Goal: Transaction & Acquisition: Purchase product/service

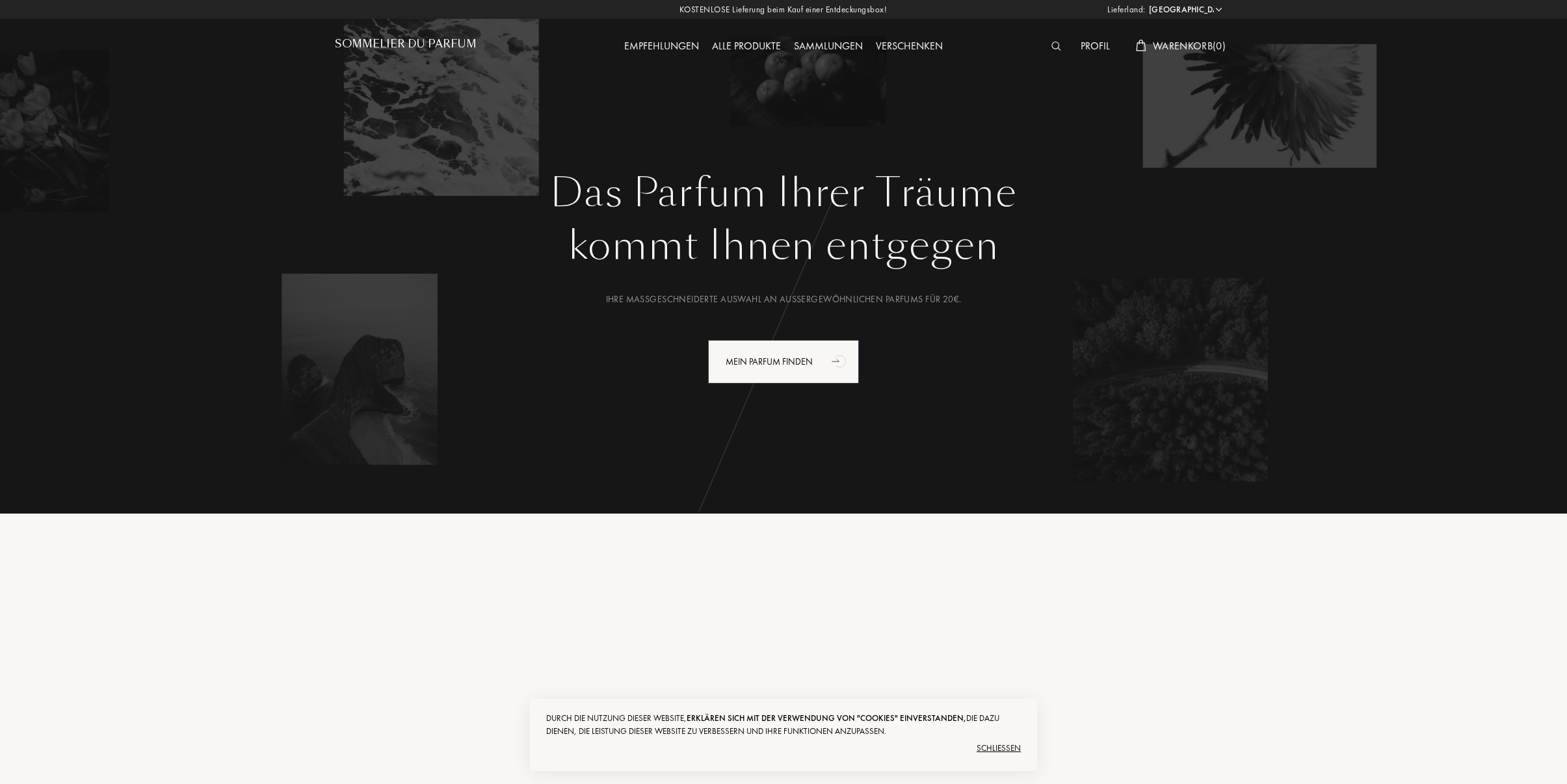
select select "DE"
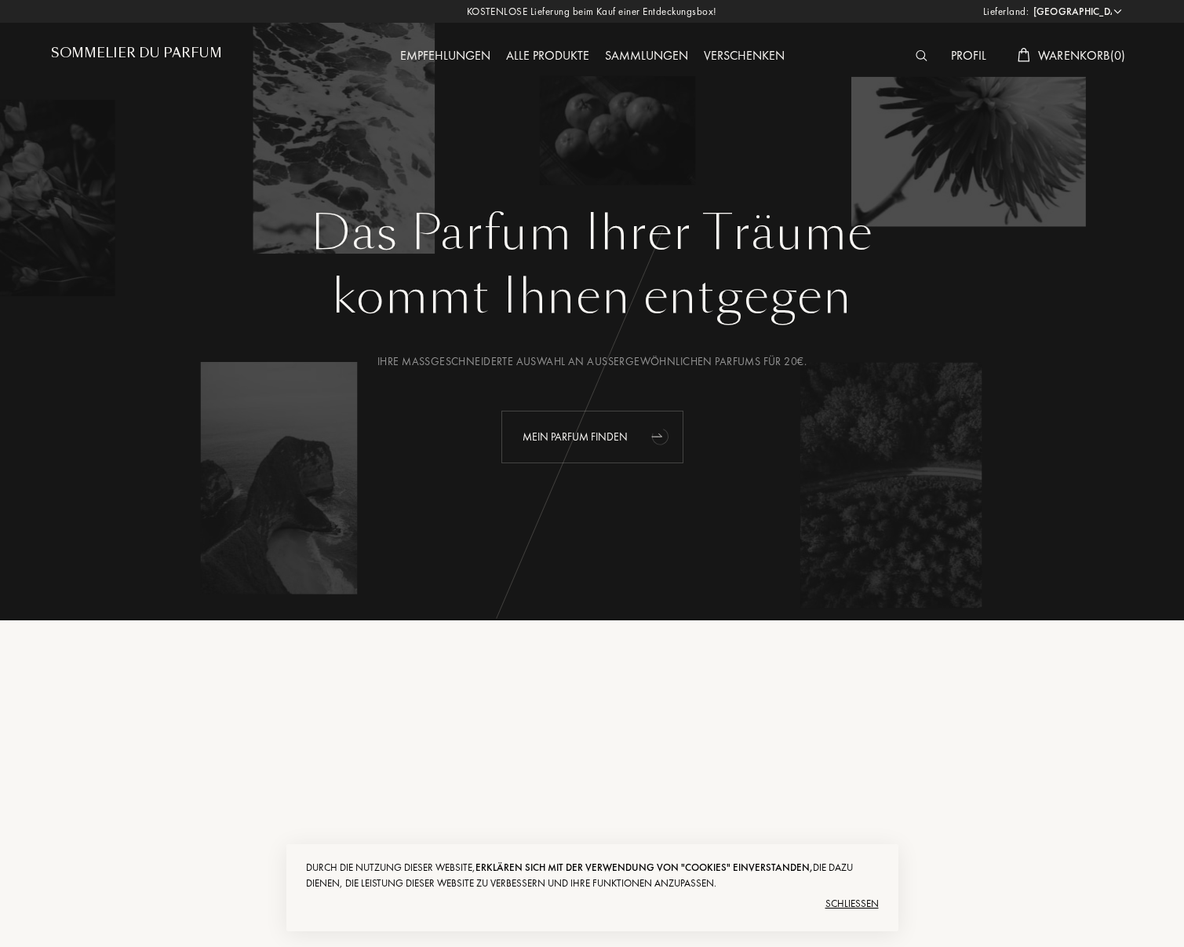
click at [583, 436] on div "Mein Parfum finden" at bounding box center [593, 437] width 182 height 53
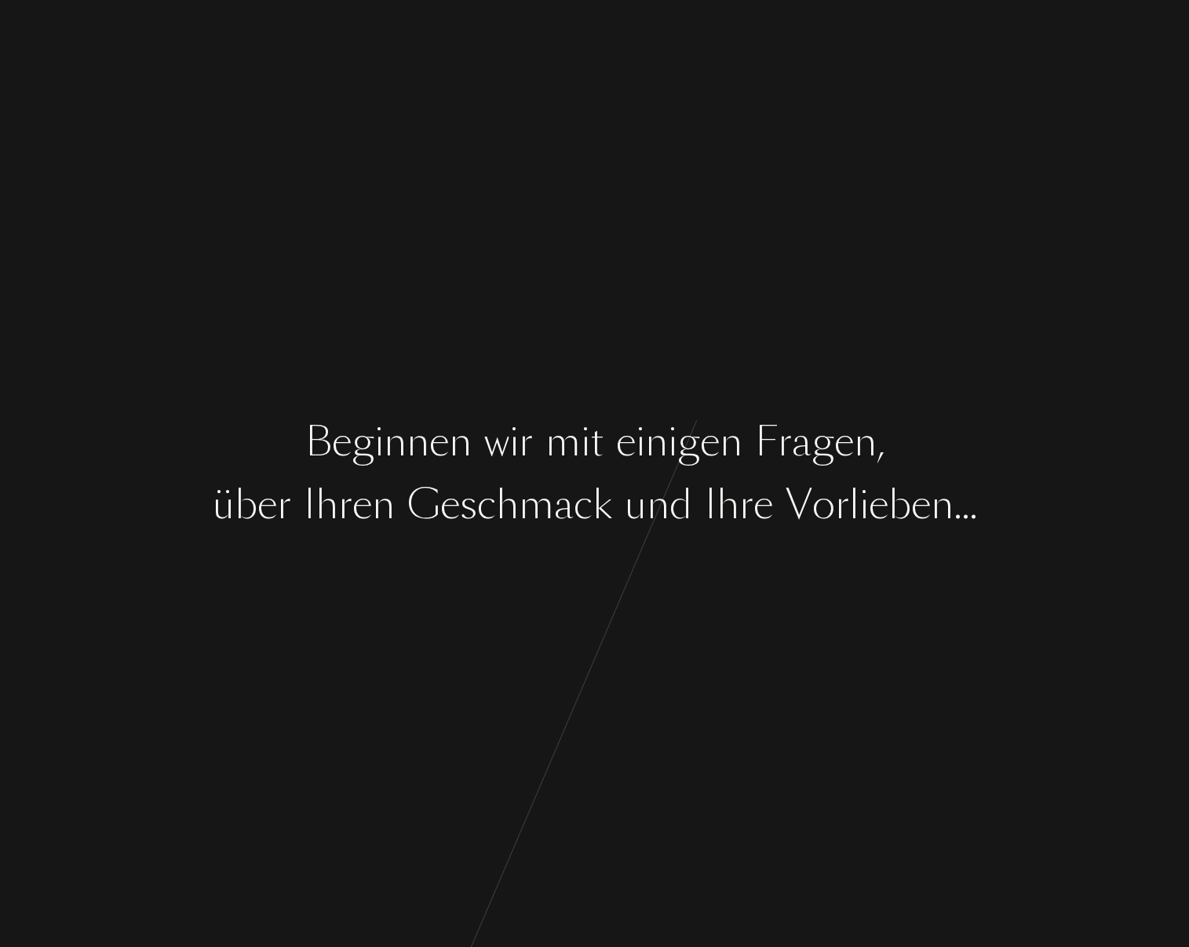
click at [480, 530] on div "c" at bounding box center [486, 505] width 19 height 59
click at [461, 515] on div "s" at bounding box center [468, 505] width 17 height 59
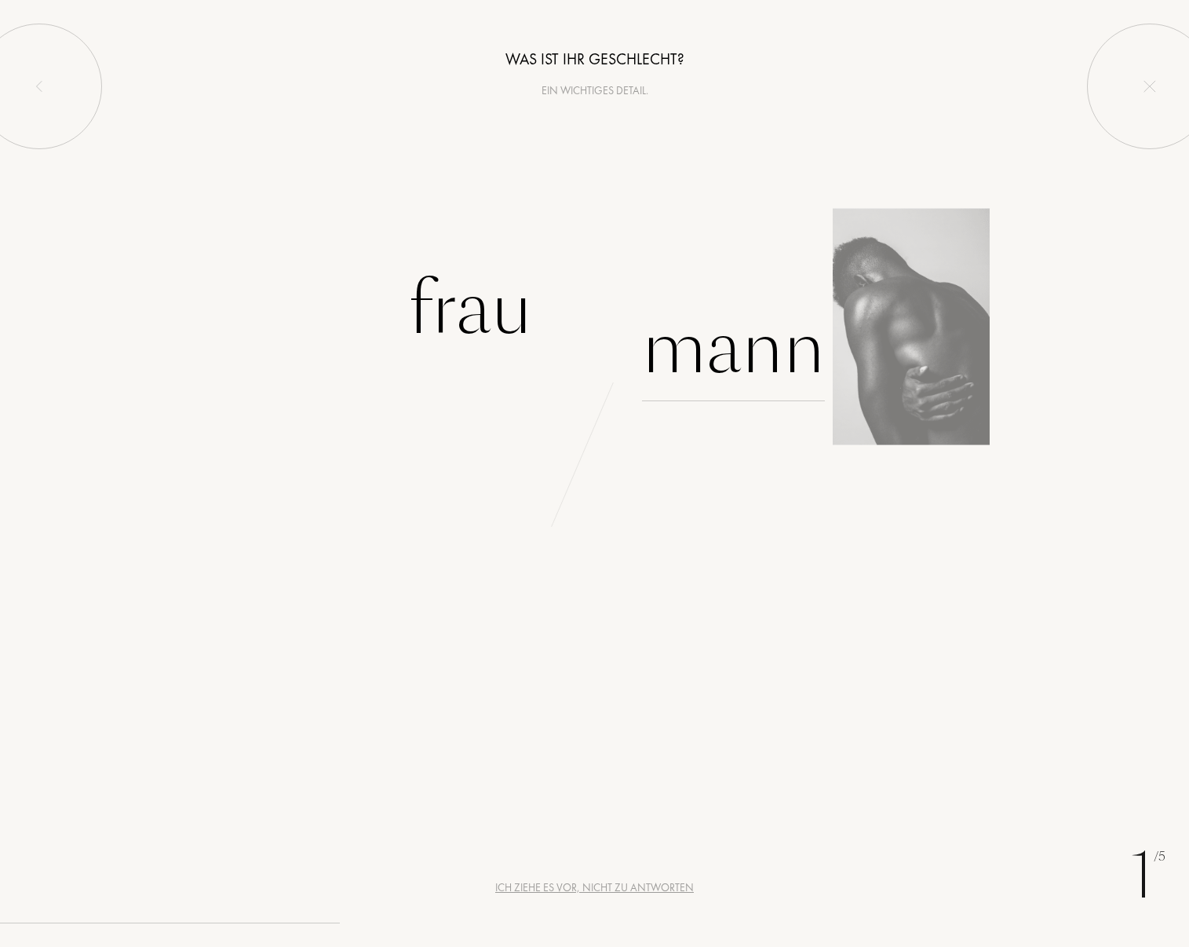
click at [768, 356] on div "Mann" at bounding box center [733, 348] width 183 height 106
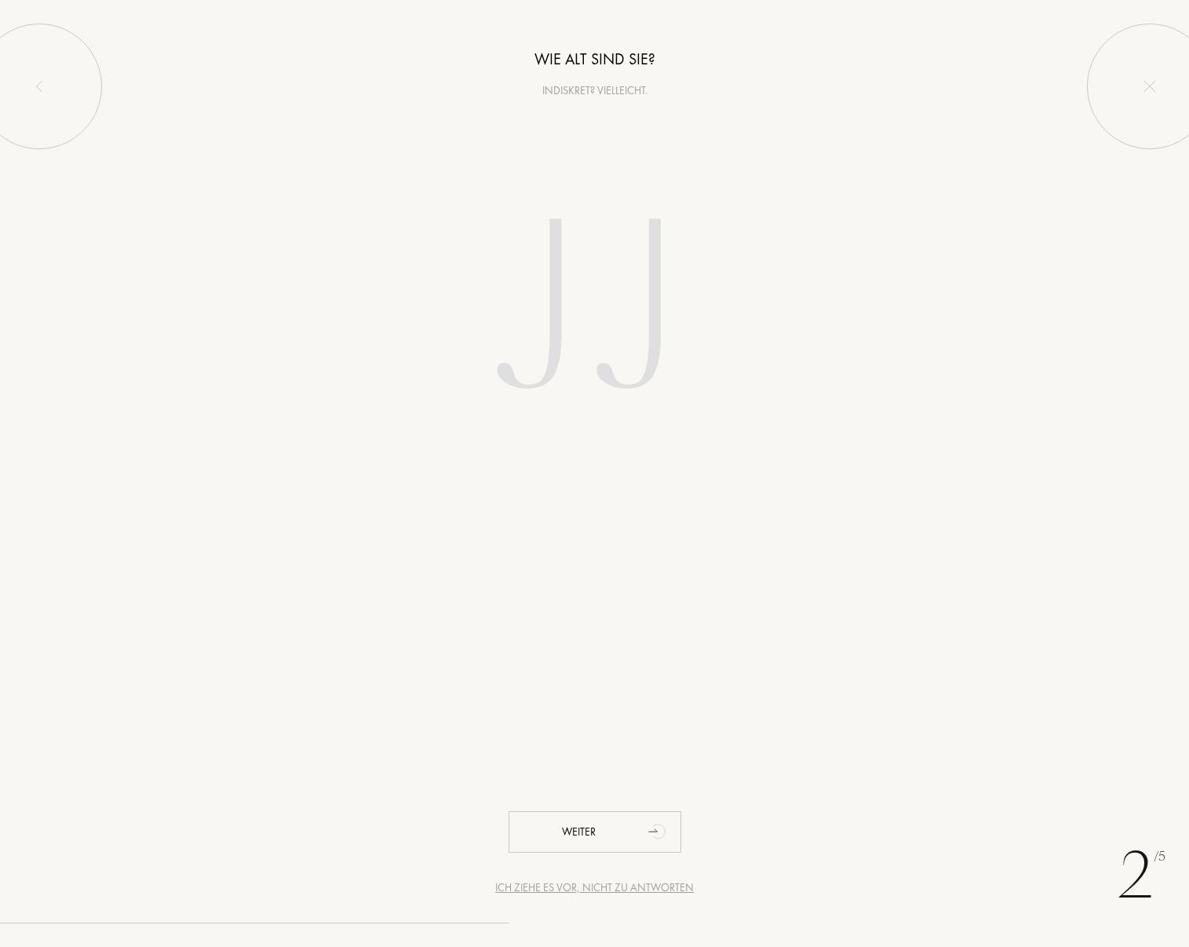
click at [630, 372] on input "number" at bounding box center [594, 313] width 447 height 318
type input "31"
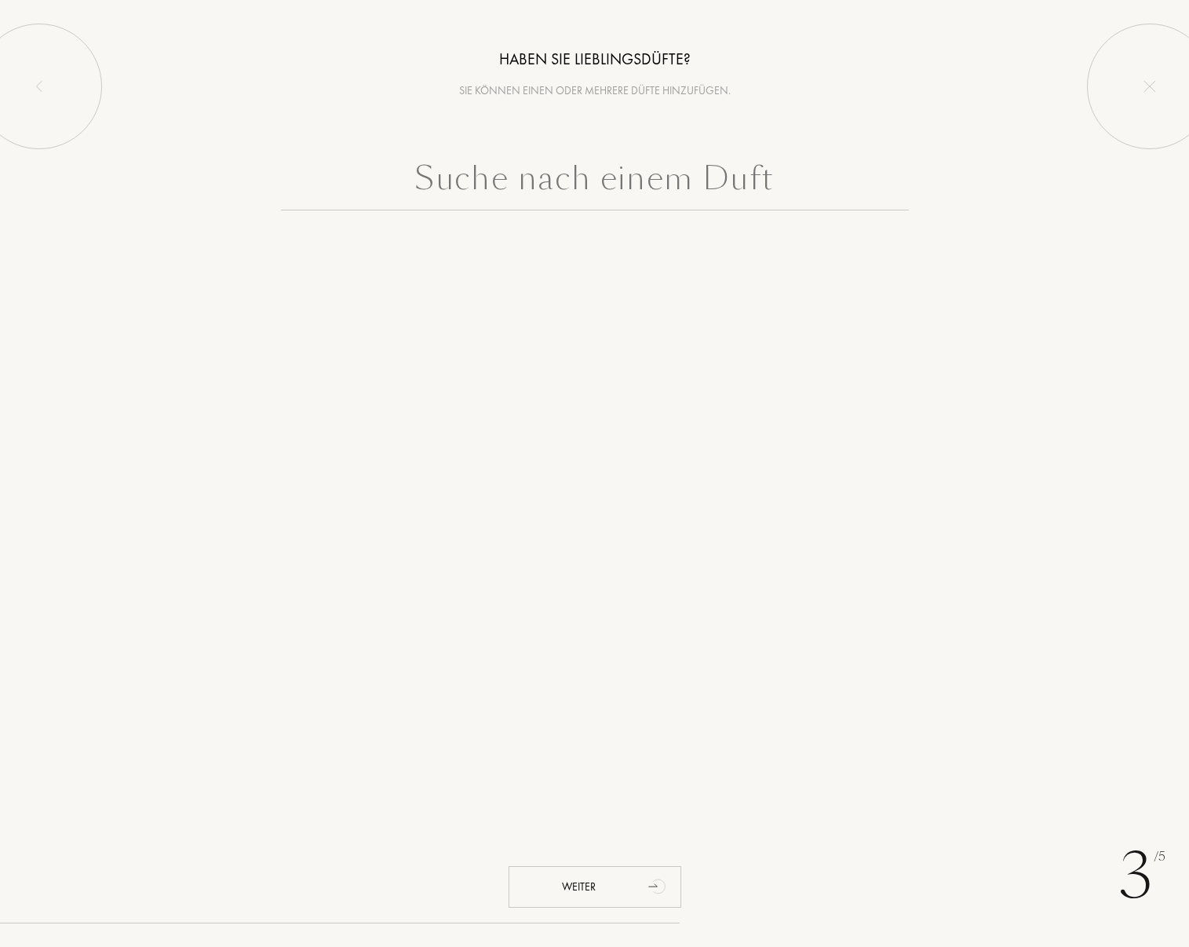
click at [544, 168] on input "text" at bounding box center [595, 182] width 628 height 57
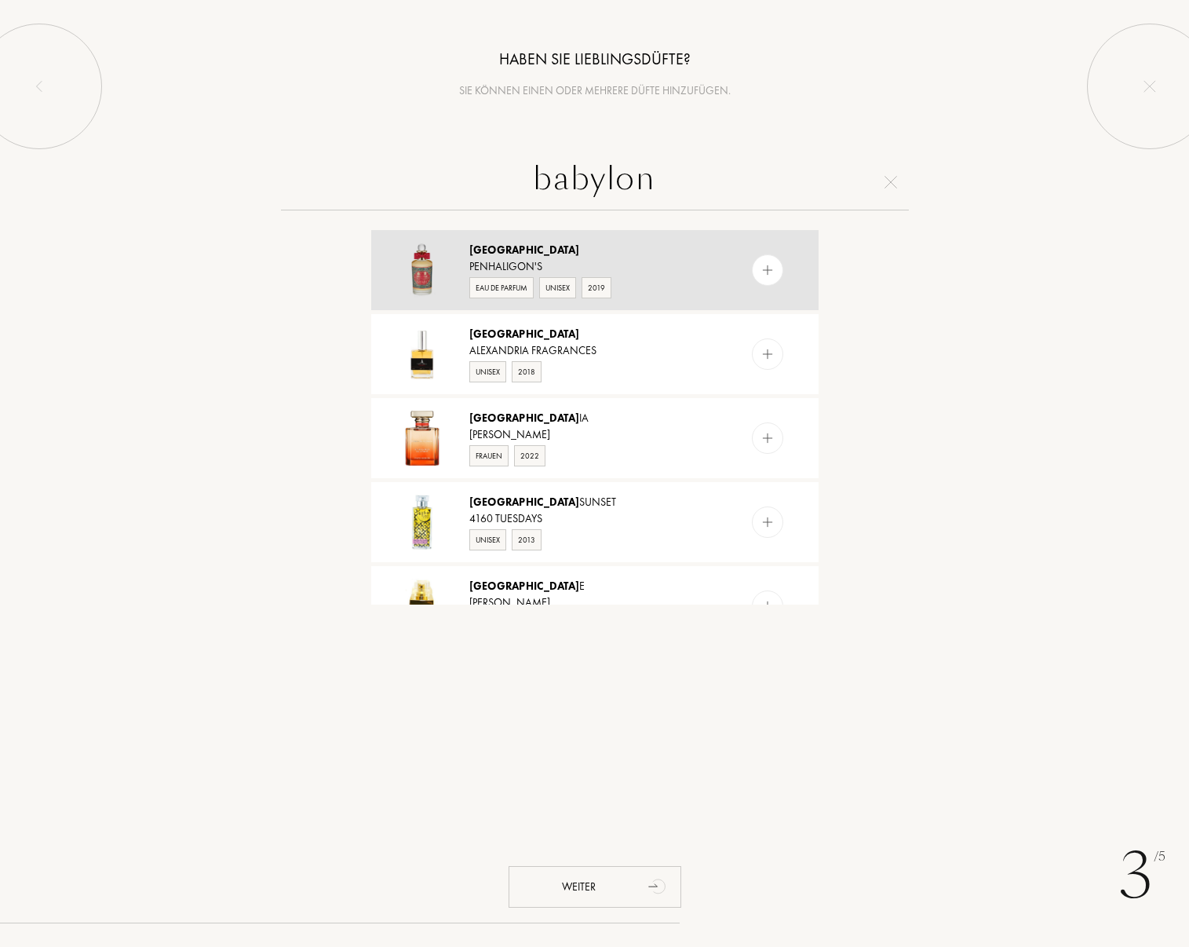
type input "babylon"
click at [767, 272] on img at bounding box center [767, 270] width 15 height 15
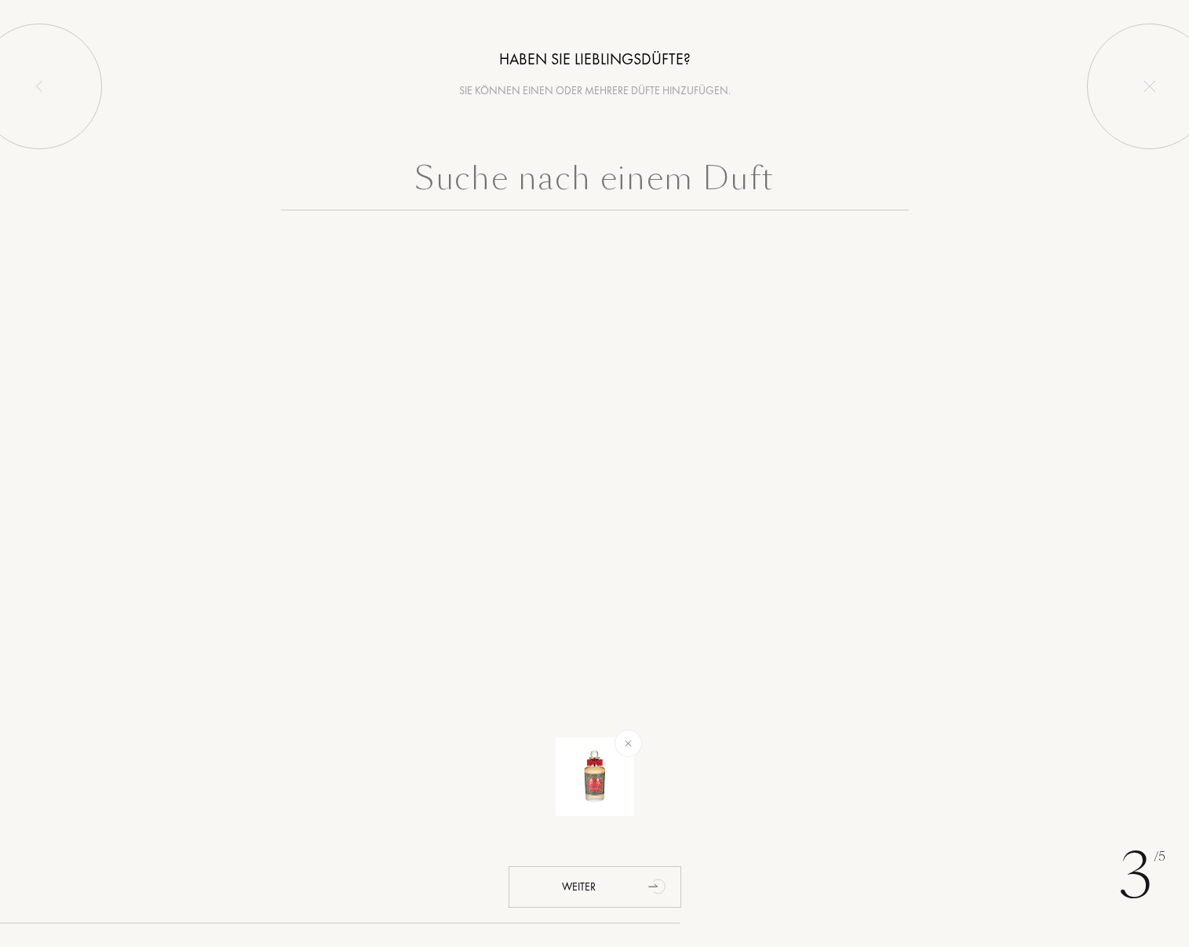
click at [588, 176] on input "text" at bounding box center [595, 182] width 628 height 57
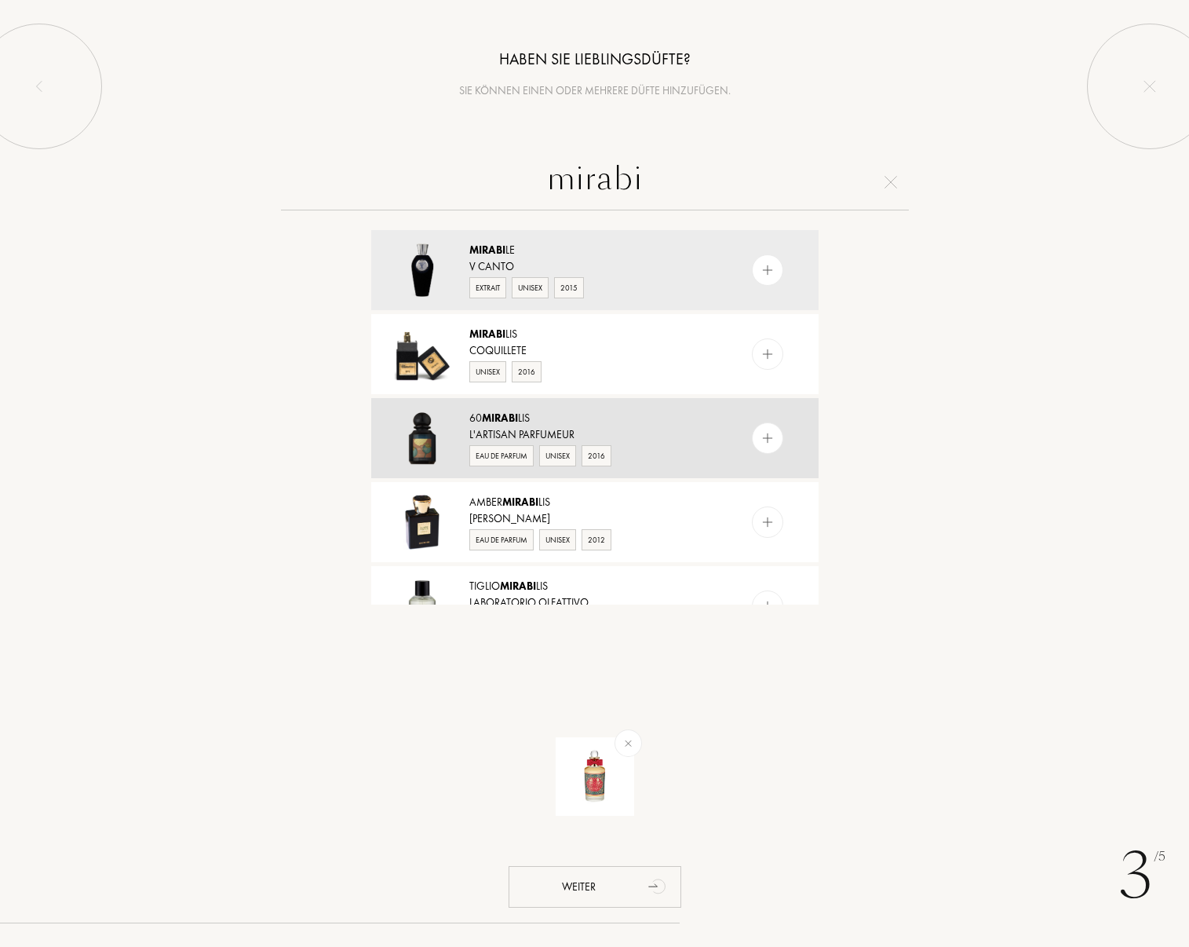
type input "mirabi"
click at [776, 431] on div at bounding box center [767, 437] width 31 height 31
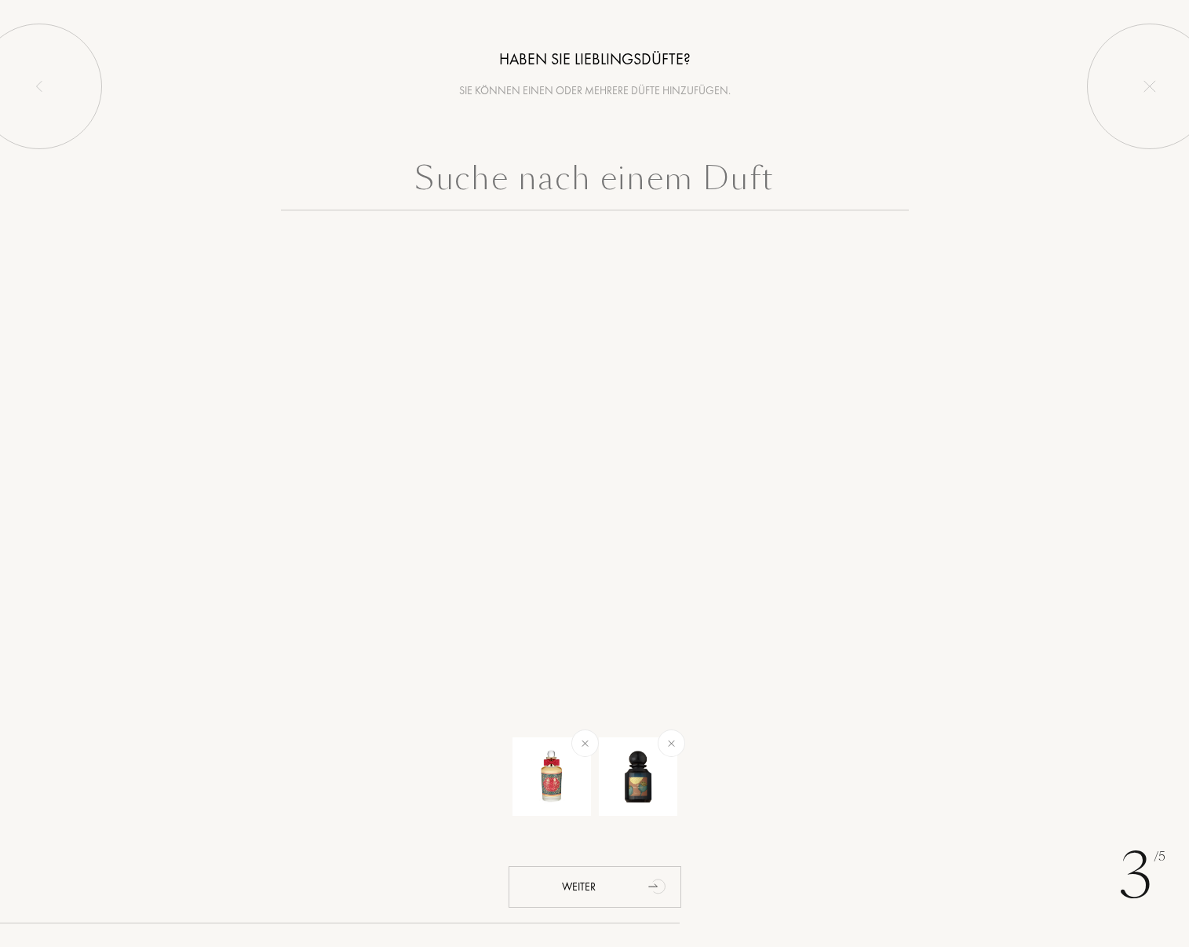
click at [756, 174] on input "text" at bounding box center [595, 182] width 628 height 57
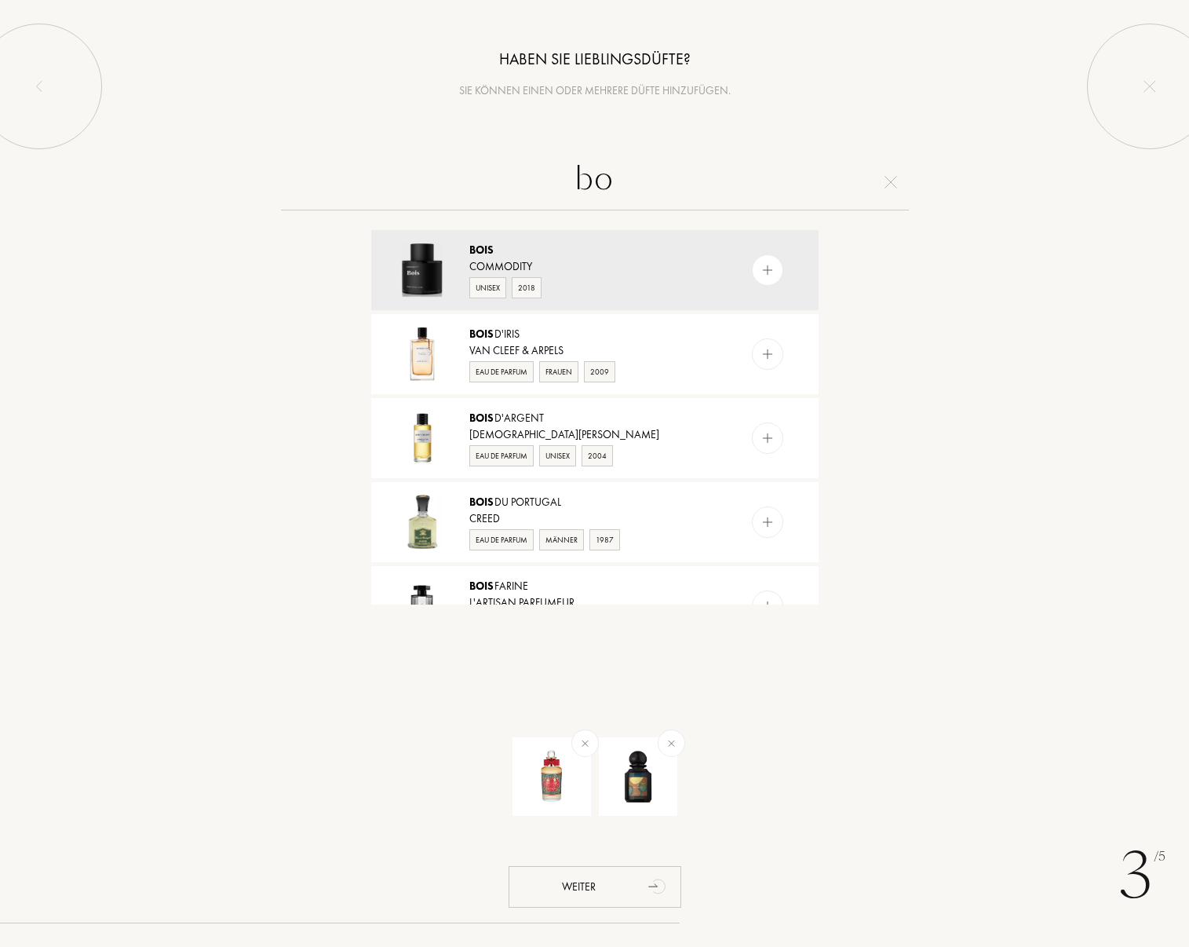
type input "b"
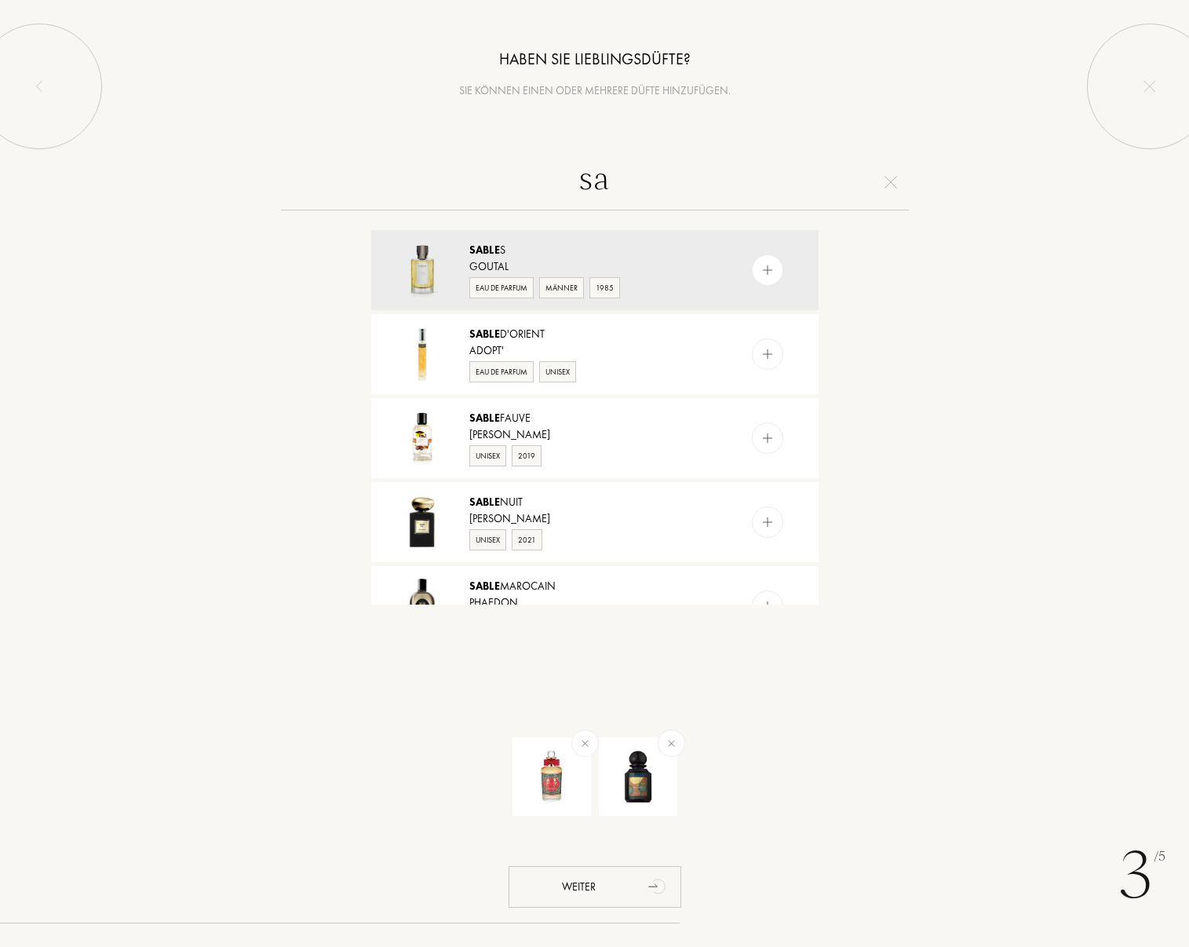
type input "s"
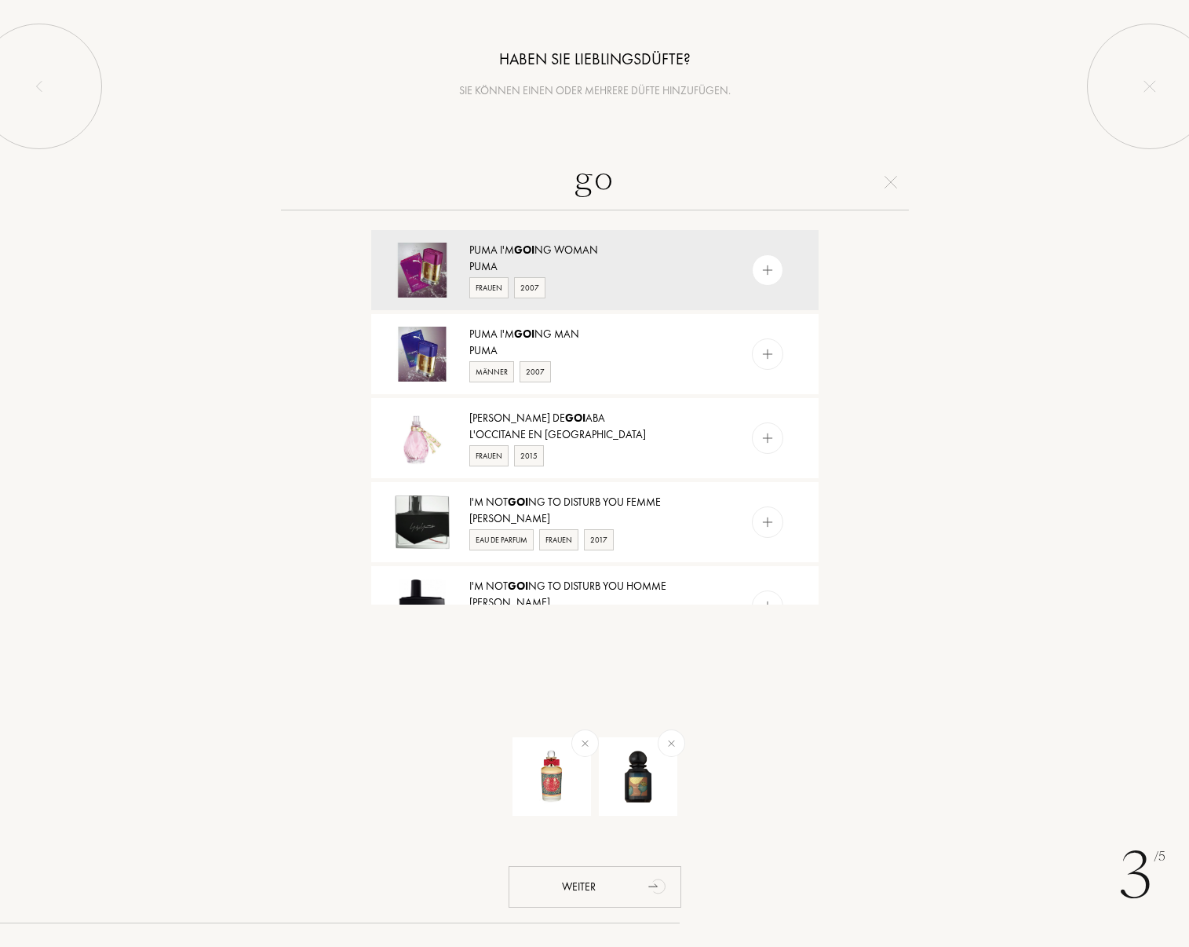
type input "g"
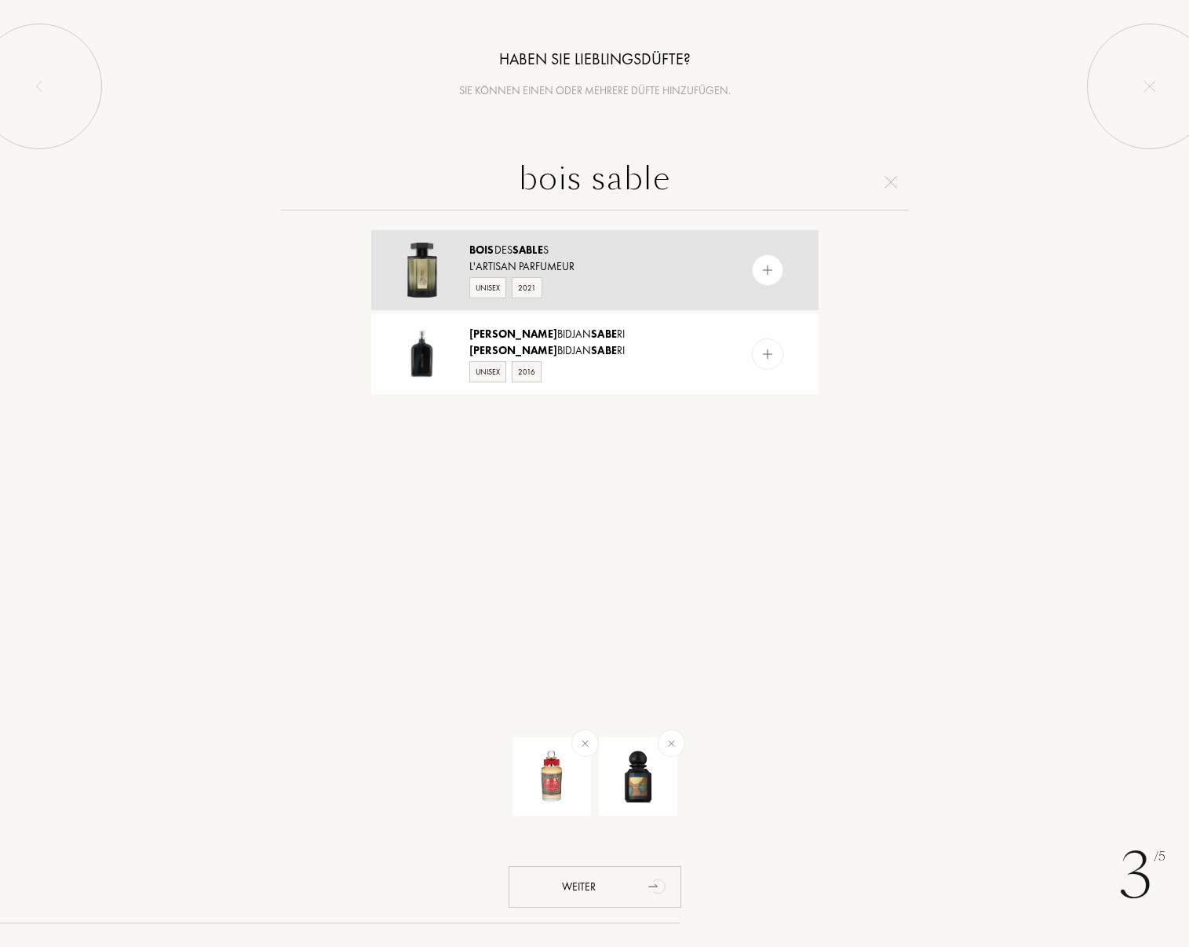
type input "bois sable"
click at [761, 276] on img at bounding box center [767, 270] width 15 height 15
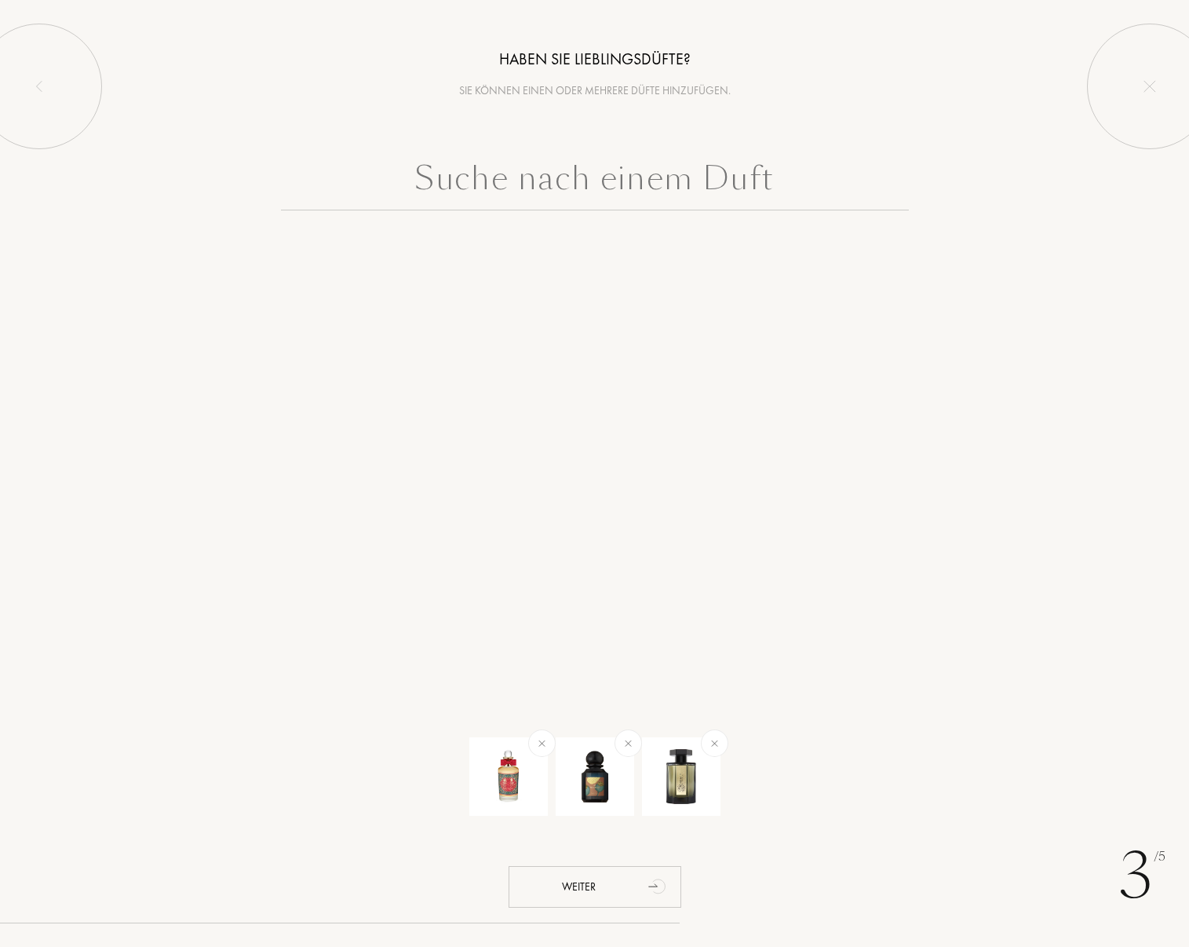
click at [684, 183] on input "text" at bounding box center [595, 182] width 628 height 57
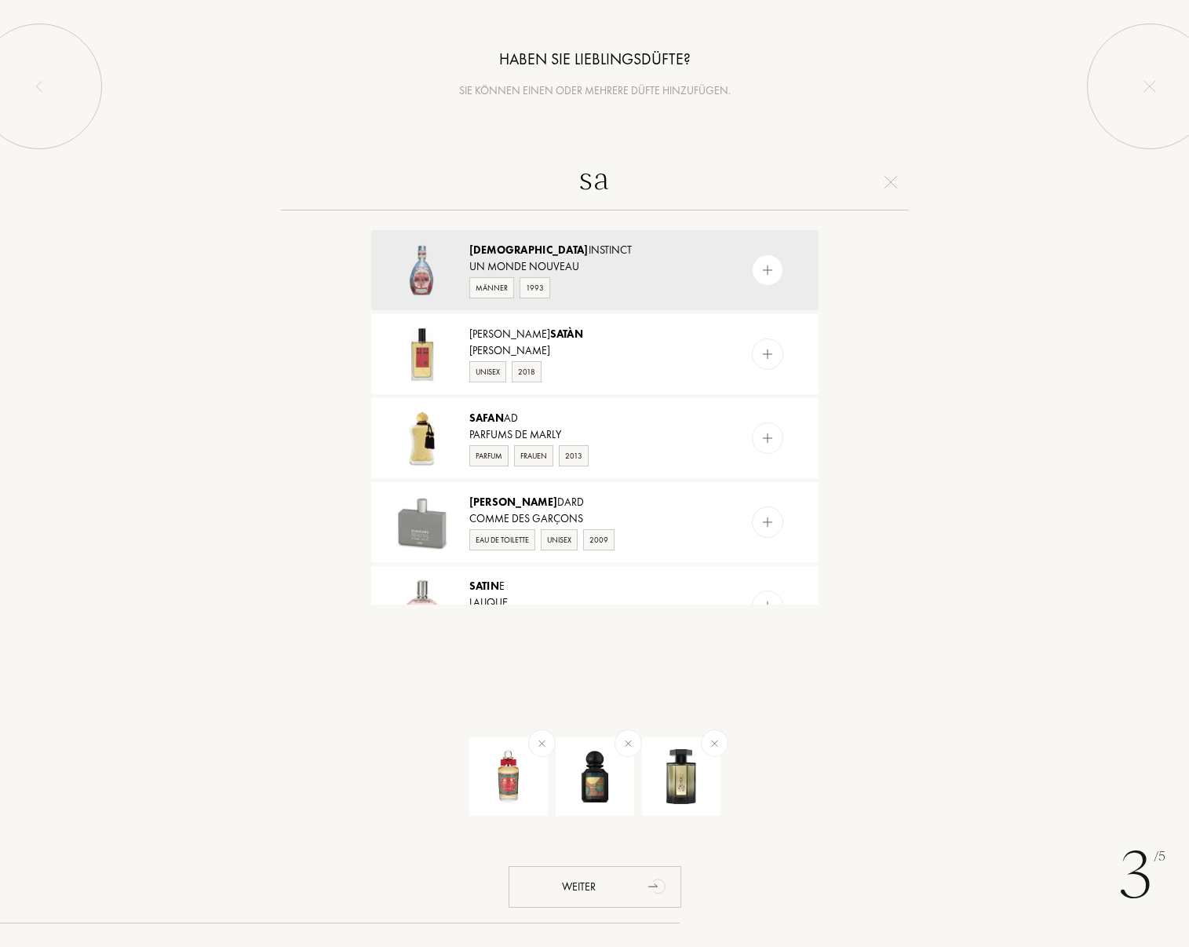
type input "s"
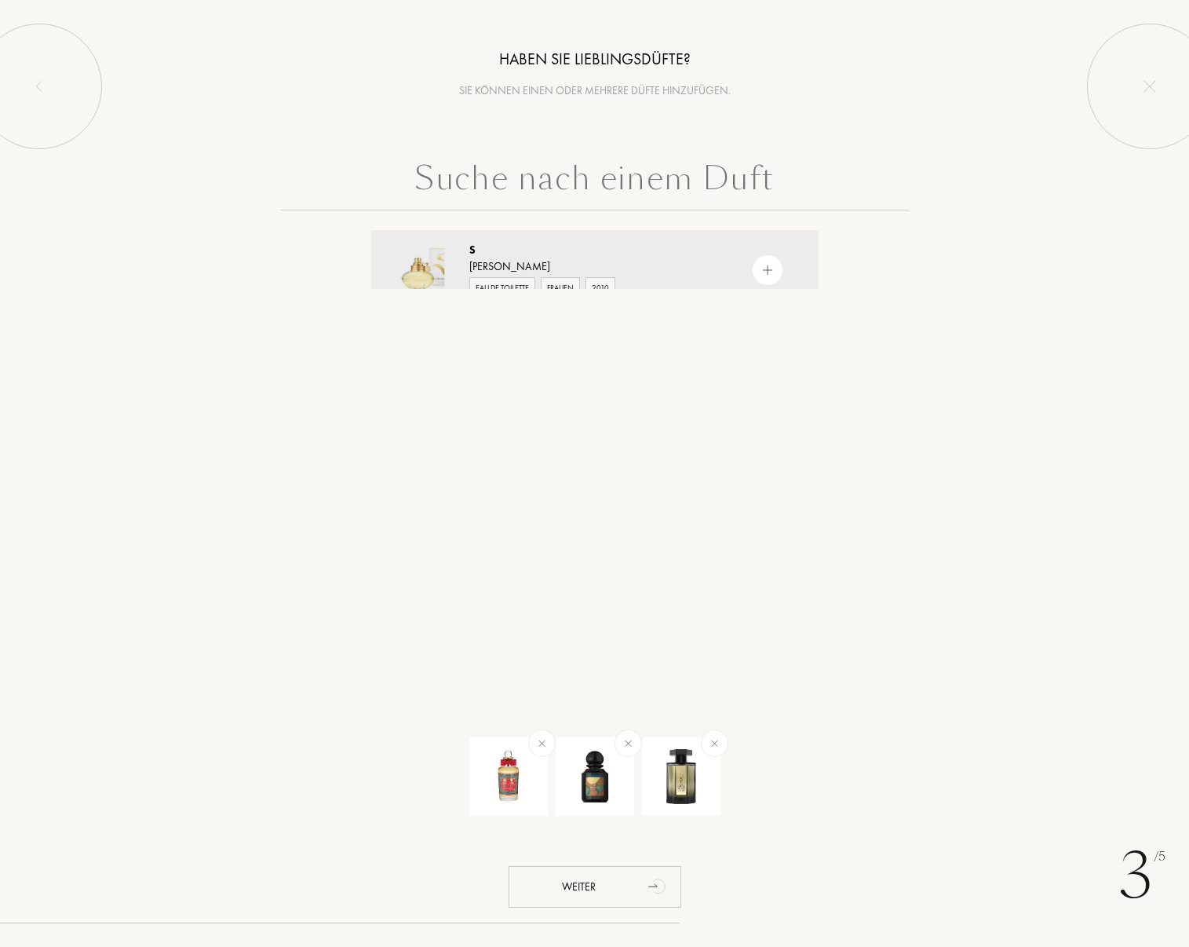
click at [1002, 434] on div "3 /5 Haben Sie Lieblingsdüfte? Sie können einen oder mehrere Düfte hinzufügen. …" at bounding box center [594, 473] width 1189 height 947
click at [592, 881] on div "Weiter" at bounding box center [595, 887] width 173 height 42
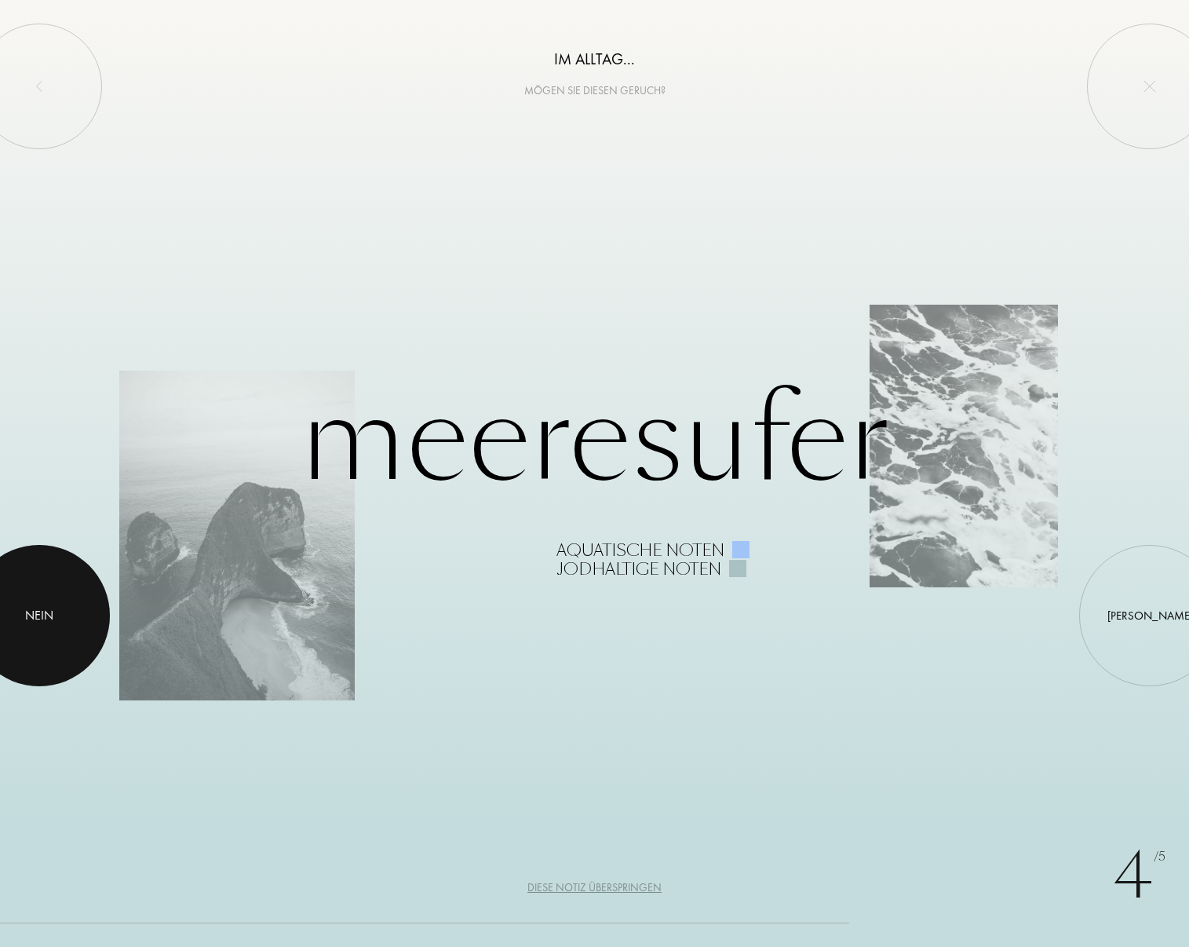
click at [68, 619] on div at bounding box center [39, 615] width 141 height 141
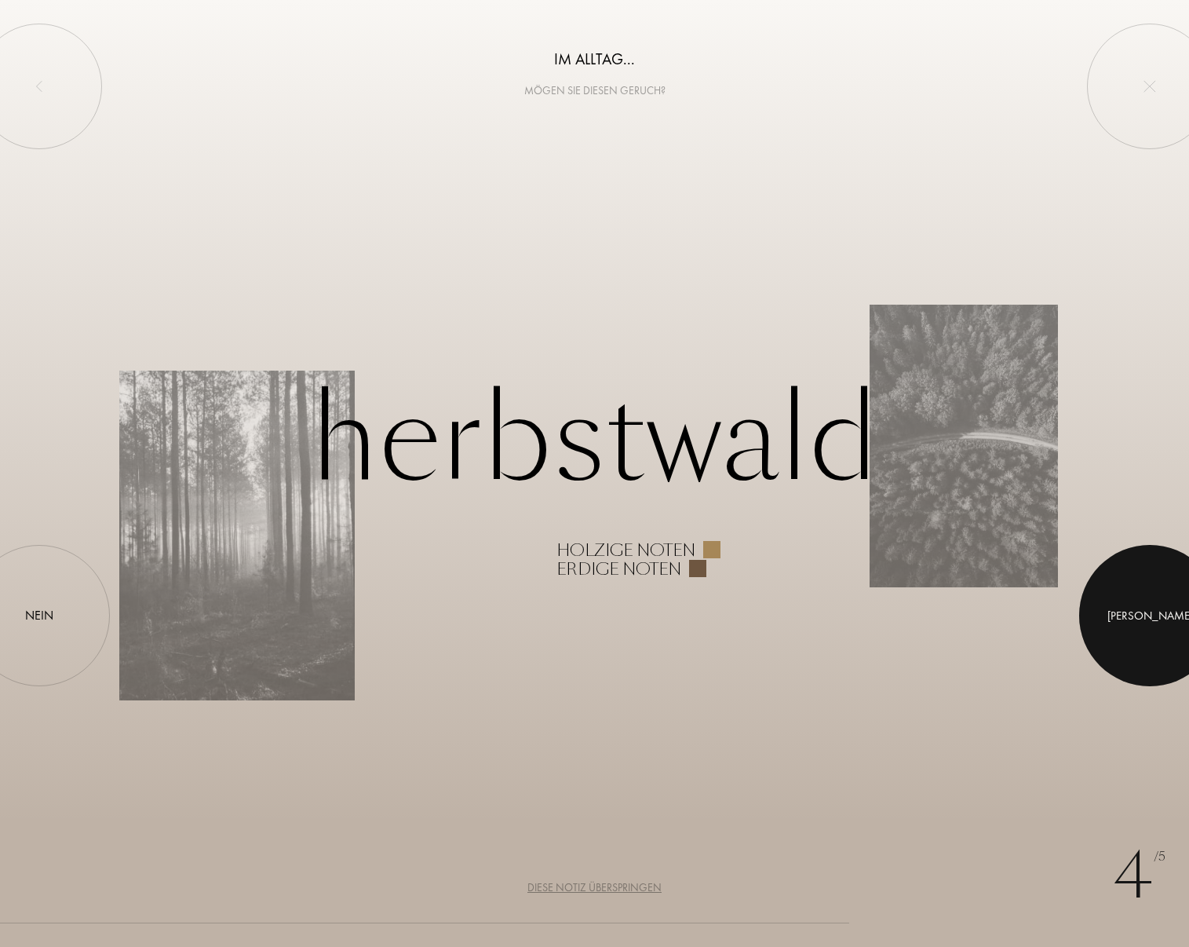
click at [1149, 611] on div "Ja" at bounding box center [1151, 616] width 86 height 18
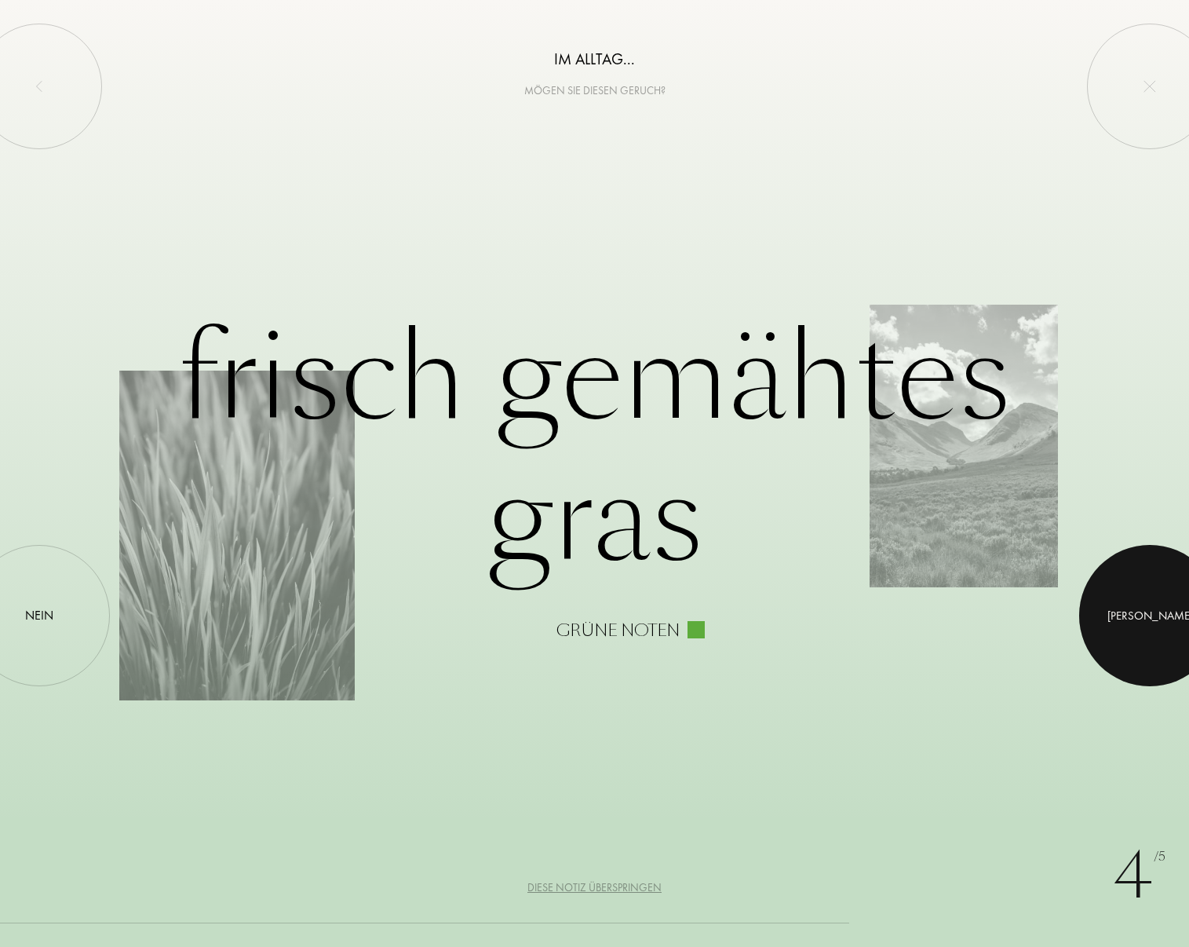
click at [1115, 616] on div at bounding box center [1149, 615] width 141 height 141
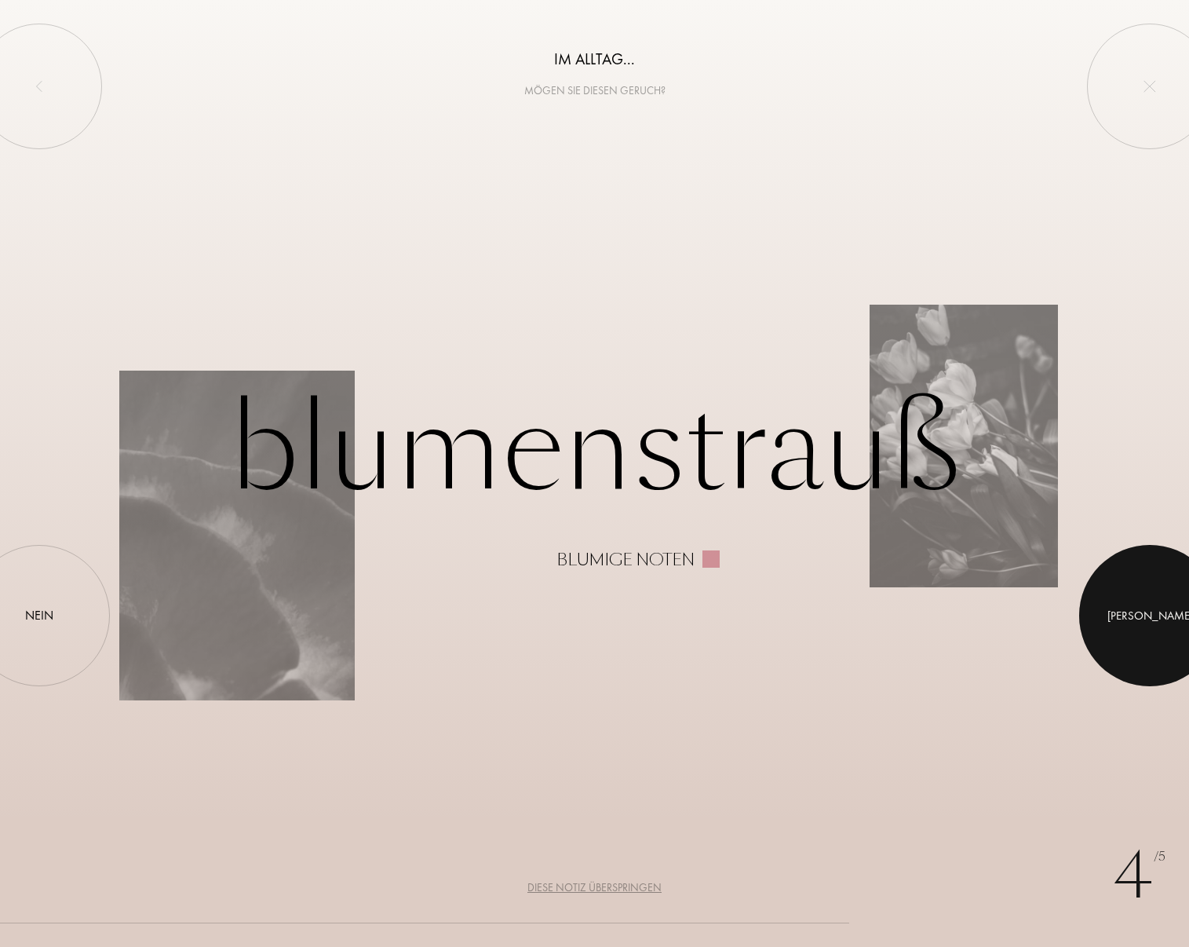
click at [1115, 616] on div at bounding box center [1149, 615] width 141 height 141
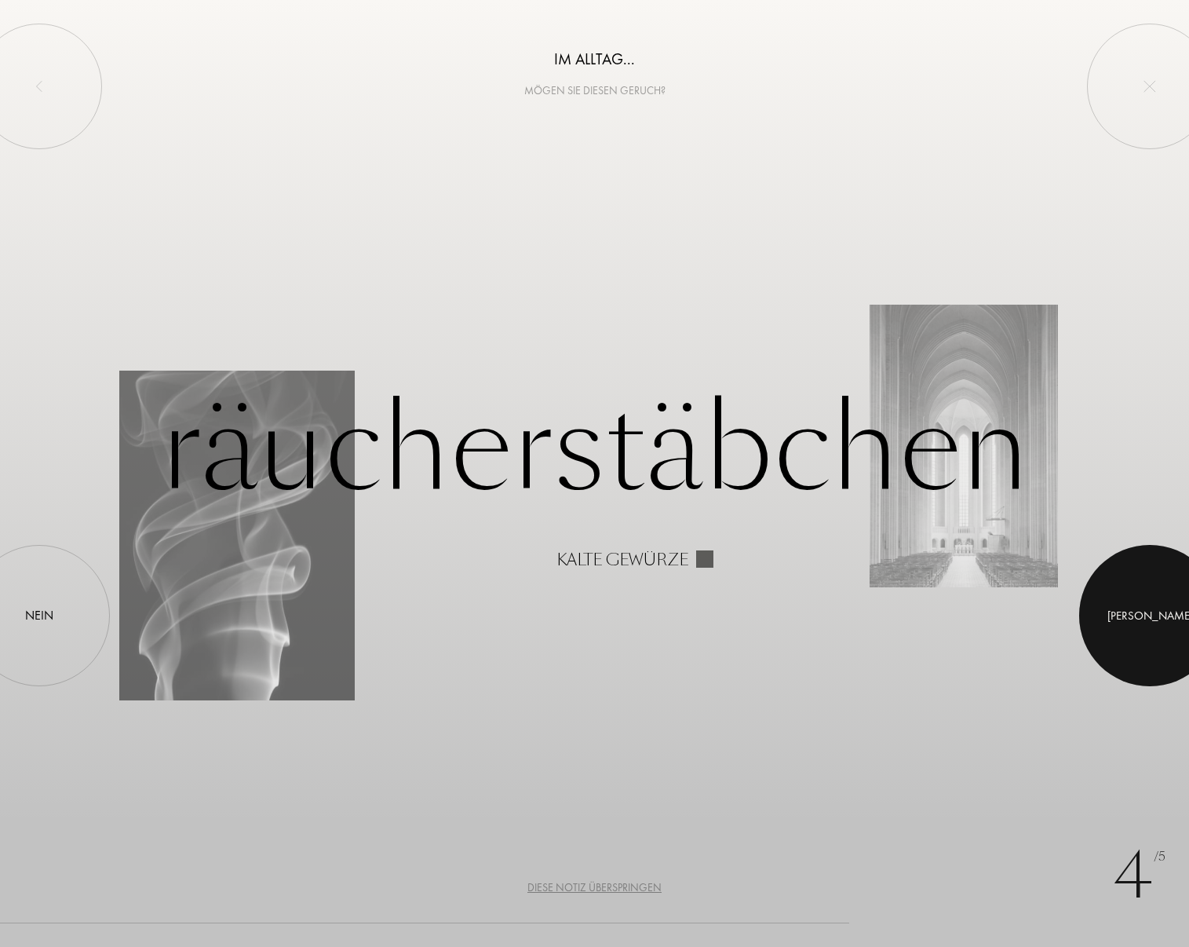
click at [1115, 616] on div at bounding box center [1149, 615] width 141 height 141
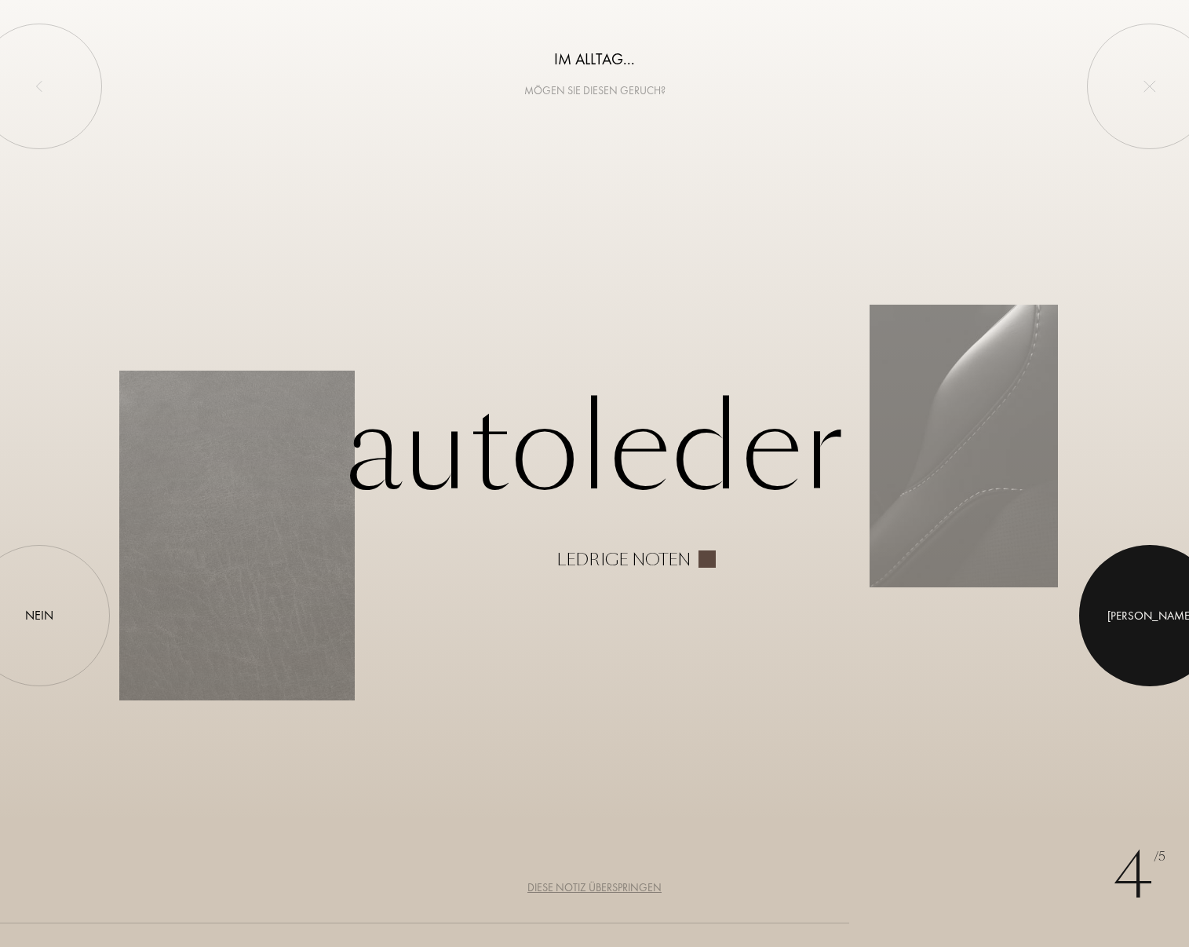
click at [1115, 616] on div at bounding box center [1149, 615] width 141 height 141
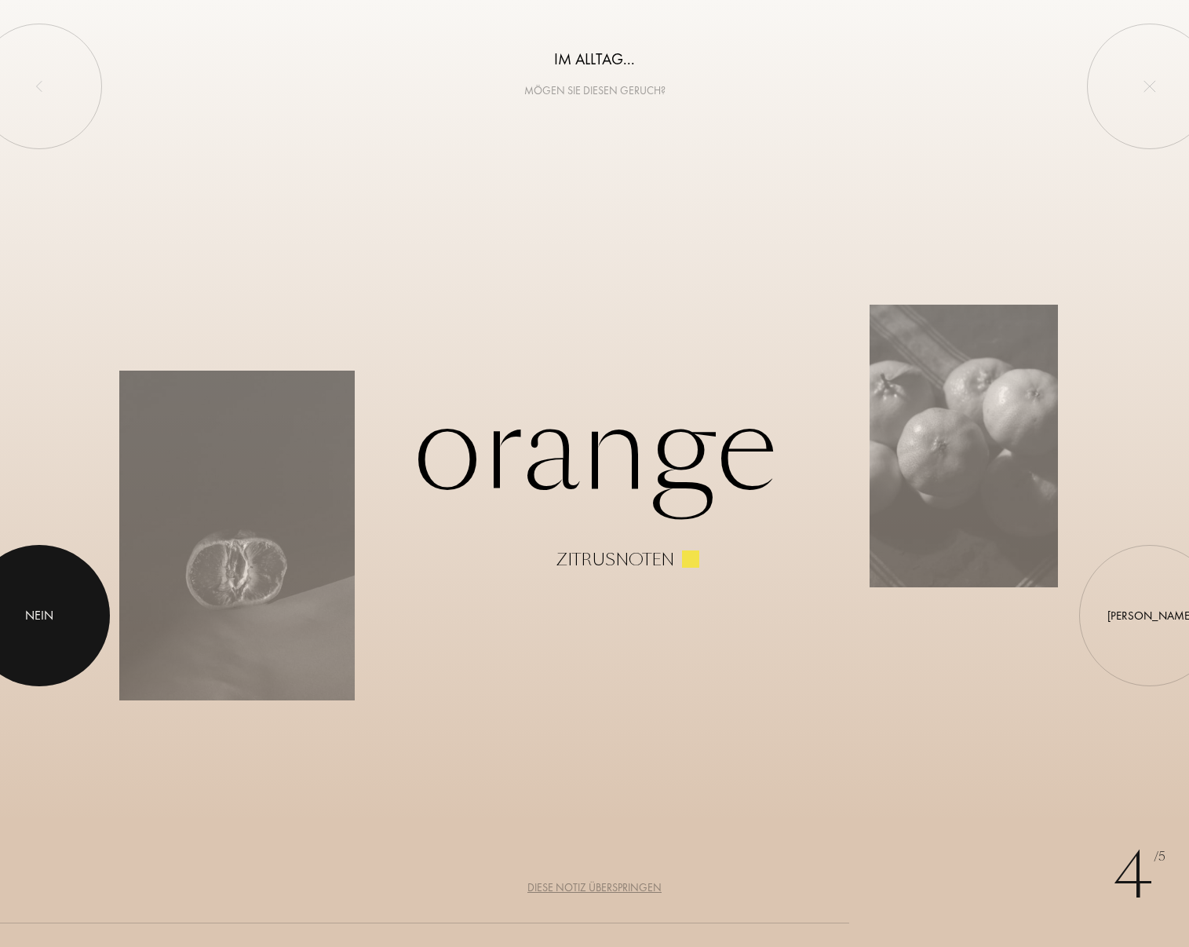
click at [96, 632] on div at bounding box center [39, 615] width 141 height 141
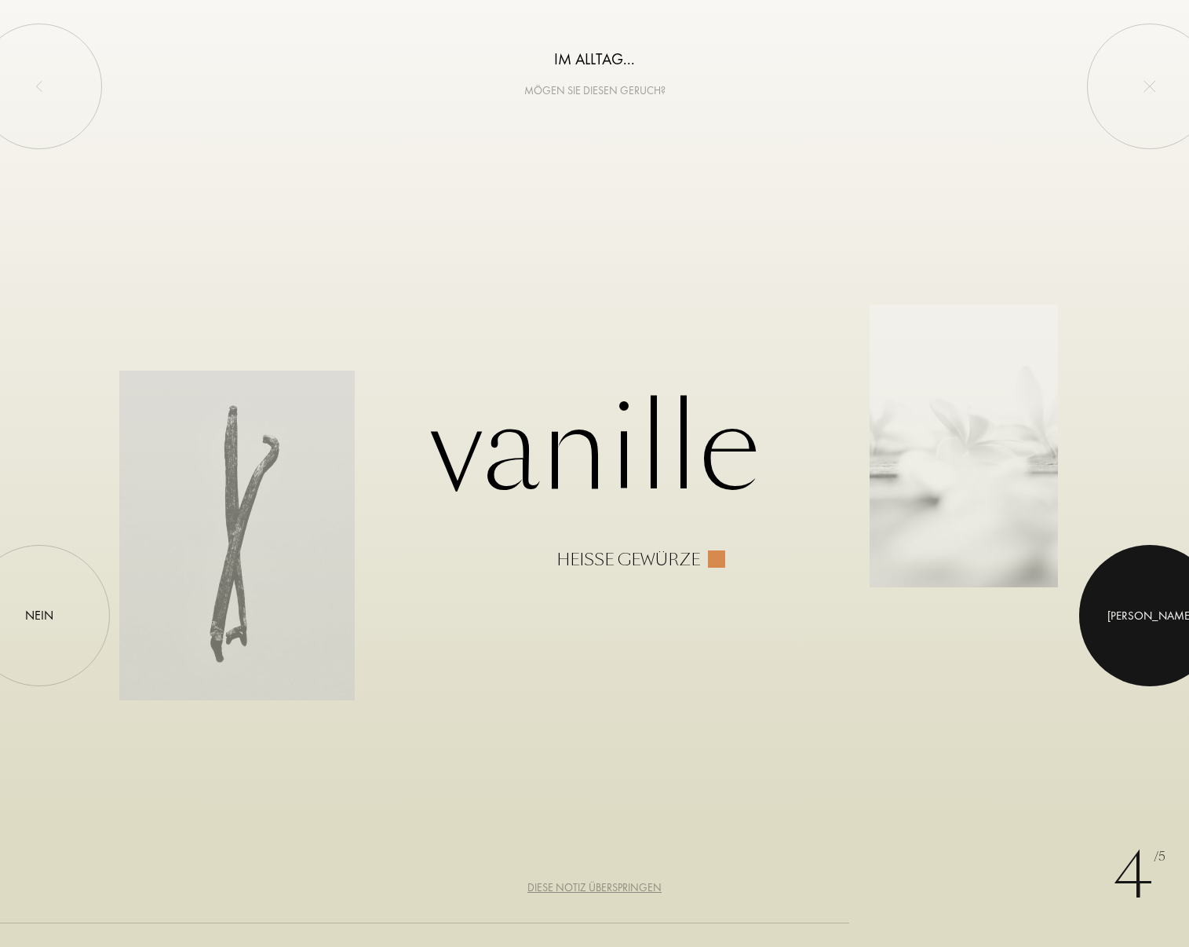
click at [1103, 627] on div at bounding box center [1149, 615] width 141 height 141
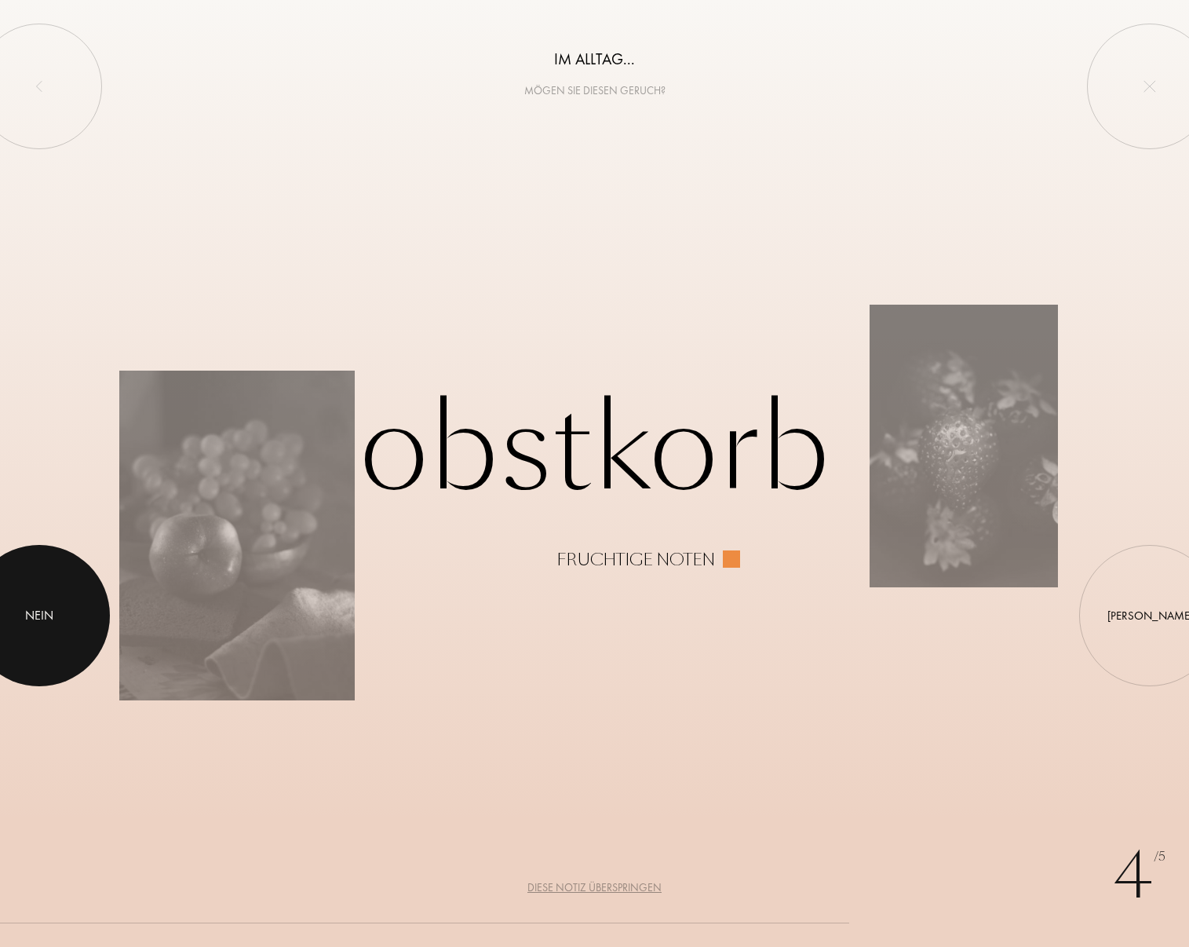
click at [40, 637] on div at bounding box center [39, 615] width 141 height 141
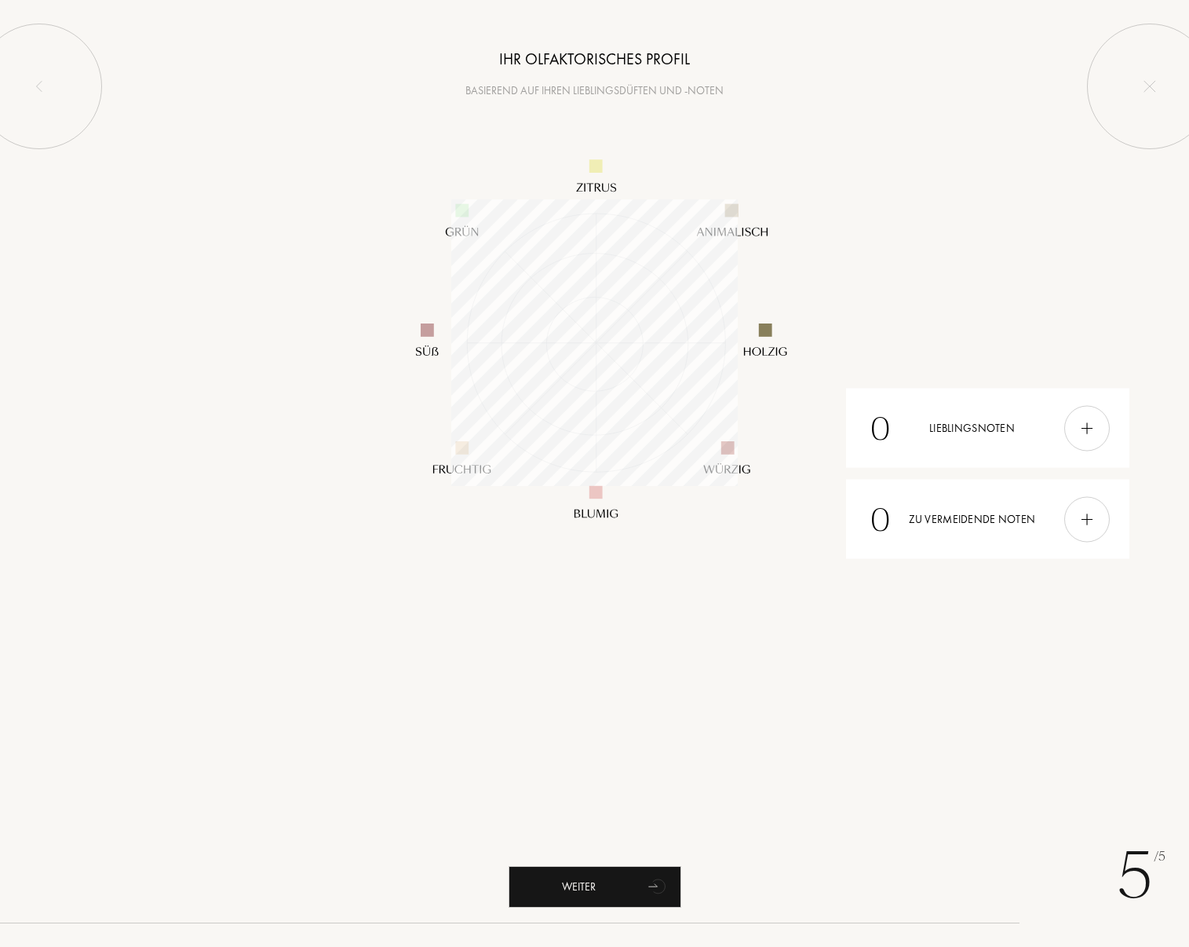
scroll to position [287, 287]
click at [648, 885] on icon "animation" at bounding box center [657, 888] width 24 height 24
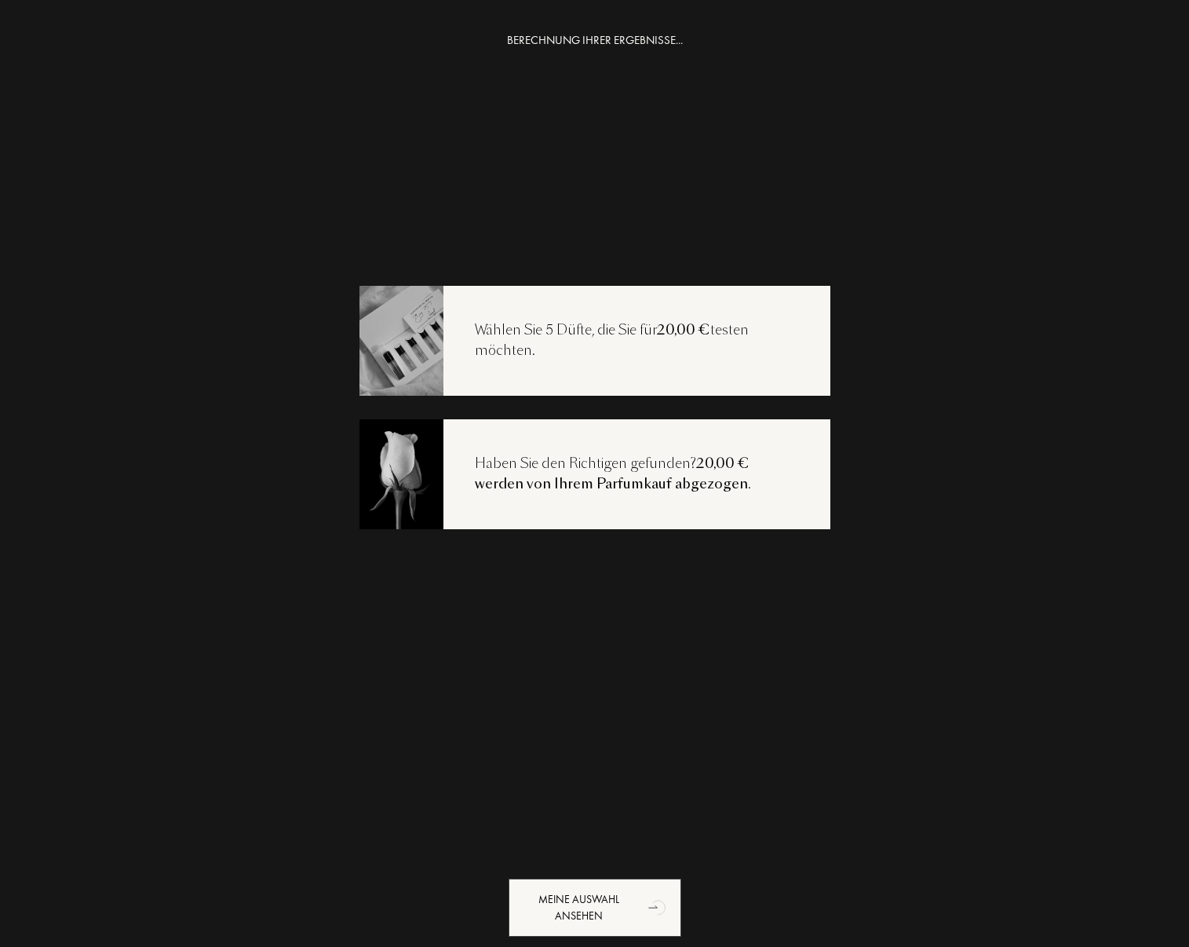
click at [575, 342] on div "Wählen Sie 5 Düfte, die Sie für 20,00 € testen möchten." at bounding box center [636, 340] width 387 height 40
click at [626, 909] on div "Meine Auswahl ansehen" at bounding box center [595, 907] width 173 height 58
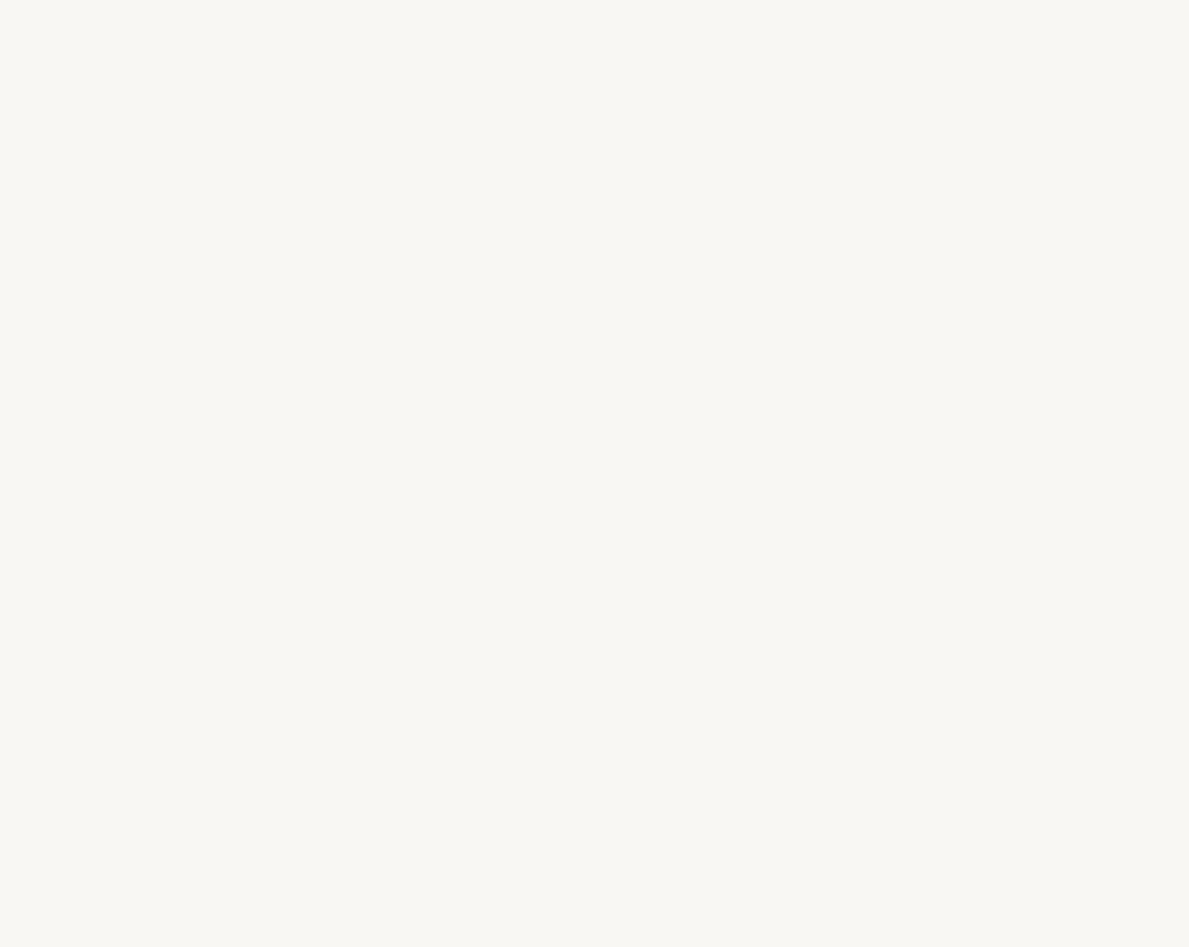
select select "DE"
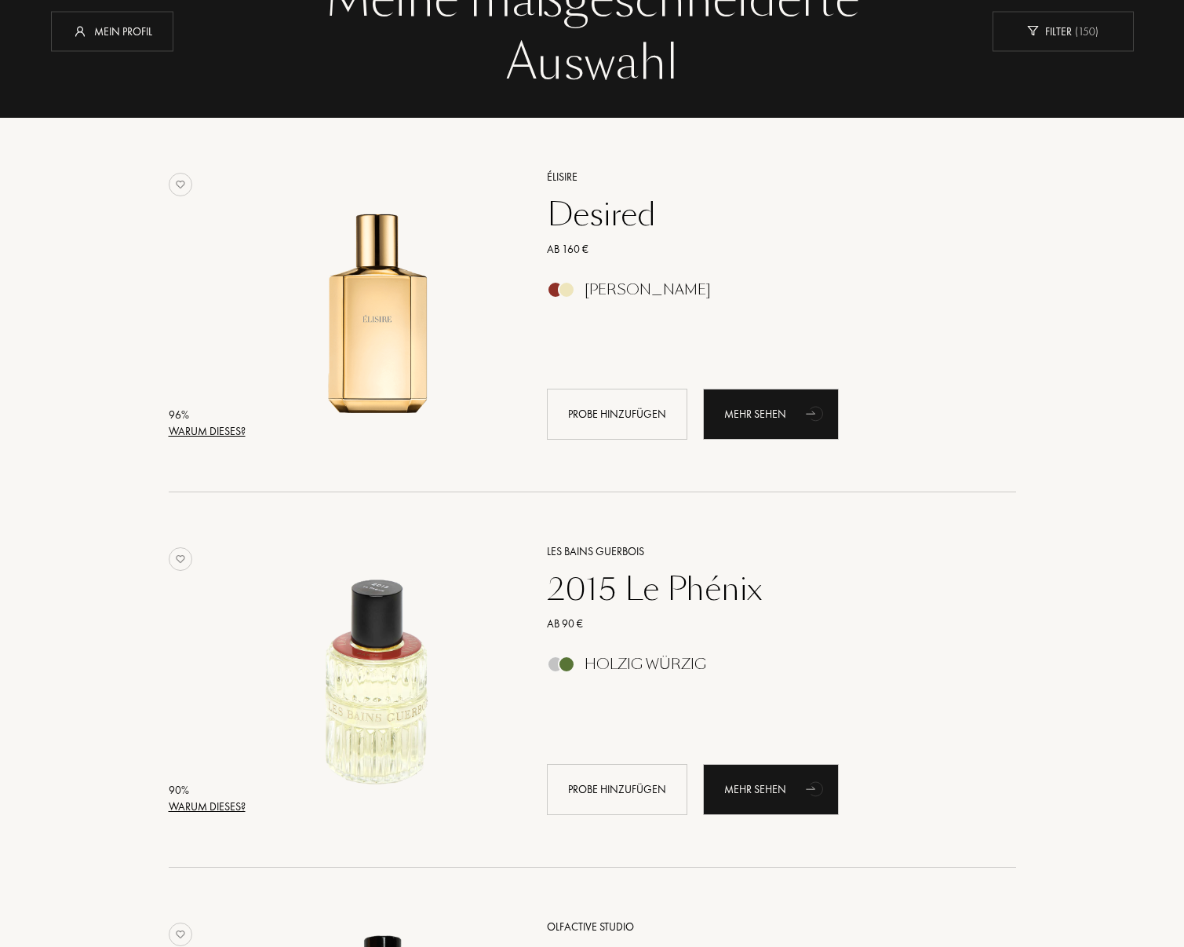
scroll to position [235, 0]
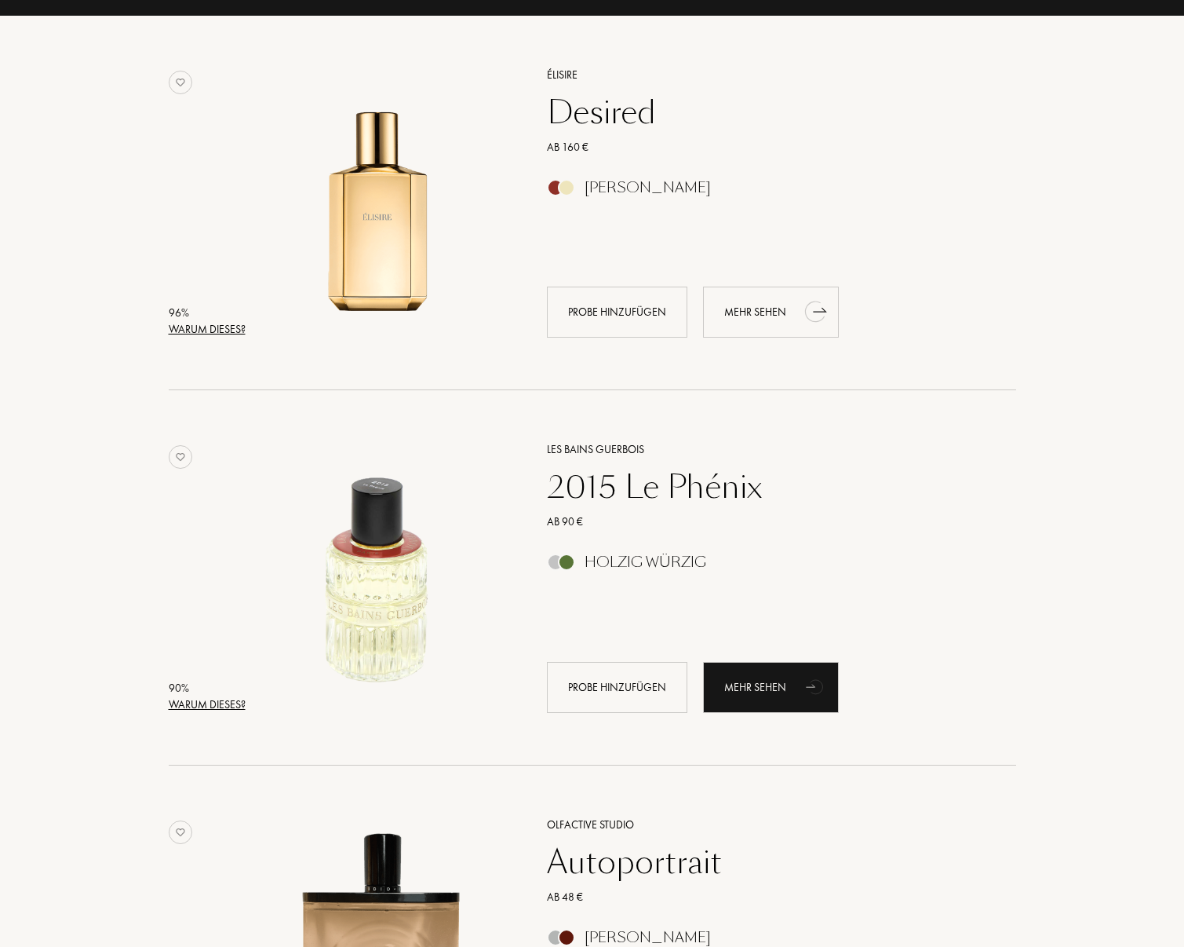
click at [739, 298] on div "Mehr sehen" at bounding box center [771, 312] width 136 height 51
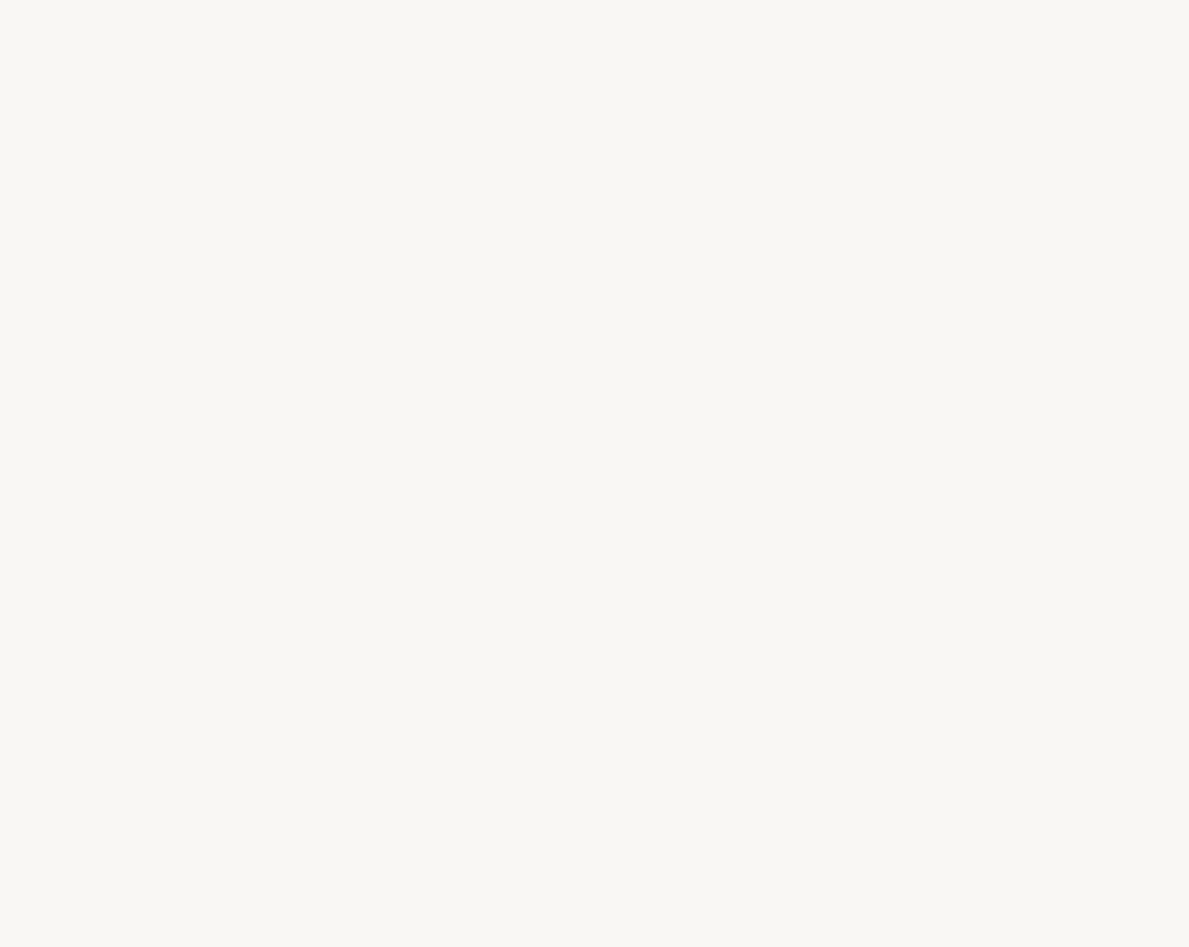
select select "DE"
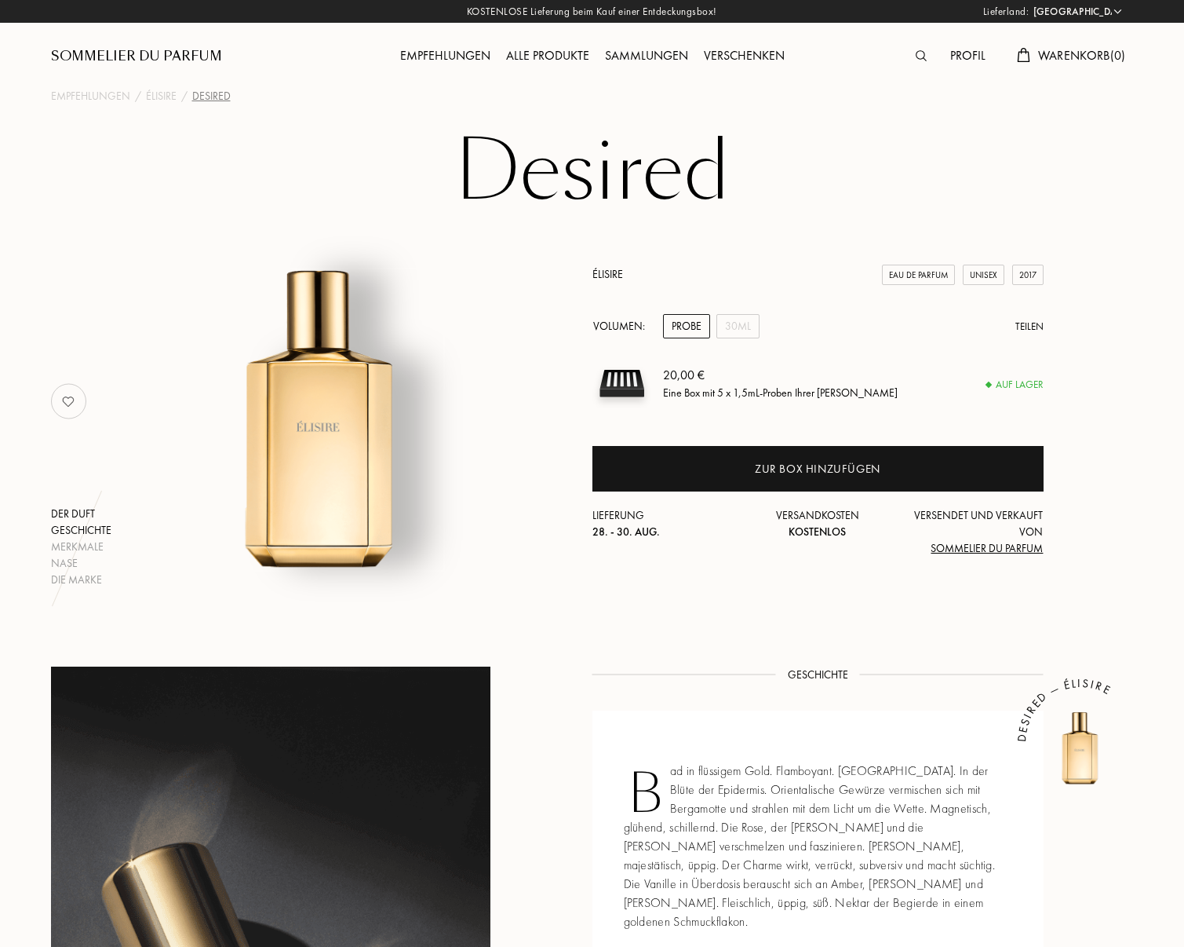
click at [68, 524] on div "Geschichte" at bounding box center [81, 530] width 60 height 16
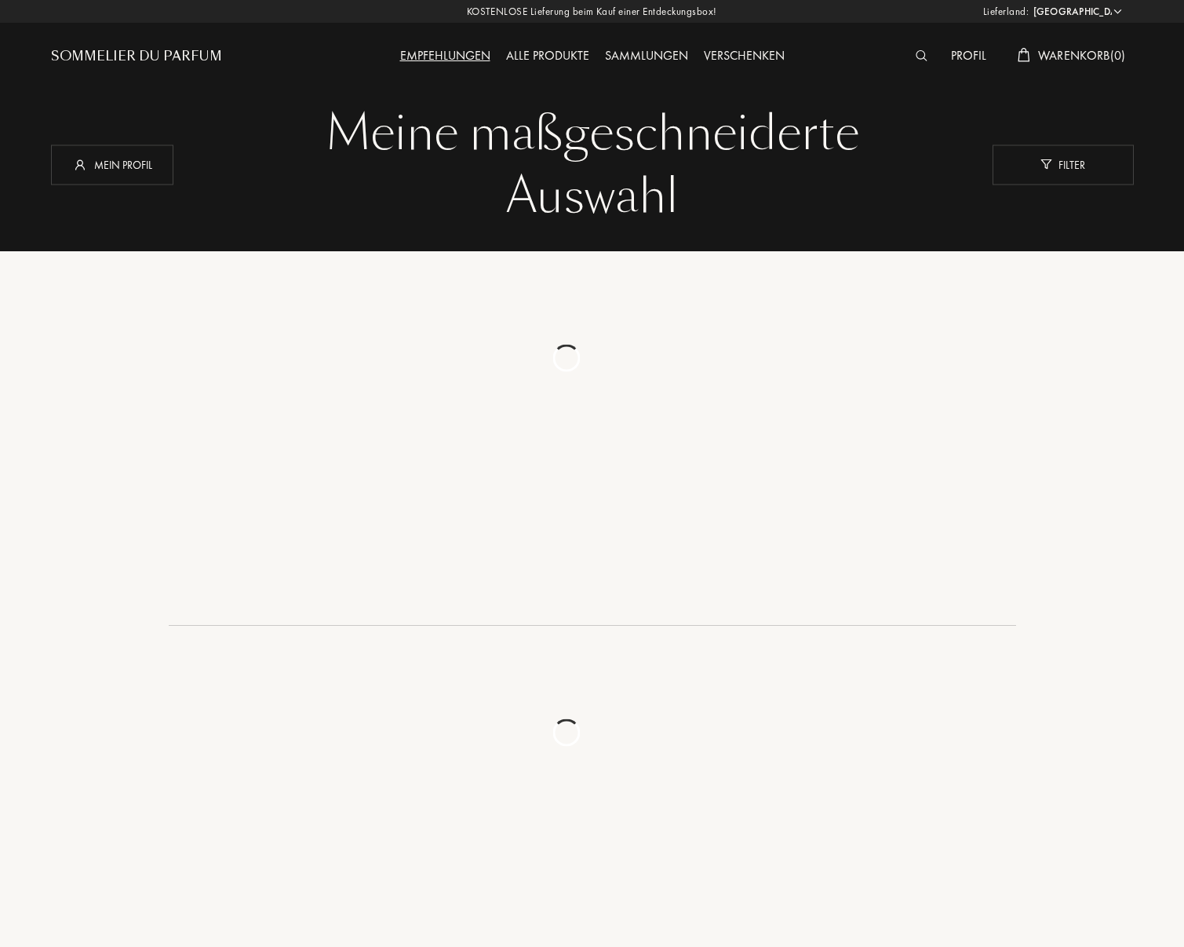
select select "DE"
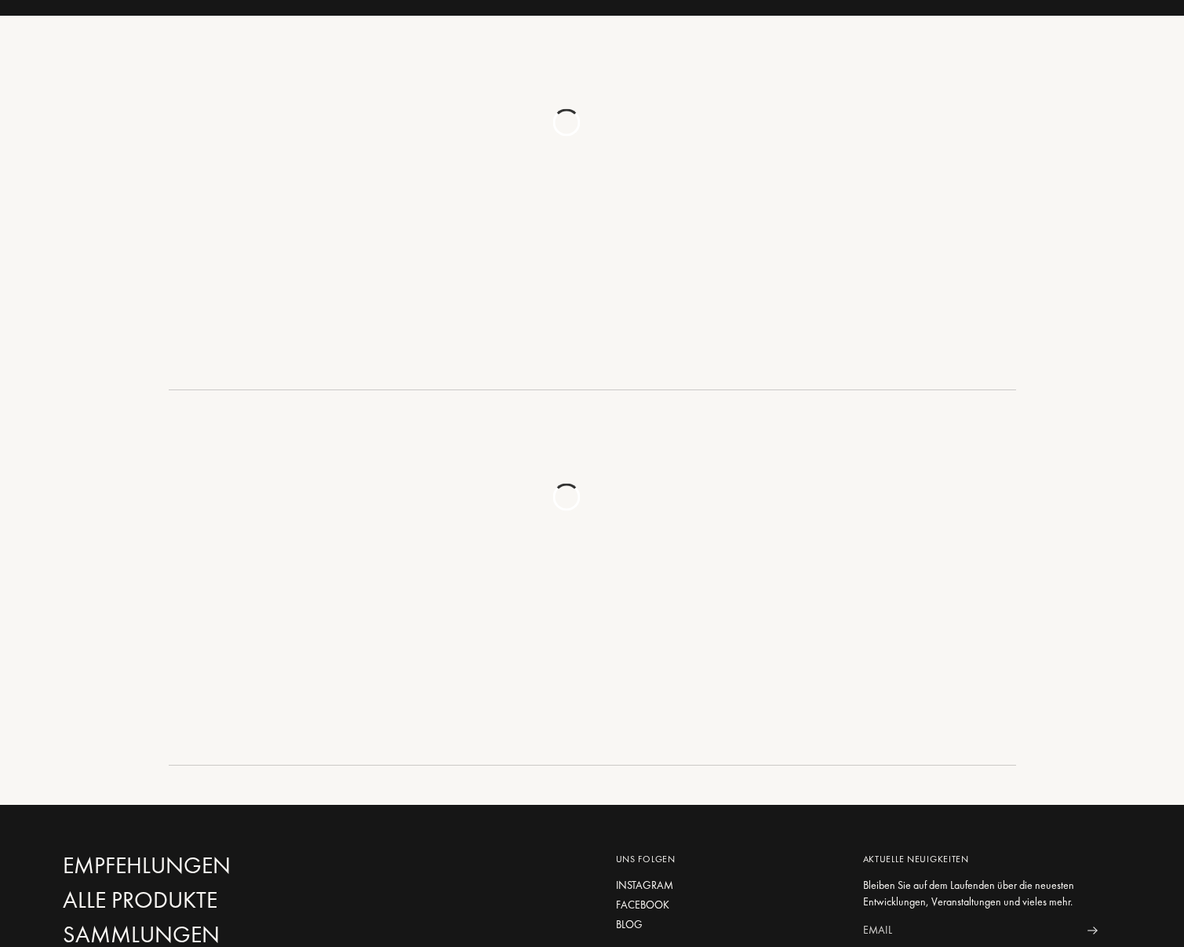
scroll to position [235, 0]
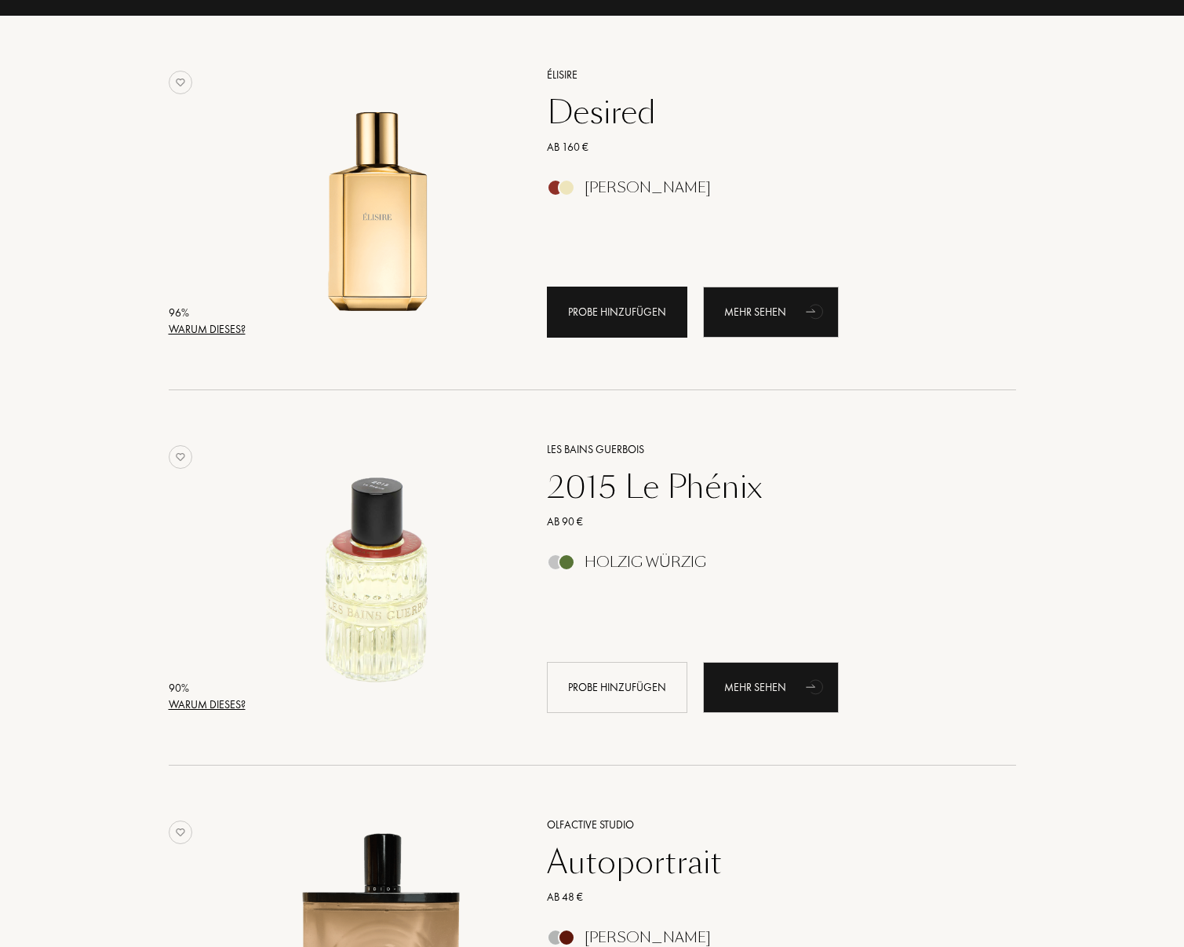
click at [608, 322] on div "Probe hinzufügen" at bounding box center [617, 312] width 141 height 51
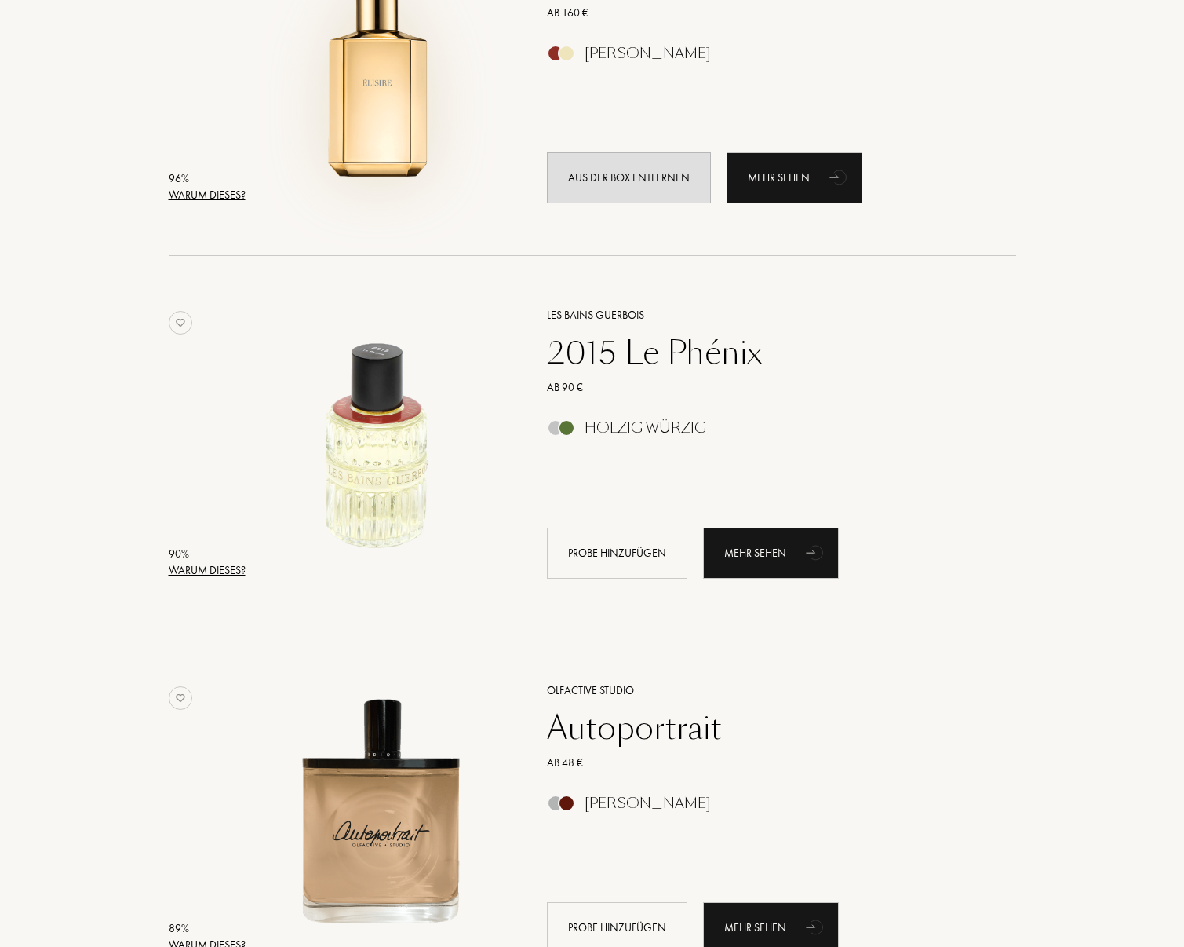
scroll to position [392, 0]
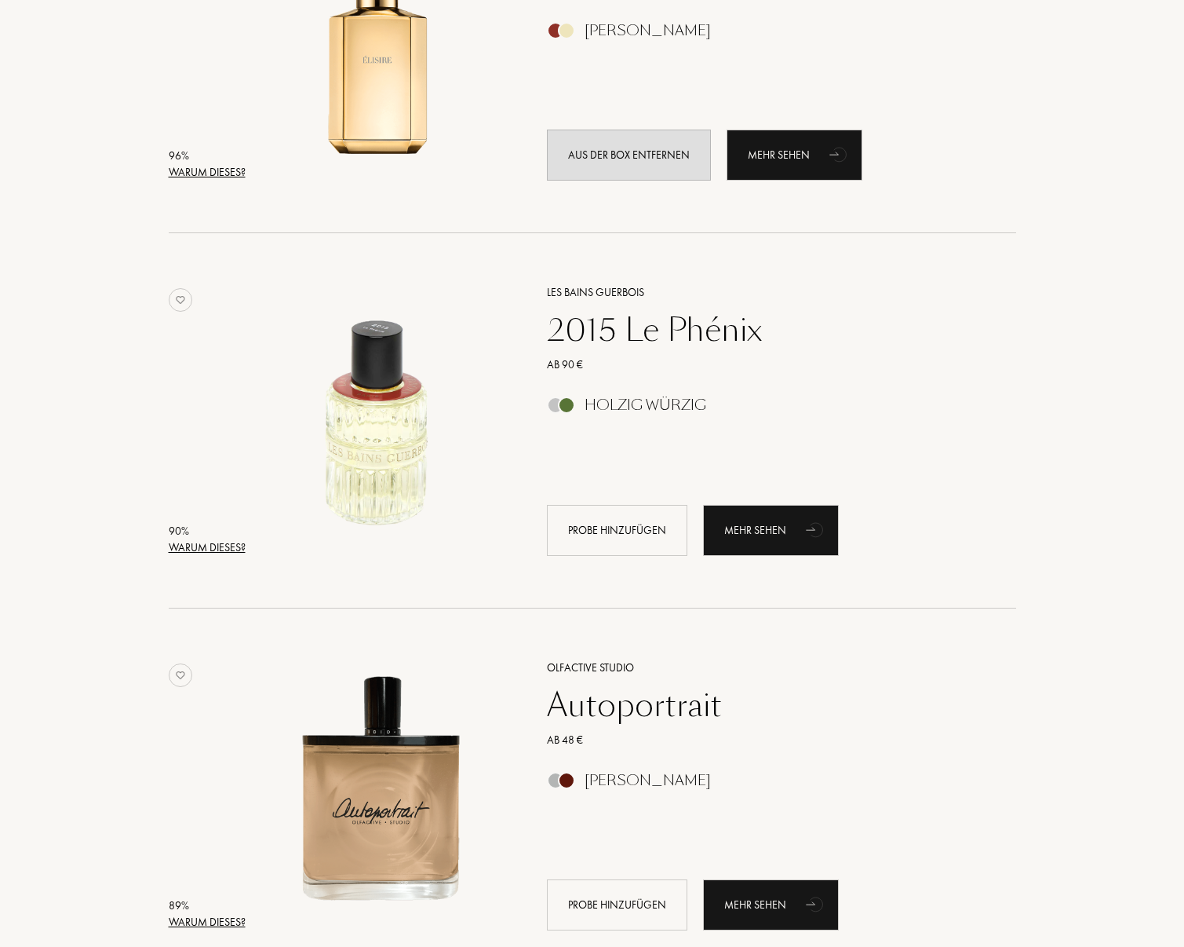
click at [641, 335] on div "2015 Le Phénix" at bounding box center [764, 330] width 458 height 38
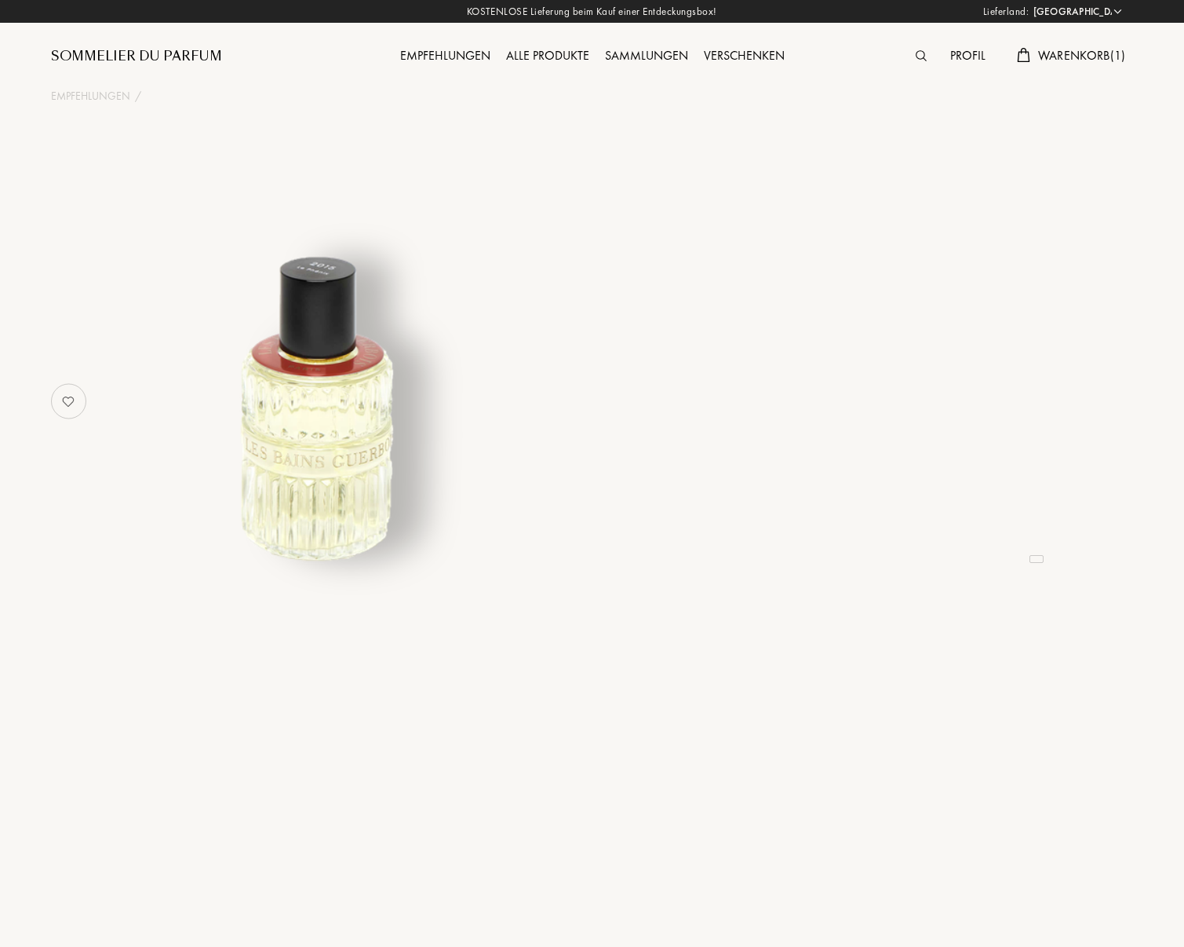
select select "DE"
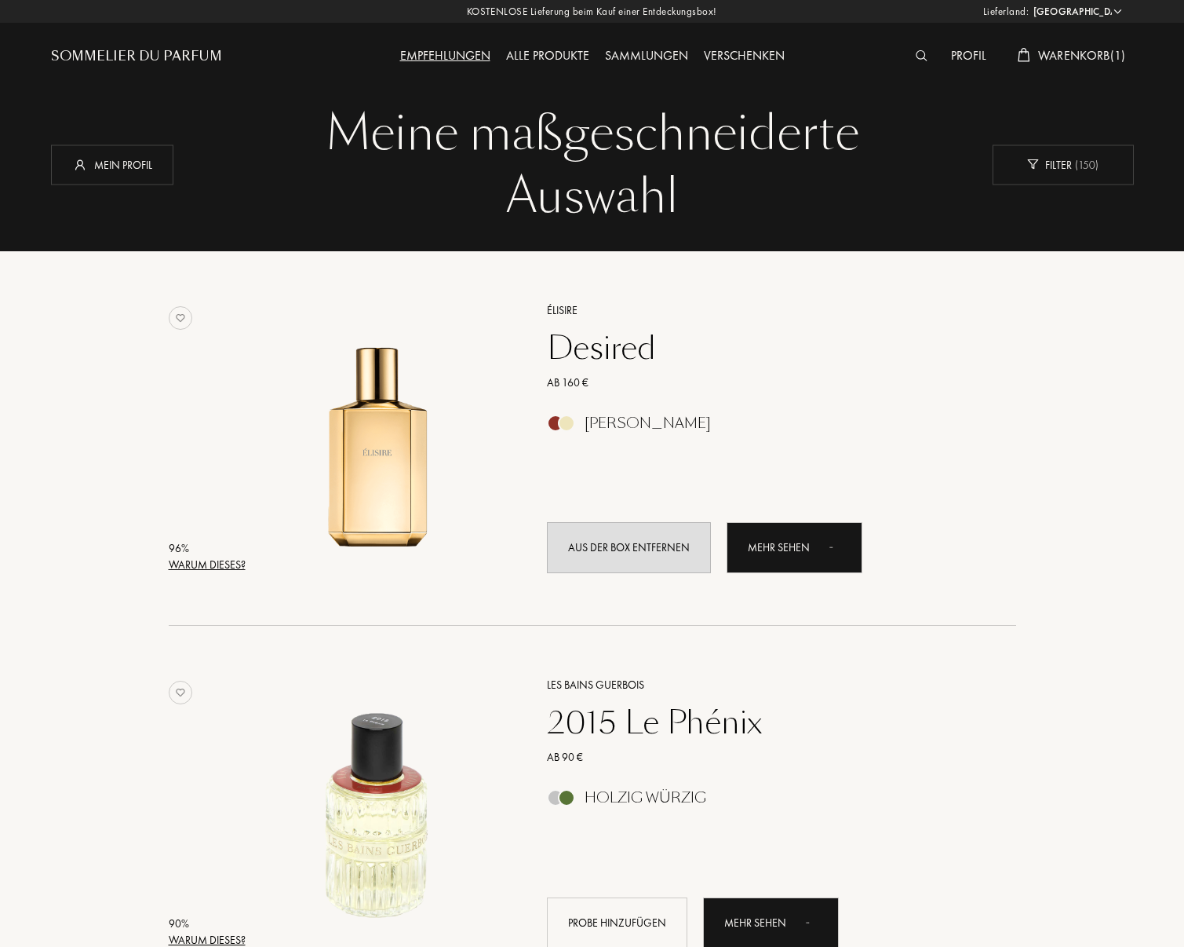
select select "DE"
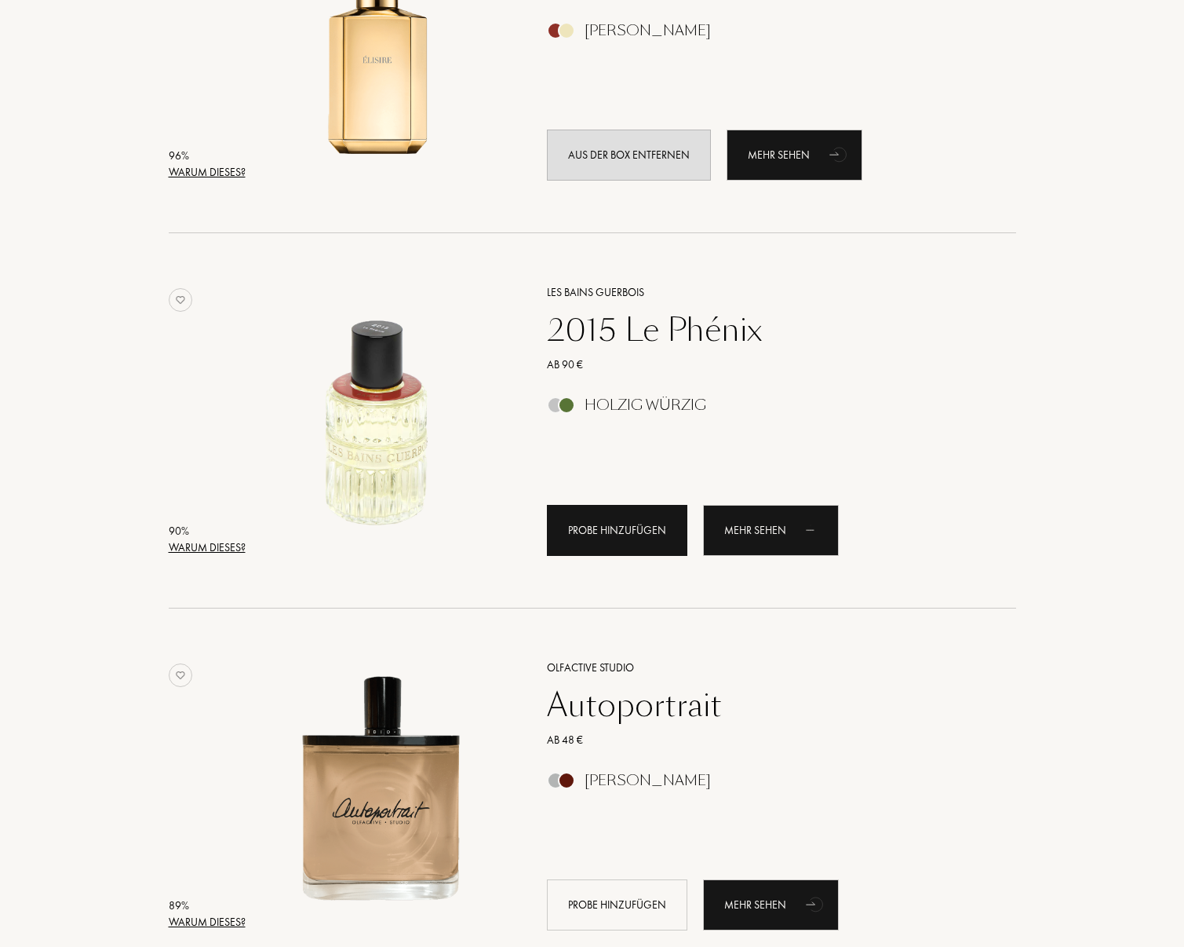
click at [619, 538] on div "Probe hinzufügen" at bounding box center [617, 530] width 141 height 51
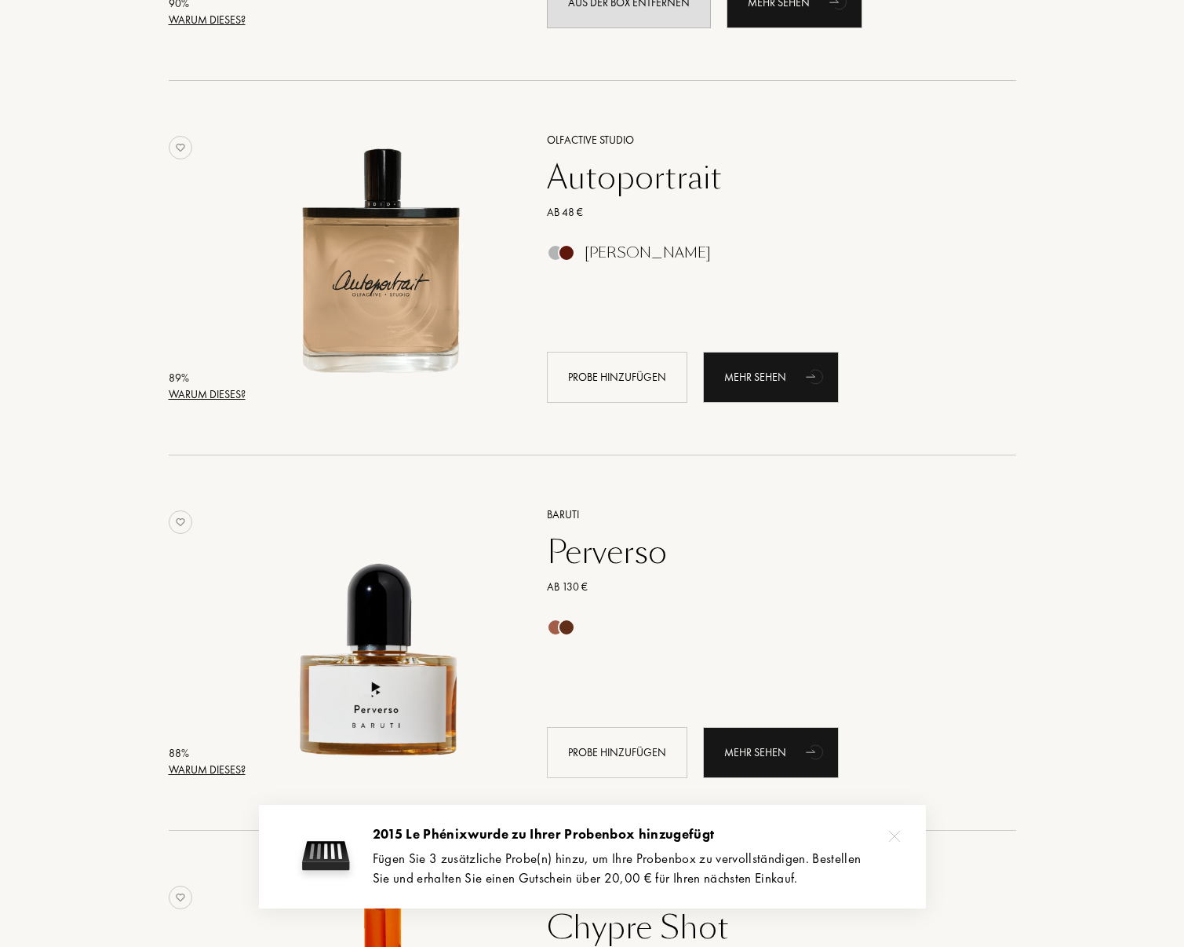
scroll to position [863, 0]
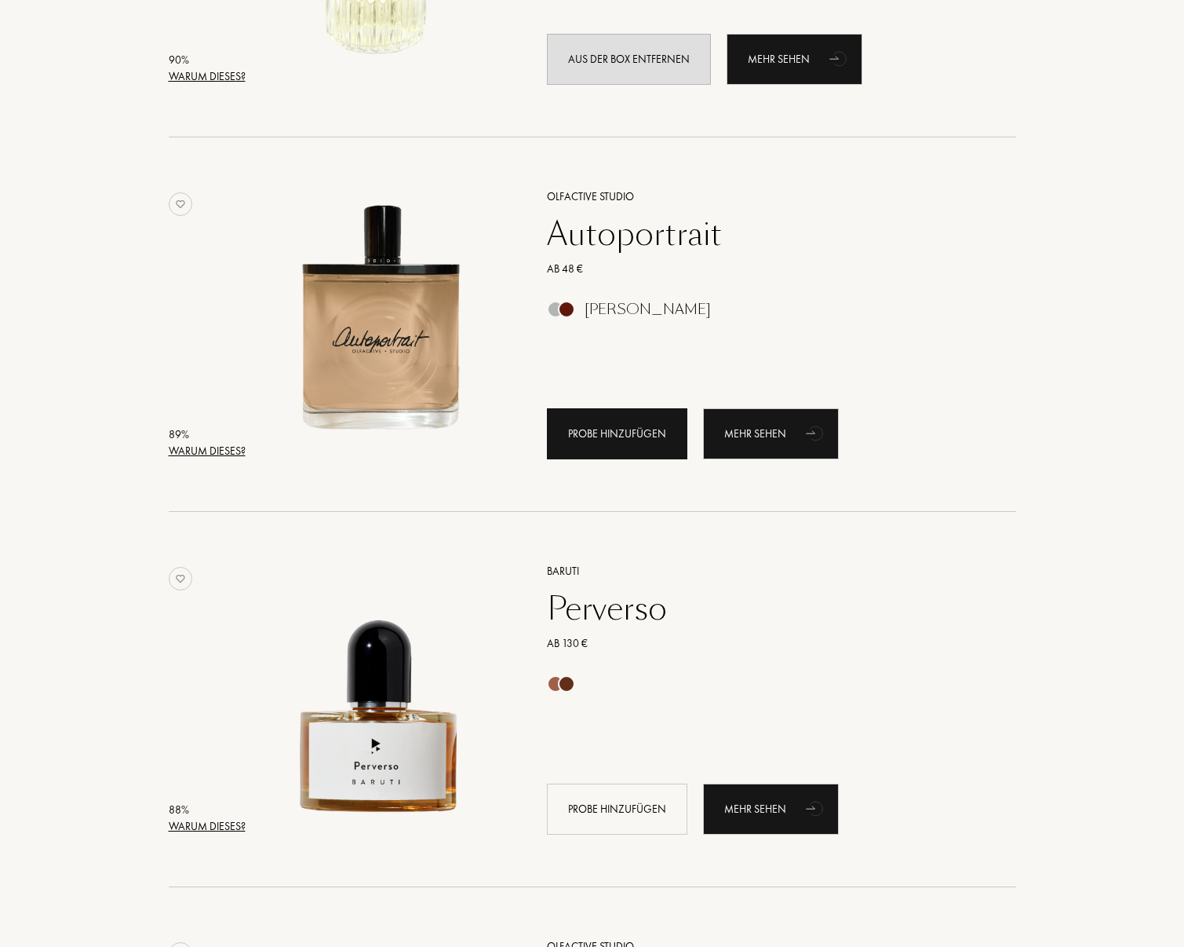
click at [606, 429] on div "Probe hinzufügen" at bounding box center [617, 433] width 141 height 51
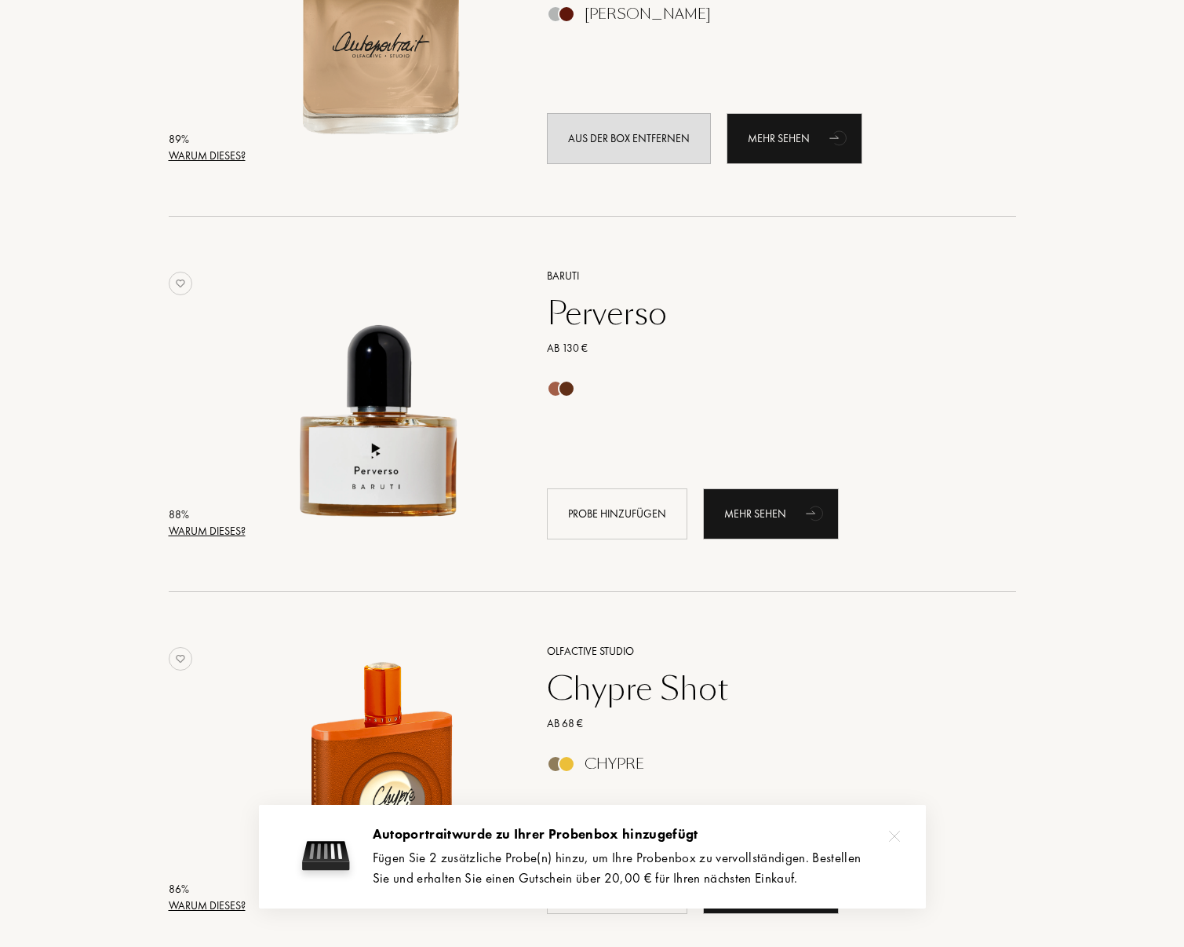
scroll to position [1177, 0]
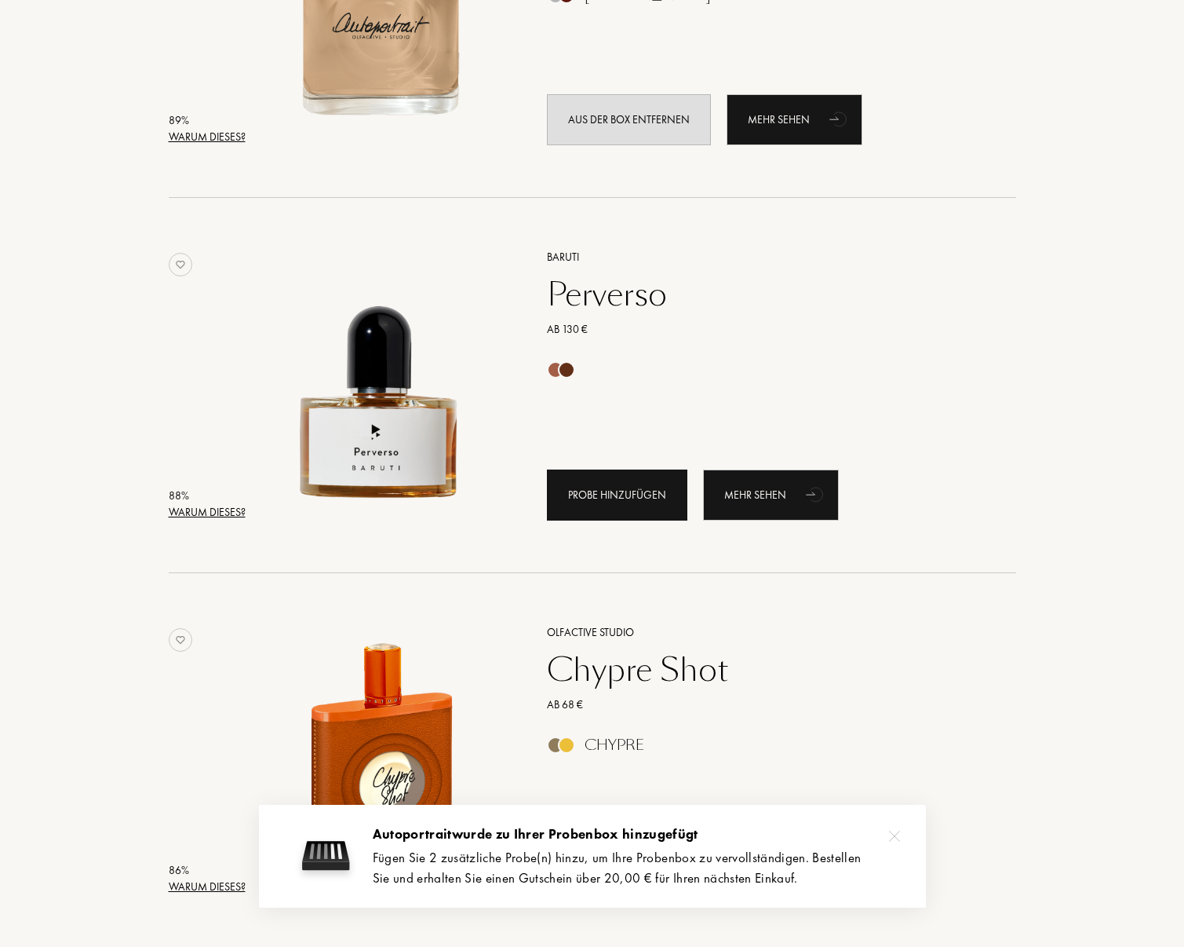
click at [600, 511] on div "Probe hinzufügen" at bounding box center [617, 494] width 141 height 51
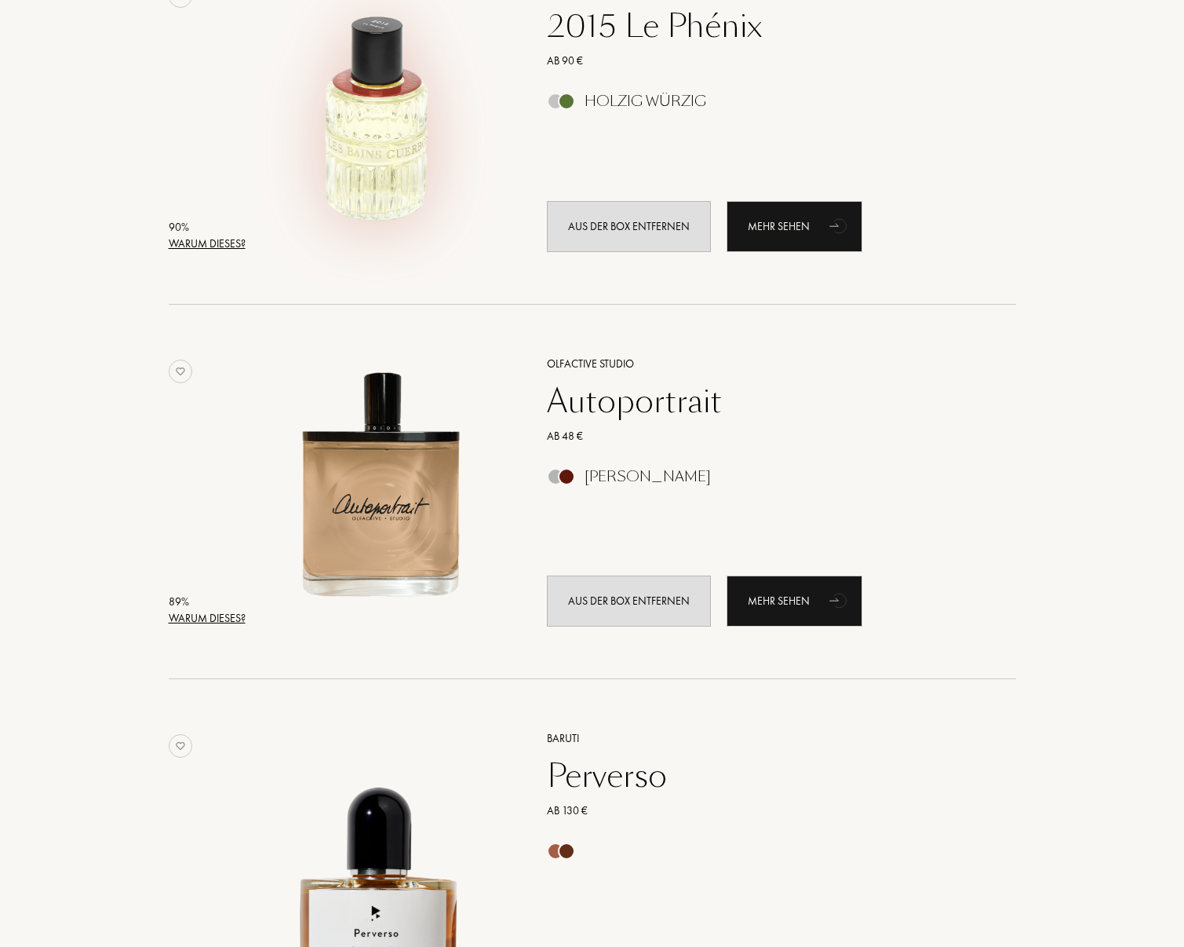
scroll to position [706, 0]
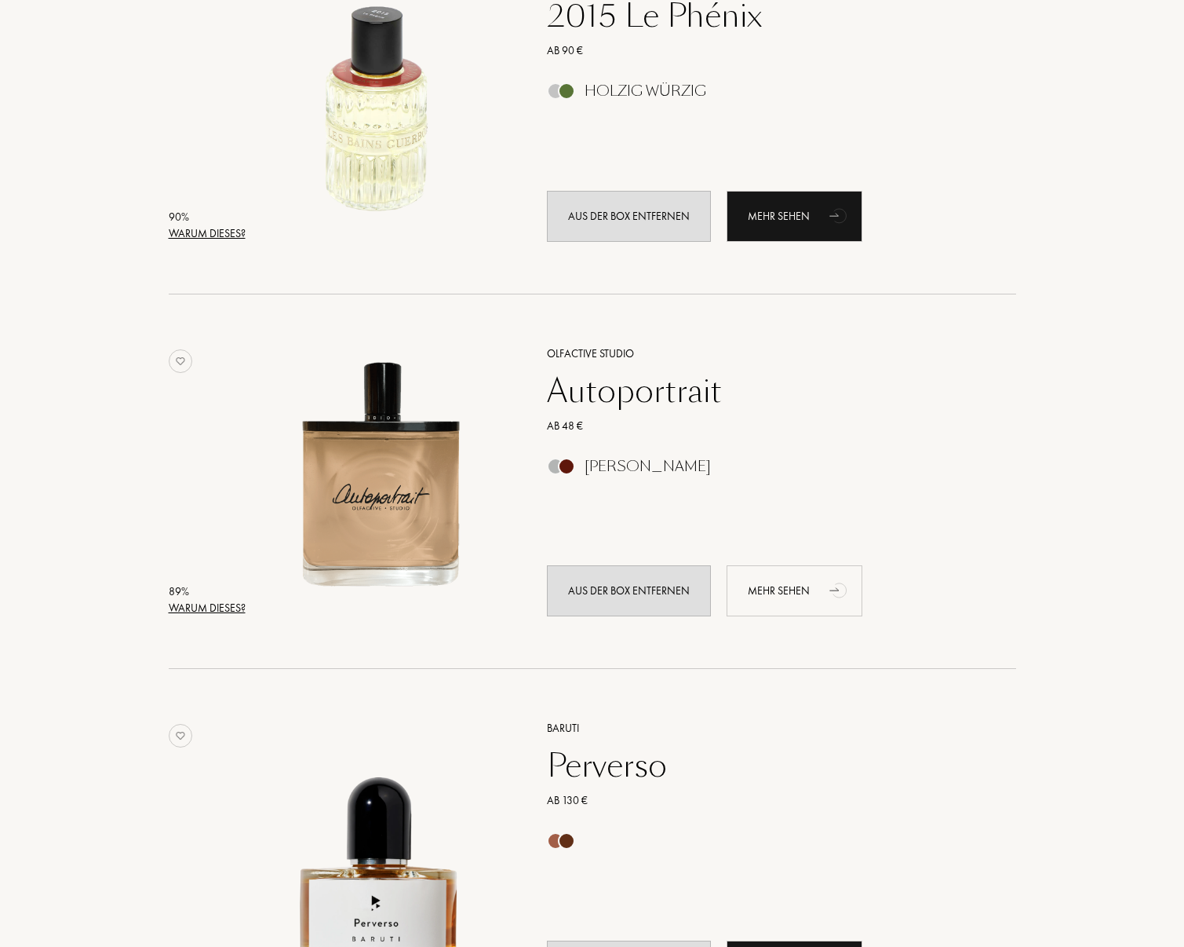
click at [787, 589] on div "Mehr sehen" at bounding box center [795, 590] width 136 height 51
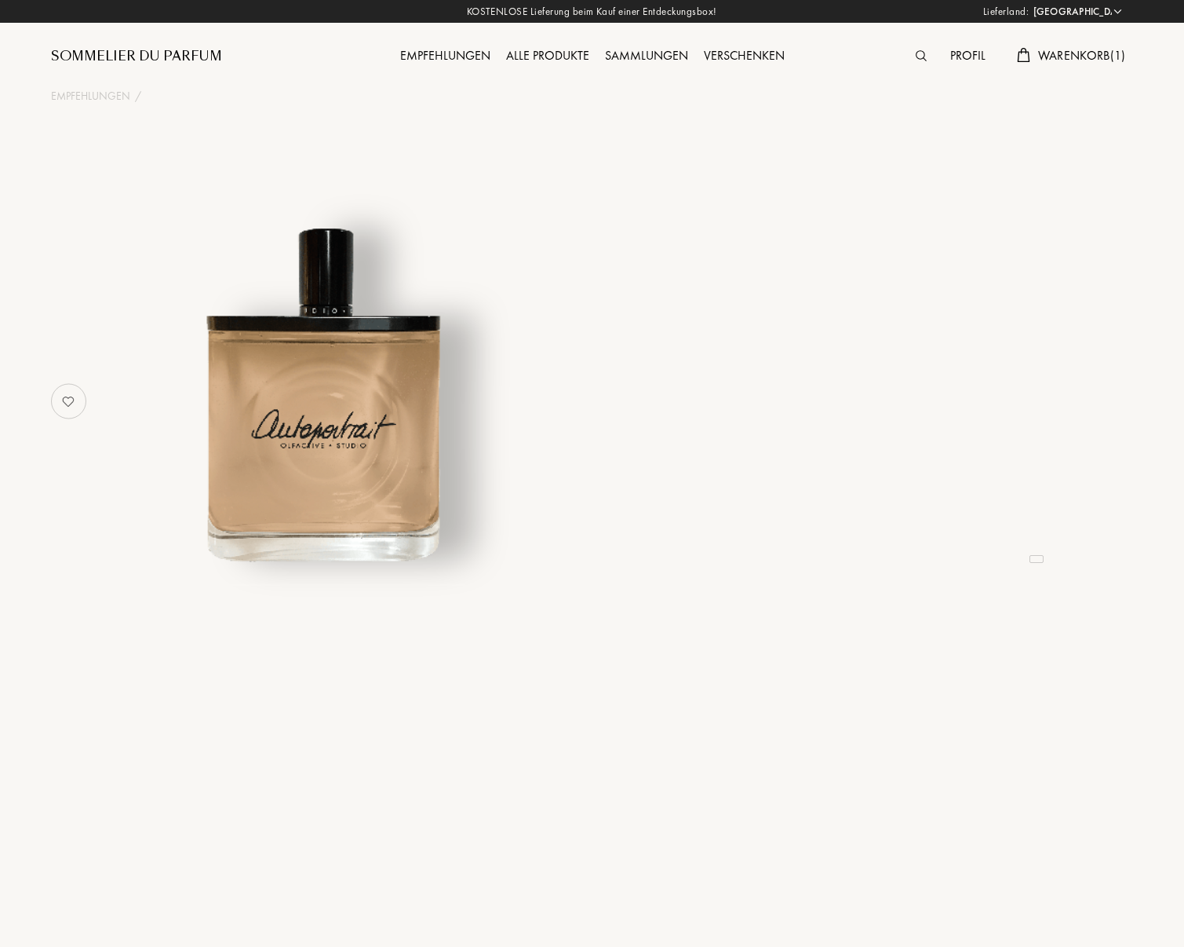
select select "DE"
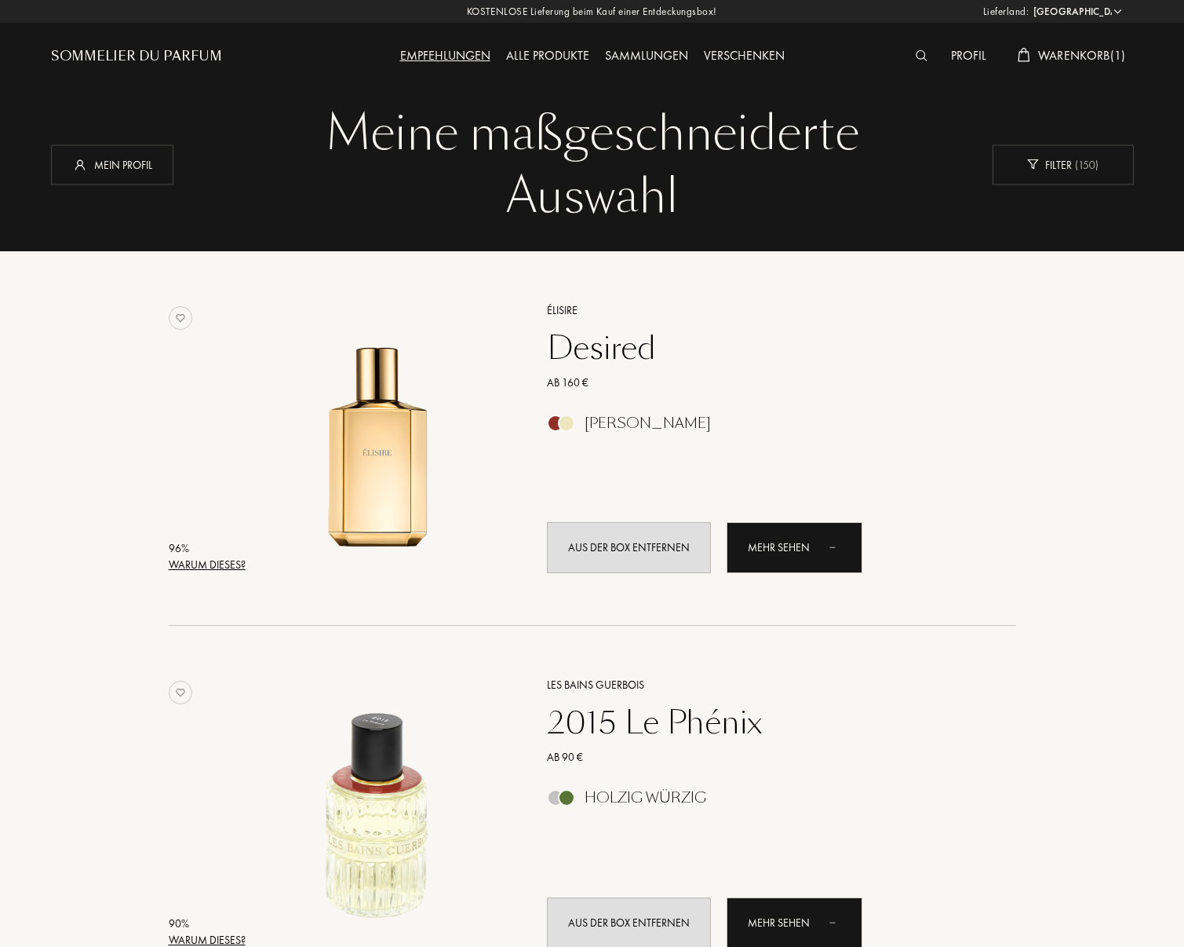
select select "DE"
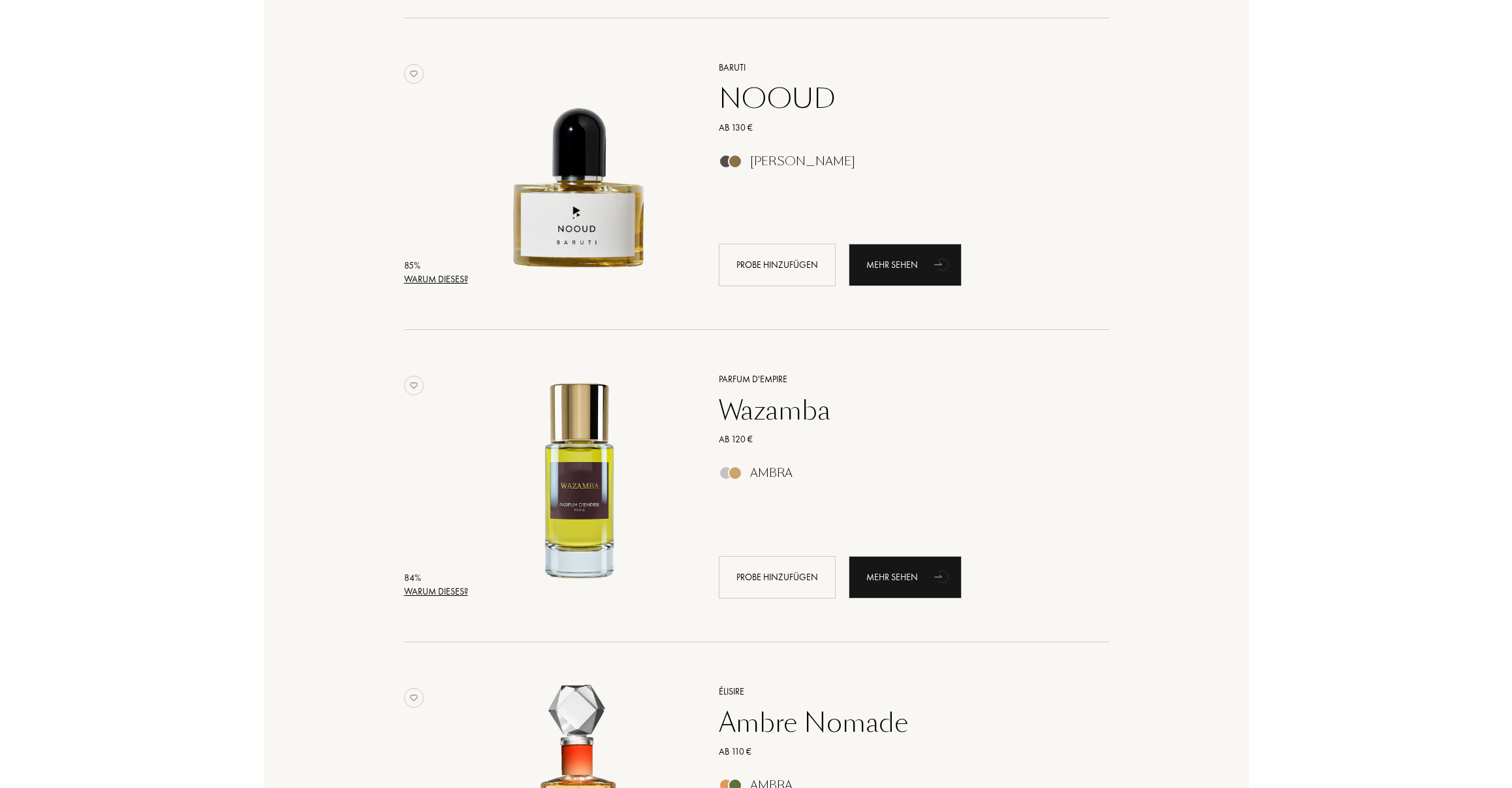
scroll to position [2155, 0]
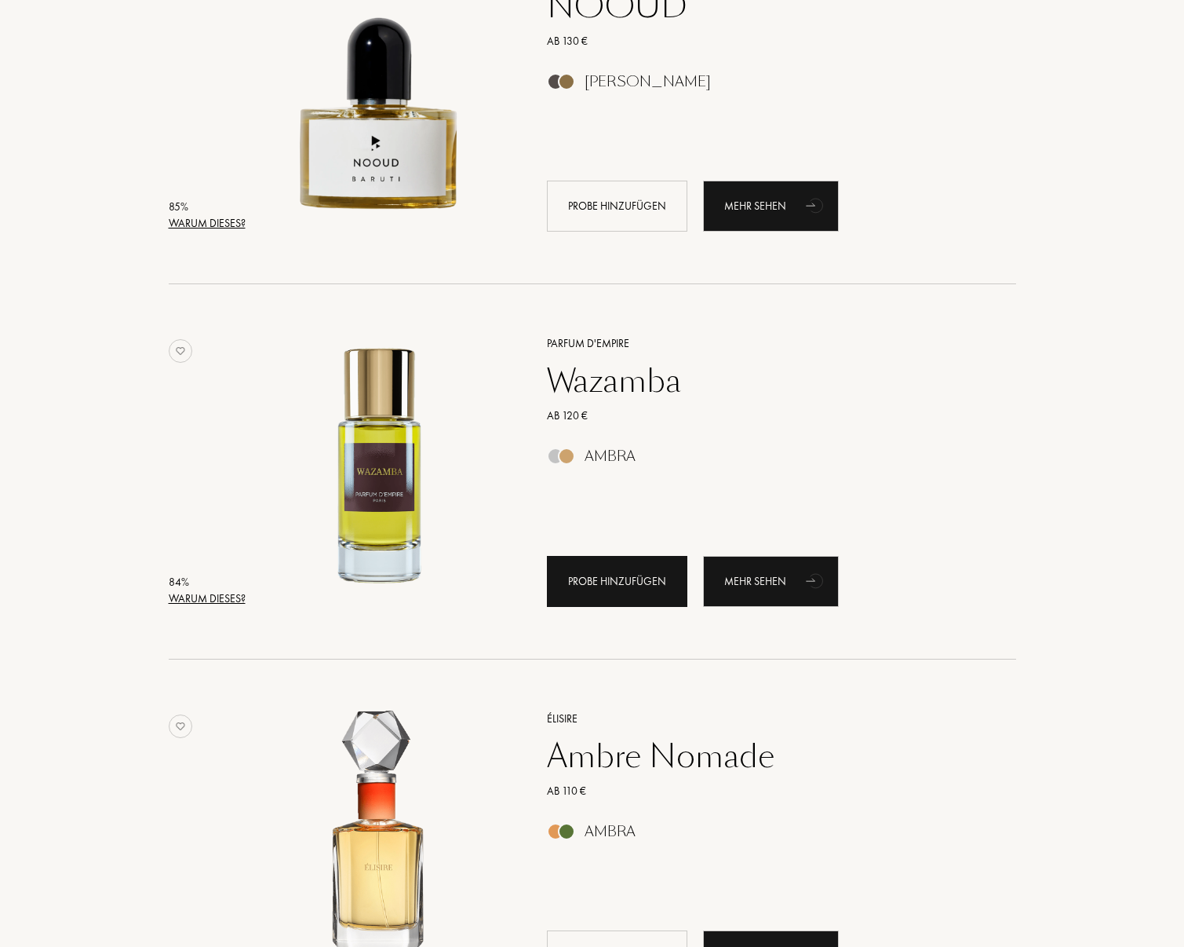
click at [626, 569] on div "Probe hinzufügen" at bounding box center [617, 581] width 141 height 51
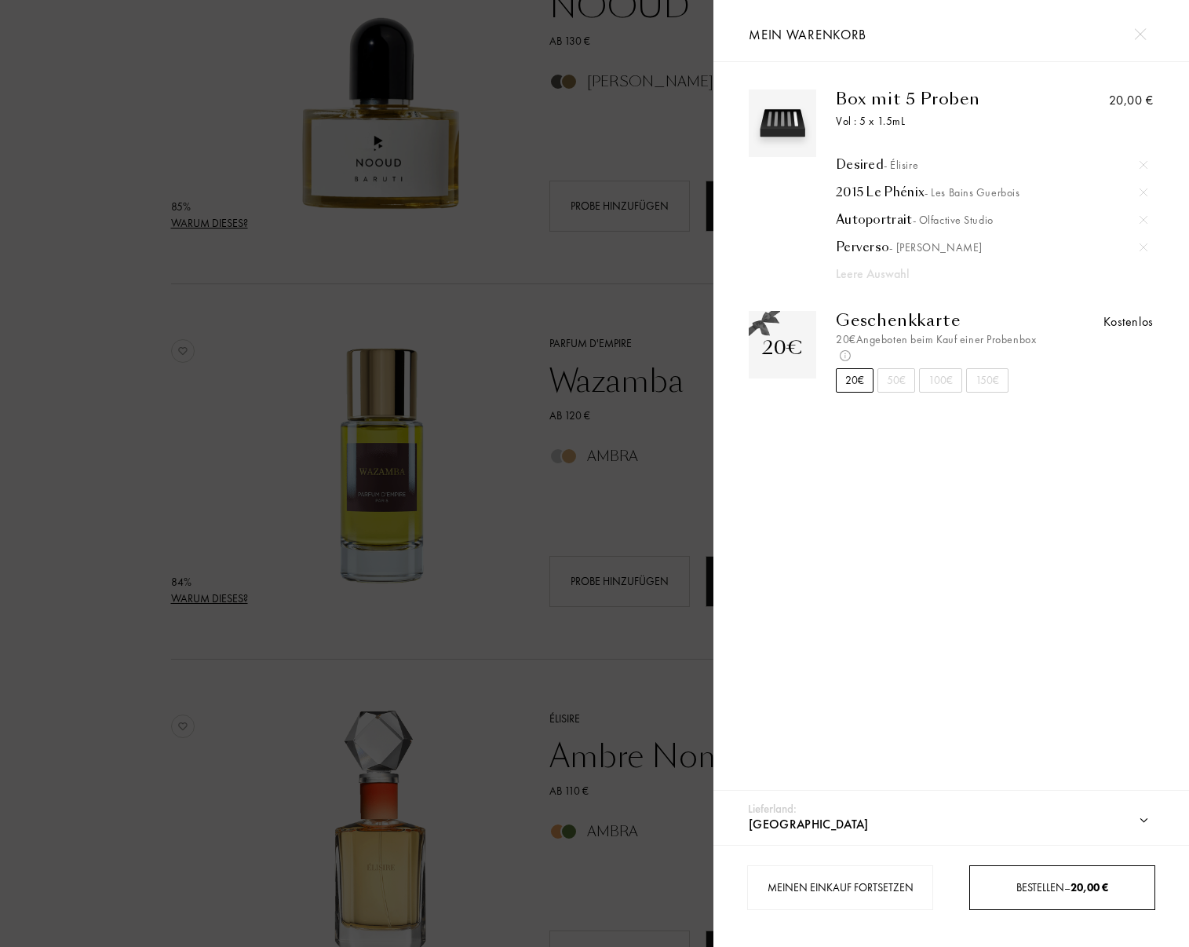
click at [1027, 890] on div "Bestellen – 20,00 €" at bounding box center [1062, 887] width 185 height 16
click at [1059, 883] on div "Bestellen – 20,00 €" at bounding box center [1062, 887] width 185 height 16
click at [987, 881] on div "Bestellen – 20,00 €" at bounding box center [1062, 887] width 185 height 16
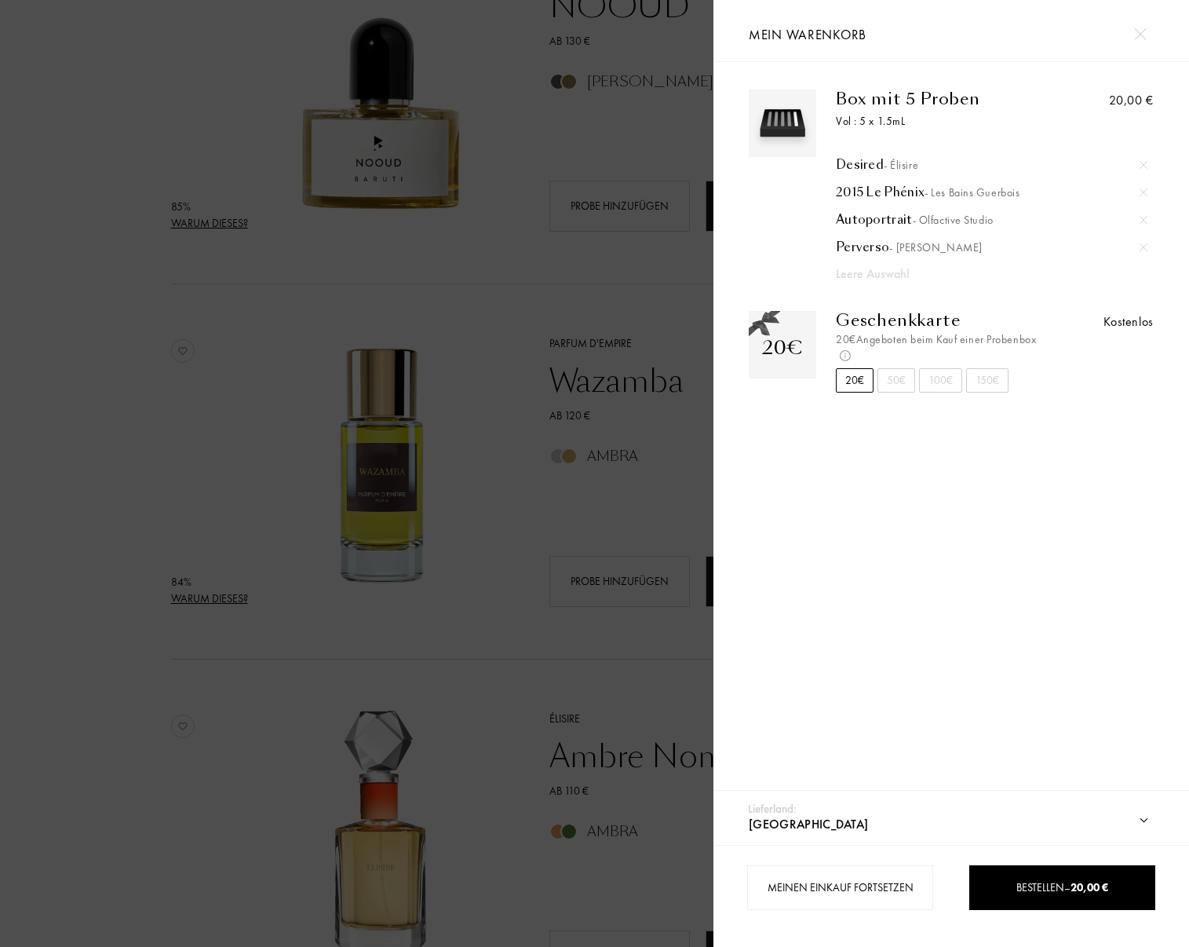
click at [940, 801] on div "Lieferland: Afghanistan Ägypten Albanien Algerien Amerikanische Jungferninseln …" at bounding box center [952, 817] width 476 height 55
click at [822, 804] on select "Afghanistan Ägypten Albanien Algerien Amerikanische Jungferninseln Andorra Ango…" at bounding box center [964, 824] width 438 height 41
click at [745, 804] on select "Afghanistan Ägypten Albanien Algerien Amerikanische Jungferninseln Andorra Ango…" at bounding box center [964, 824] width 438 height 41
click at [863, 379] on div "20€" at bounding box center [855, 380] width 38 height 24
click at [1085, 878] on link "Bestellen – 20,00 €" at bounding box center [1062, 887] width 187 height 45
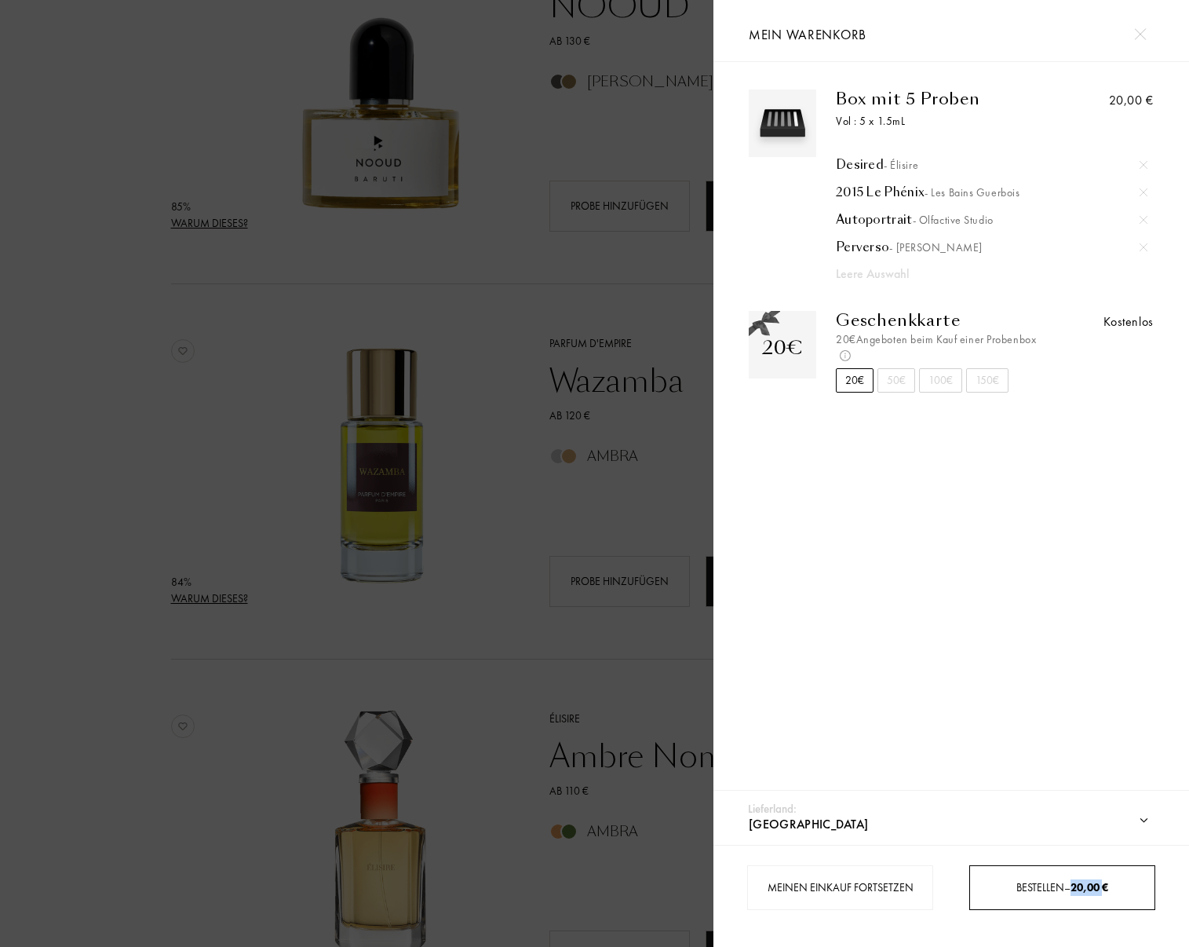
click at [1085, 878] on link "Bestellen – 20,00 €" at bounding box center [1062, 887] width 187 height 45
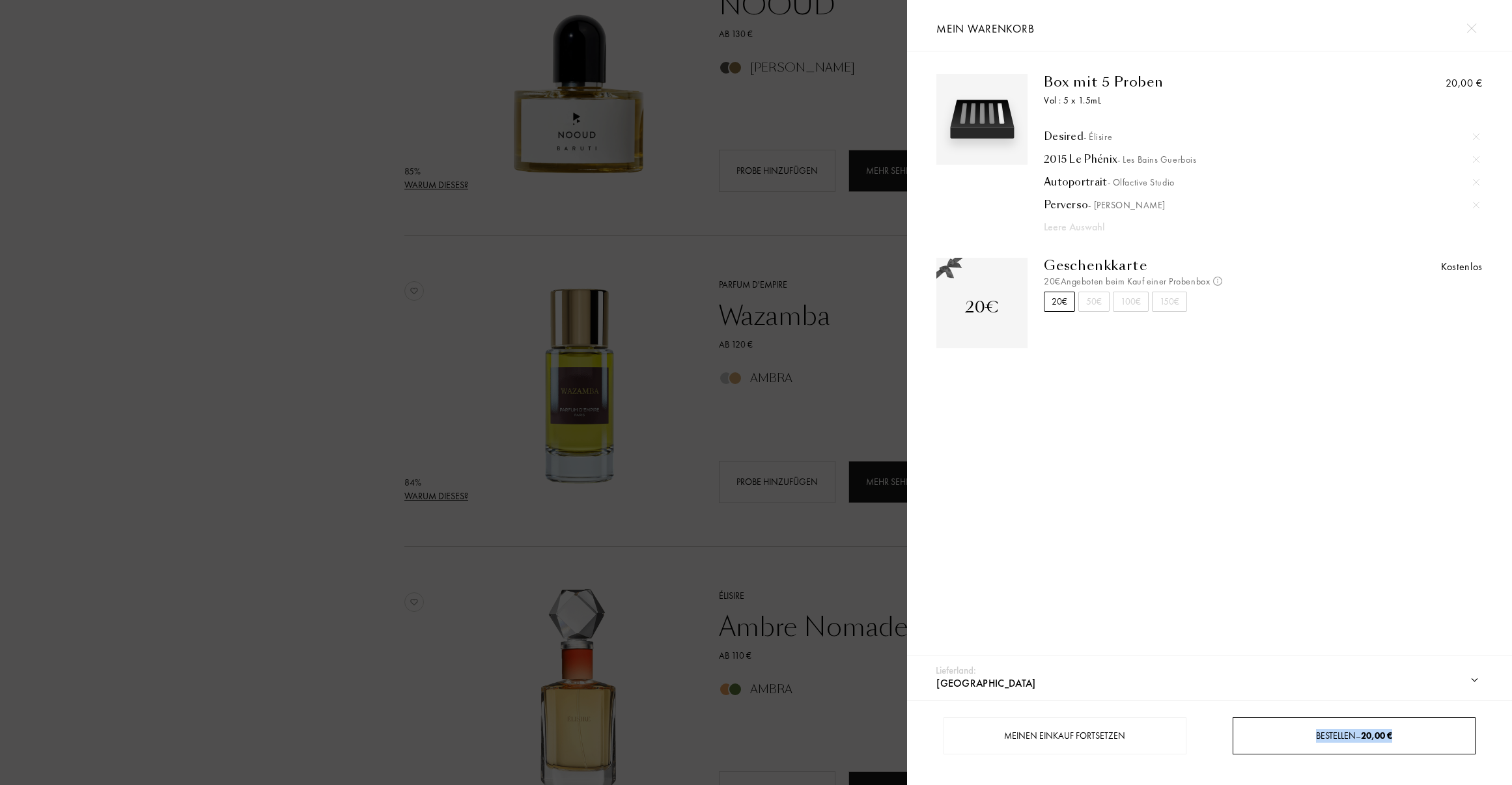
click at [982, 744] on link "Bestellen – 20,00 €" at bounding box center [1354, 735] width 243 height 37
click at [982, 739] on span "20,00 €" at bounding box center [1377, 735] width 32 height 12
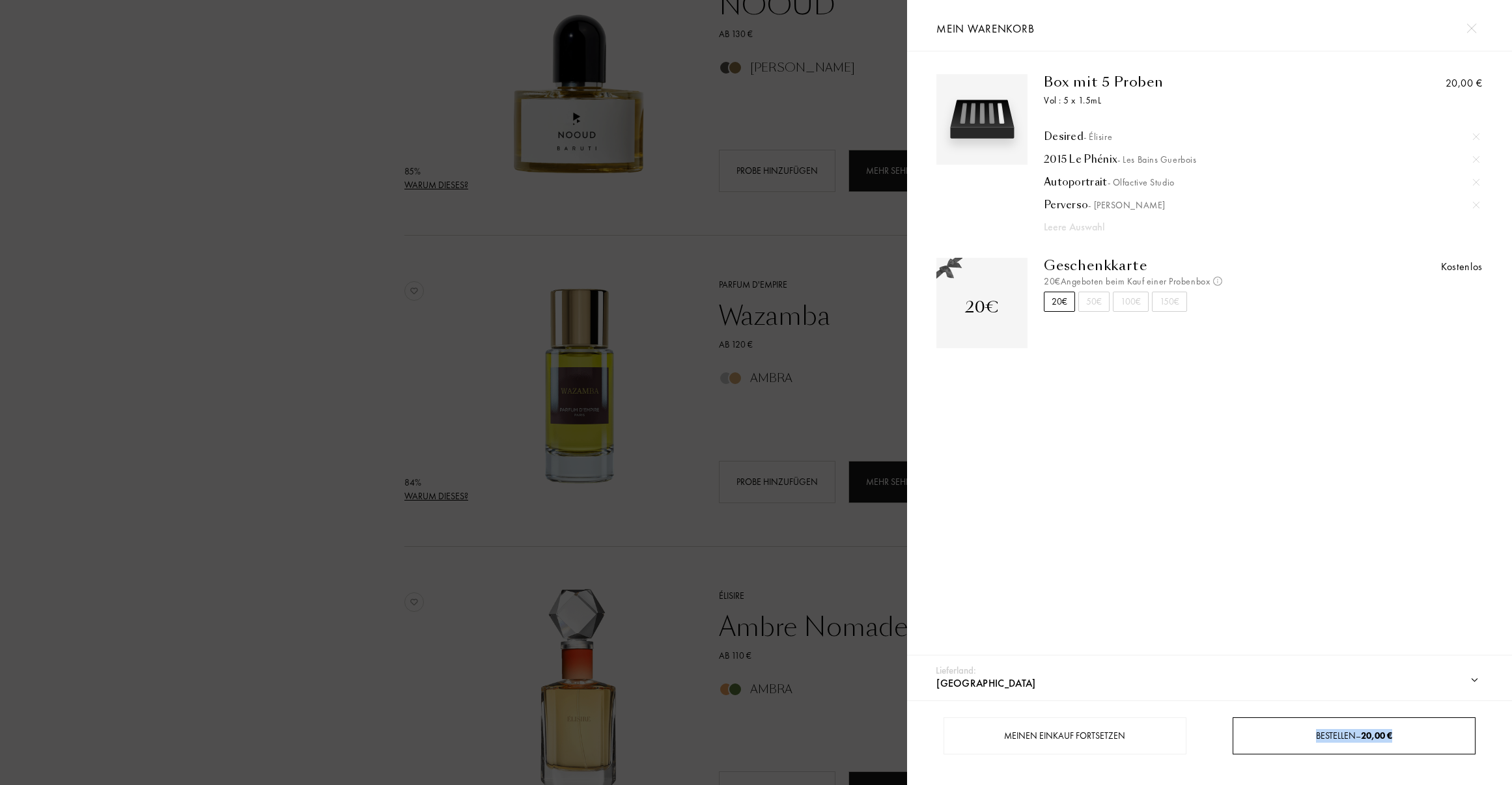
click at [982, 730] on span "20,00 €" at bounding box center [1377, 735] width 32 height 12
click at [982, 31] on div "Mein Warenkorb" at bounding box center [1209, 25] width 566 height 51
click at [982, 27] on img at bounding box center [1471, 28] width 10 height 10
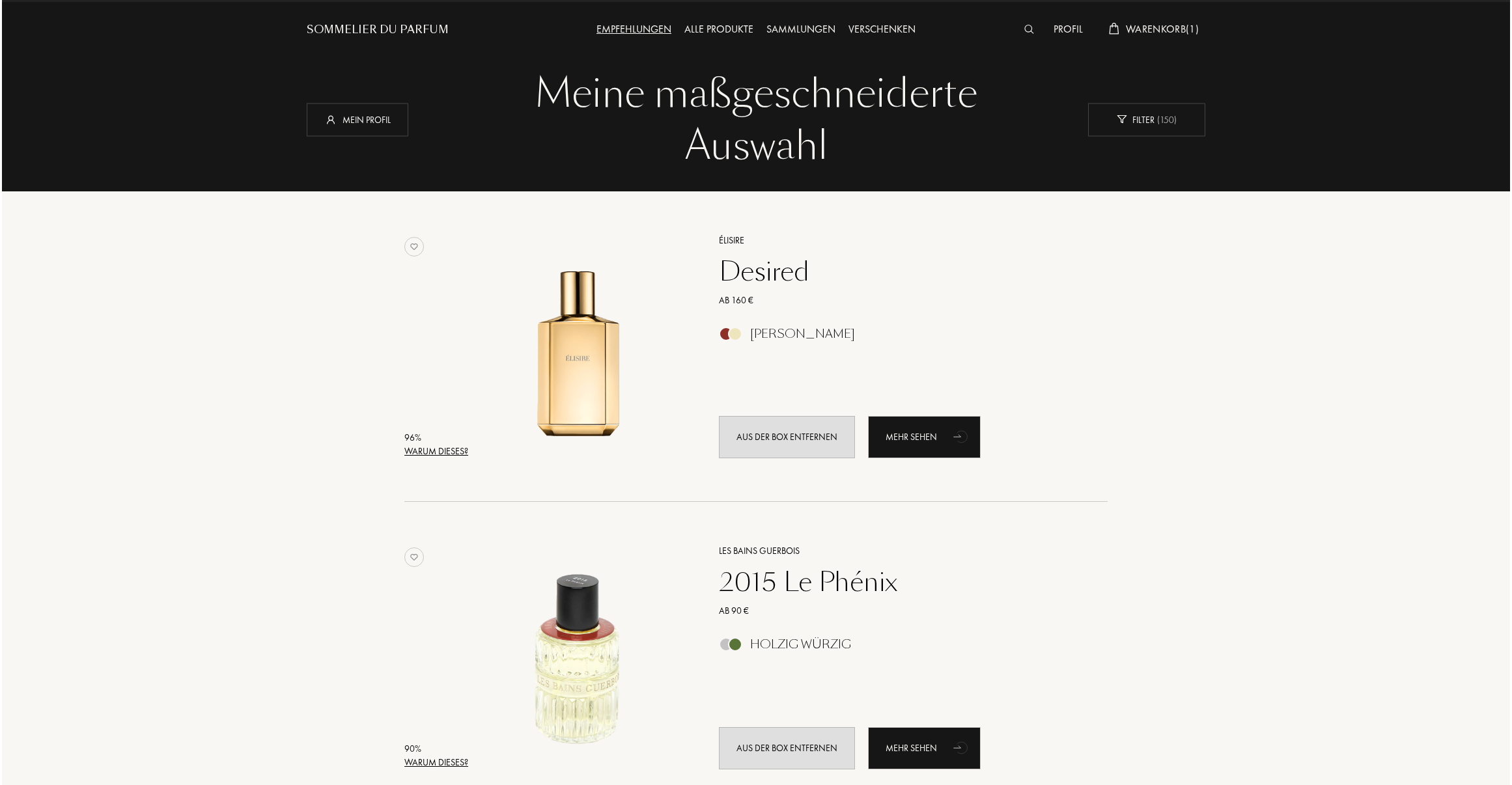
scroll to position [0, 0]
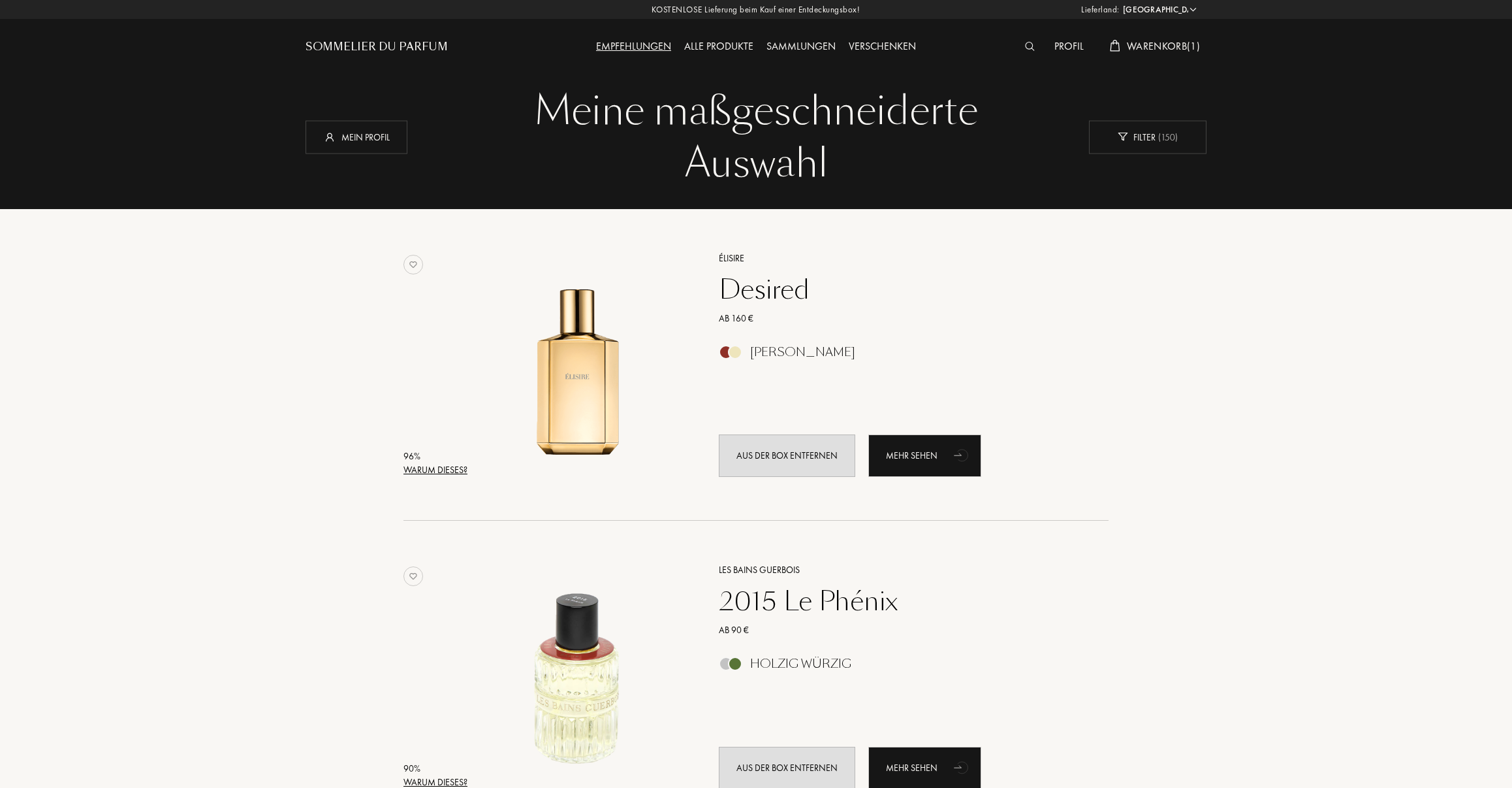
click at [985, 50] on span "Warenkorb ( 1 )" at bounding box center [1164, 46] width 73 height 13
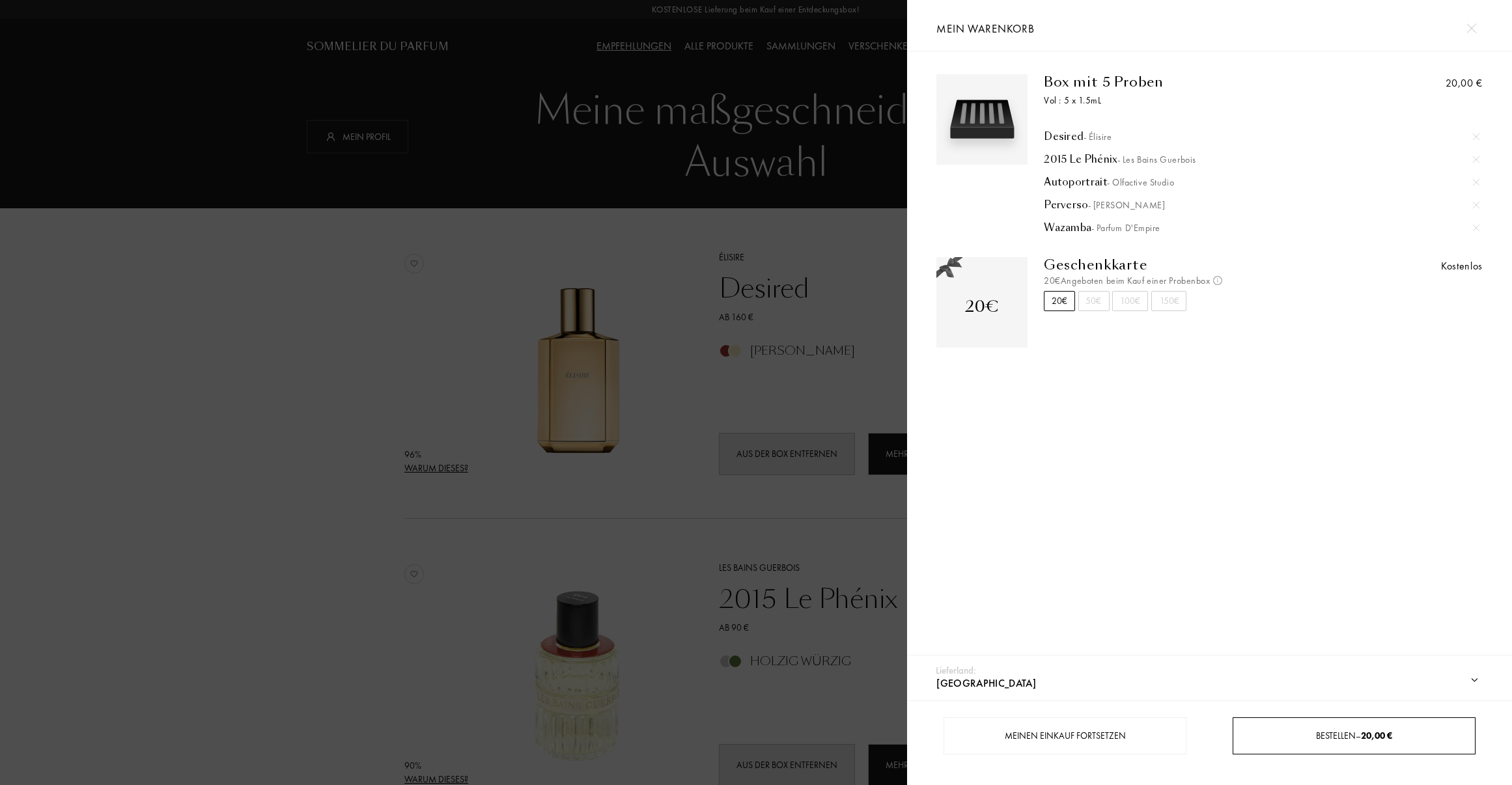
click at [982, 735] on span "Bestellen – 20,00 €" at bounding box center [1354, 735] width 76 height 12
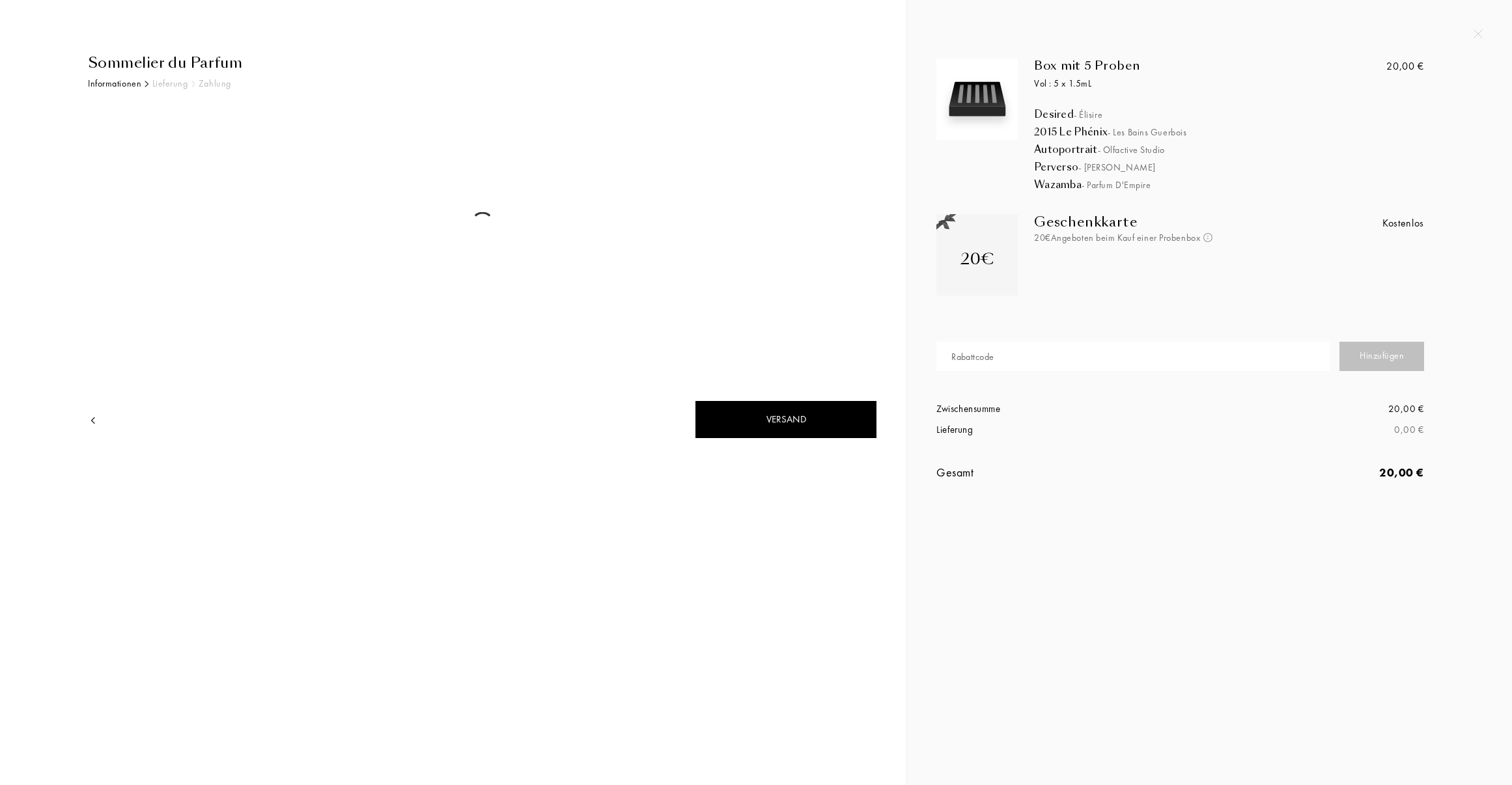
select select "DE"
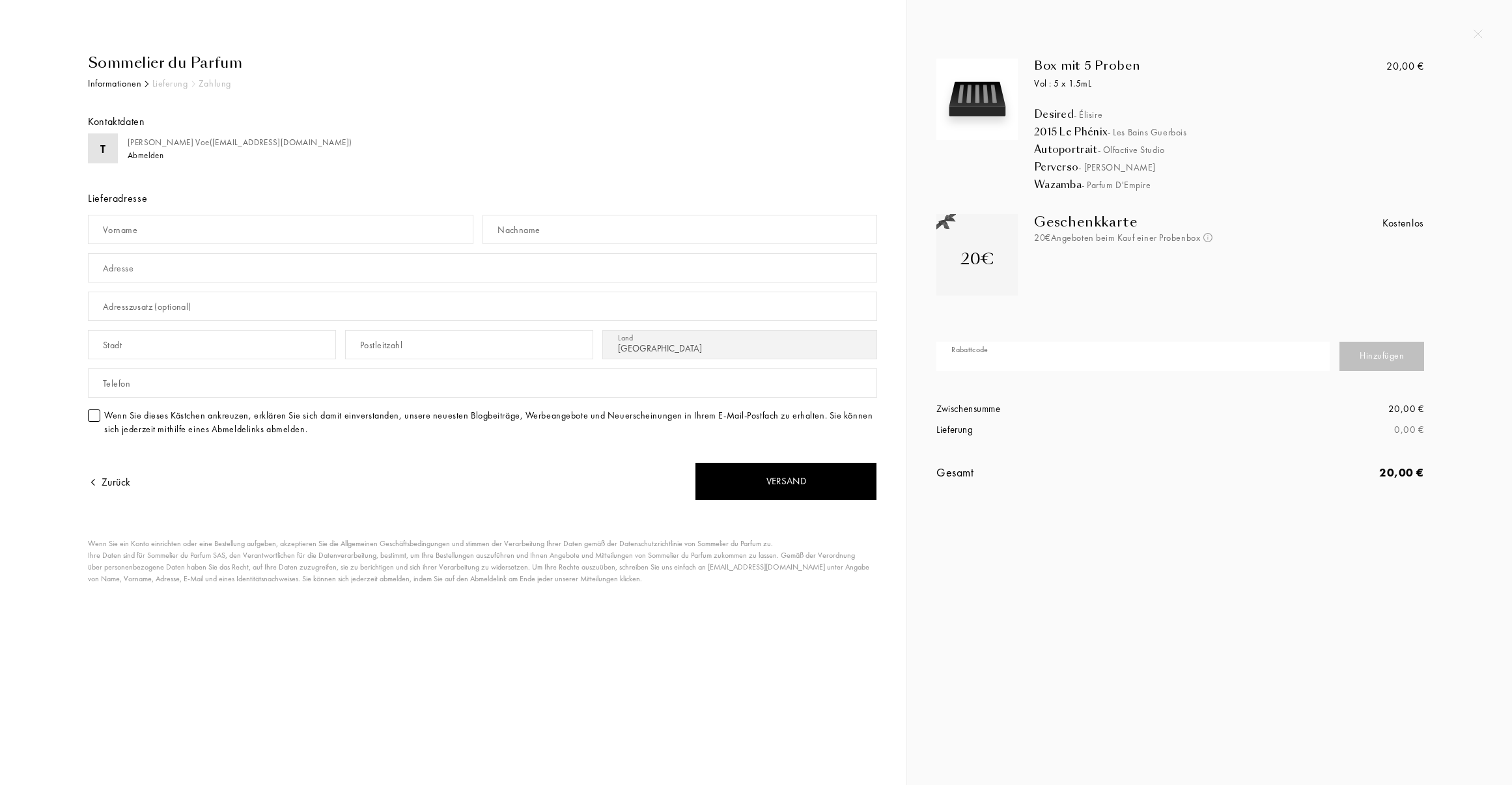
click at [1019, 358] on input "text" at bounding box center [1133, 356] width 393 height 29
click at [1472, 31] on div "Box mit 5 Proben Vol : 5 x 1.5mL Desired - Élisire 2015 Le Phénix - Les Bains G…" at bounding box center [1208, 253] width 605 height 506
click at [1480, 33] on img at bounding box center [1477, 33] width 9 height 9
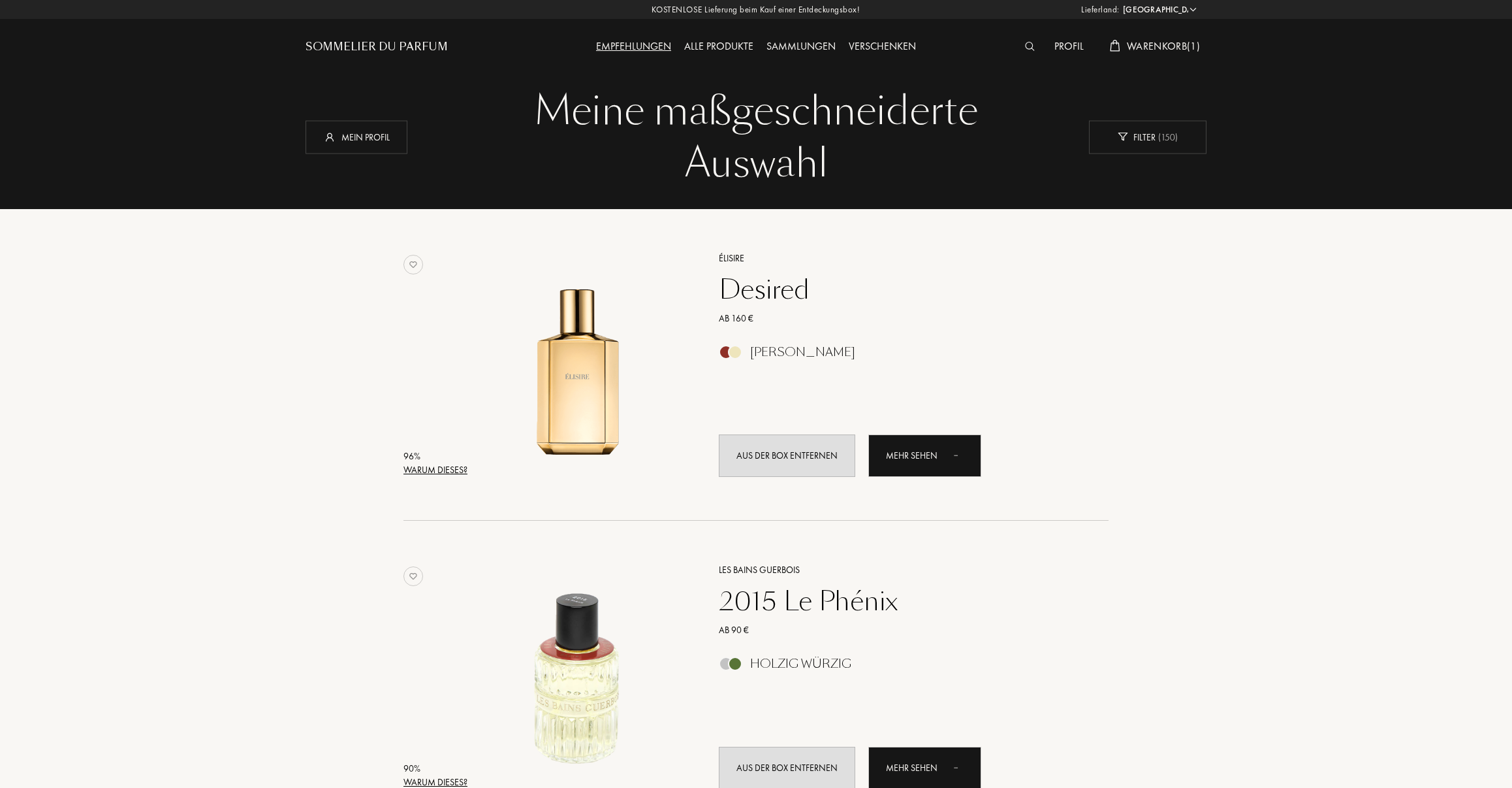
select select "DE"
click at [1164, 41] on span "Warenkorb ( 1 )" at bounding box center [1164, 46] width 73 height 13
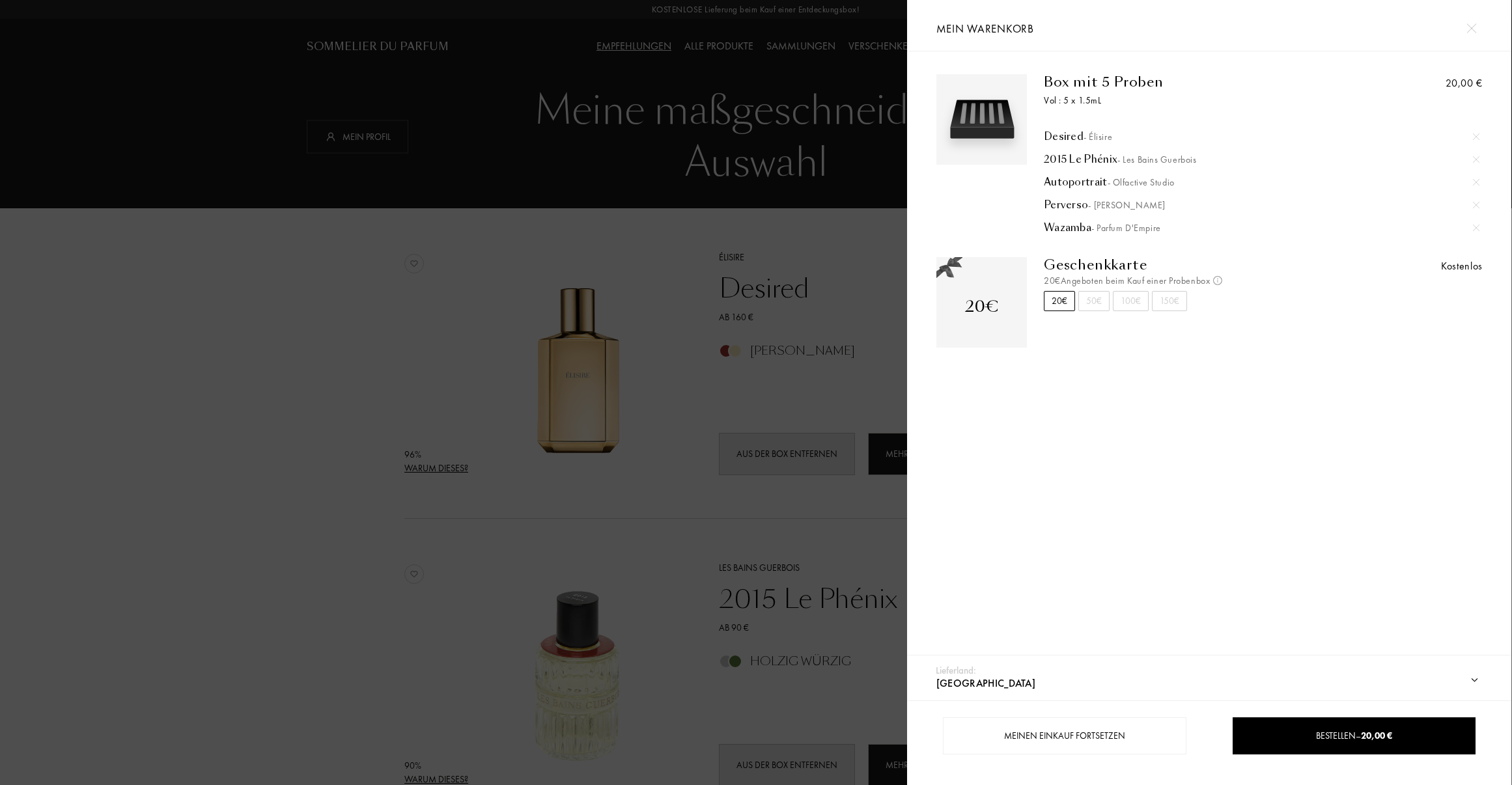
click at [217, 410] on div at bounding box center [453, 392] width 907 height 785
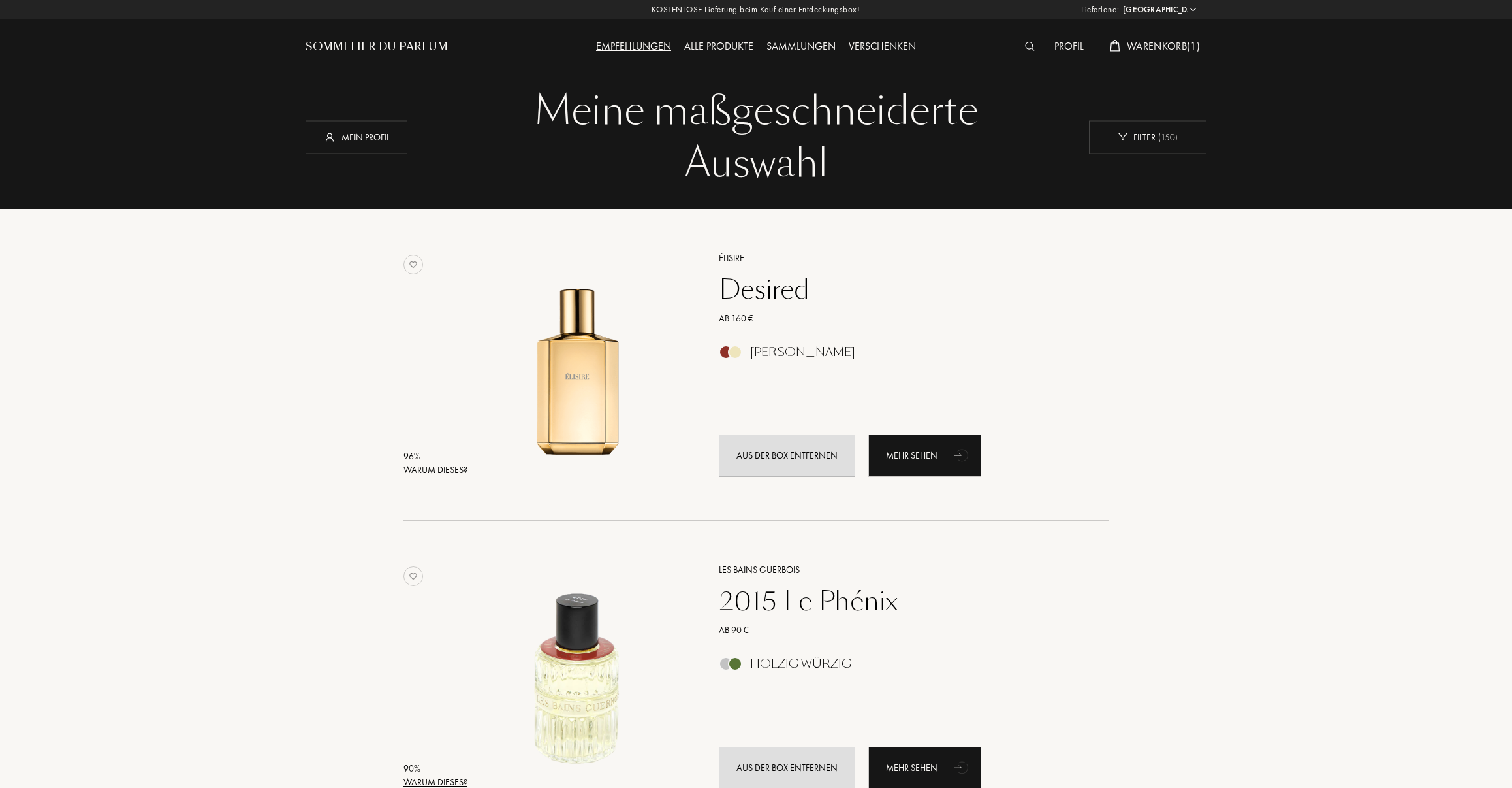
click at [416, 265] on img at bounding box center [413, 265] width 20 height 20
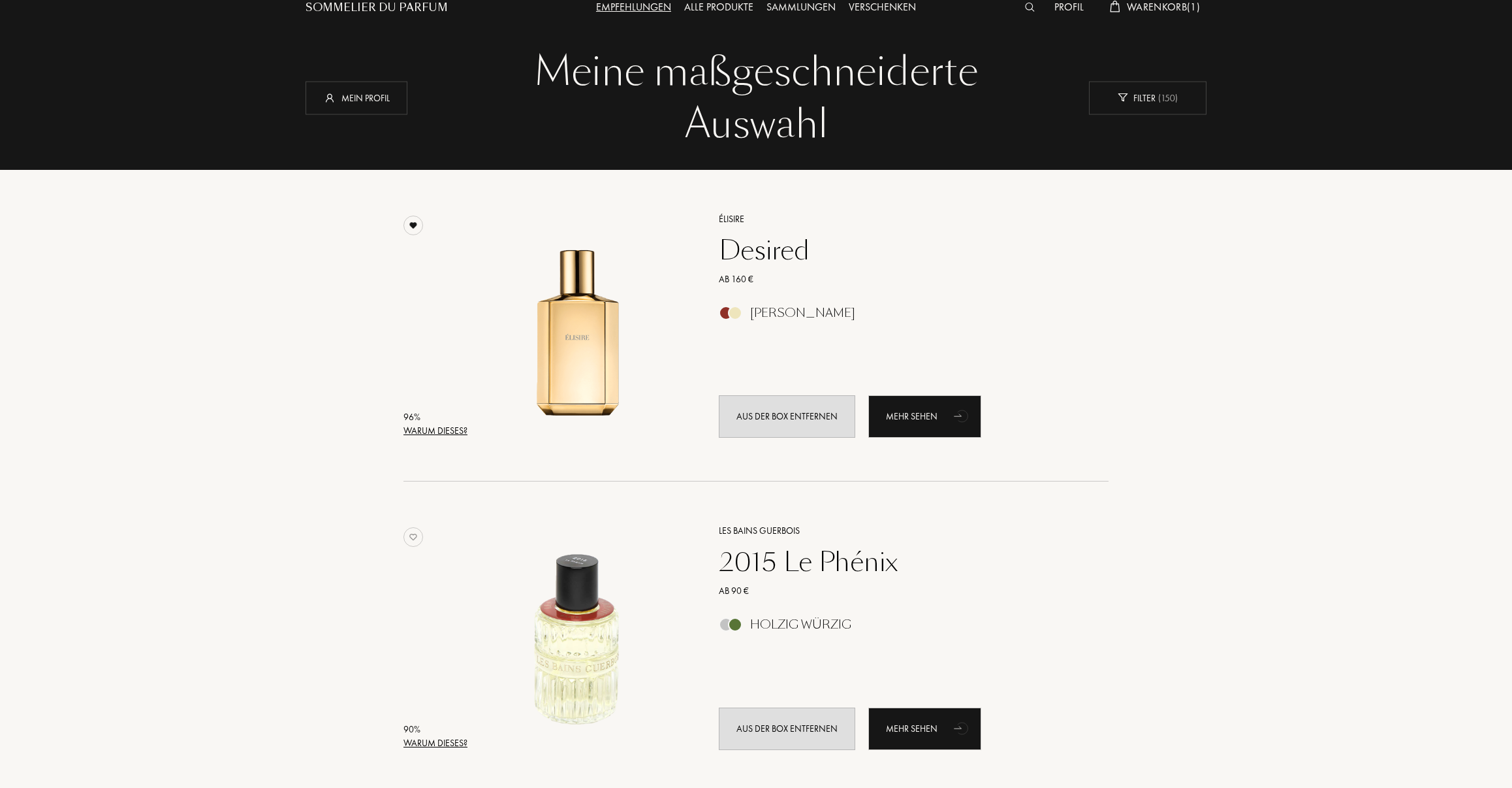
scroll to position [261, 0]
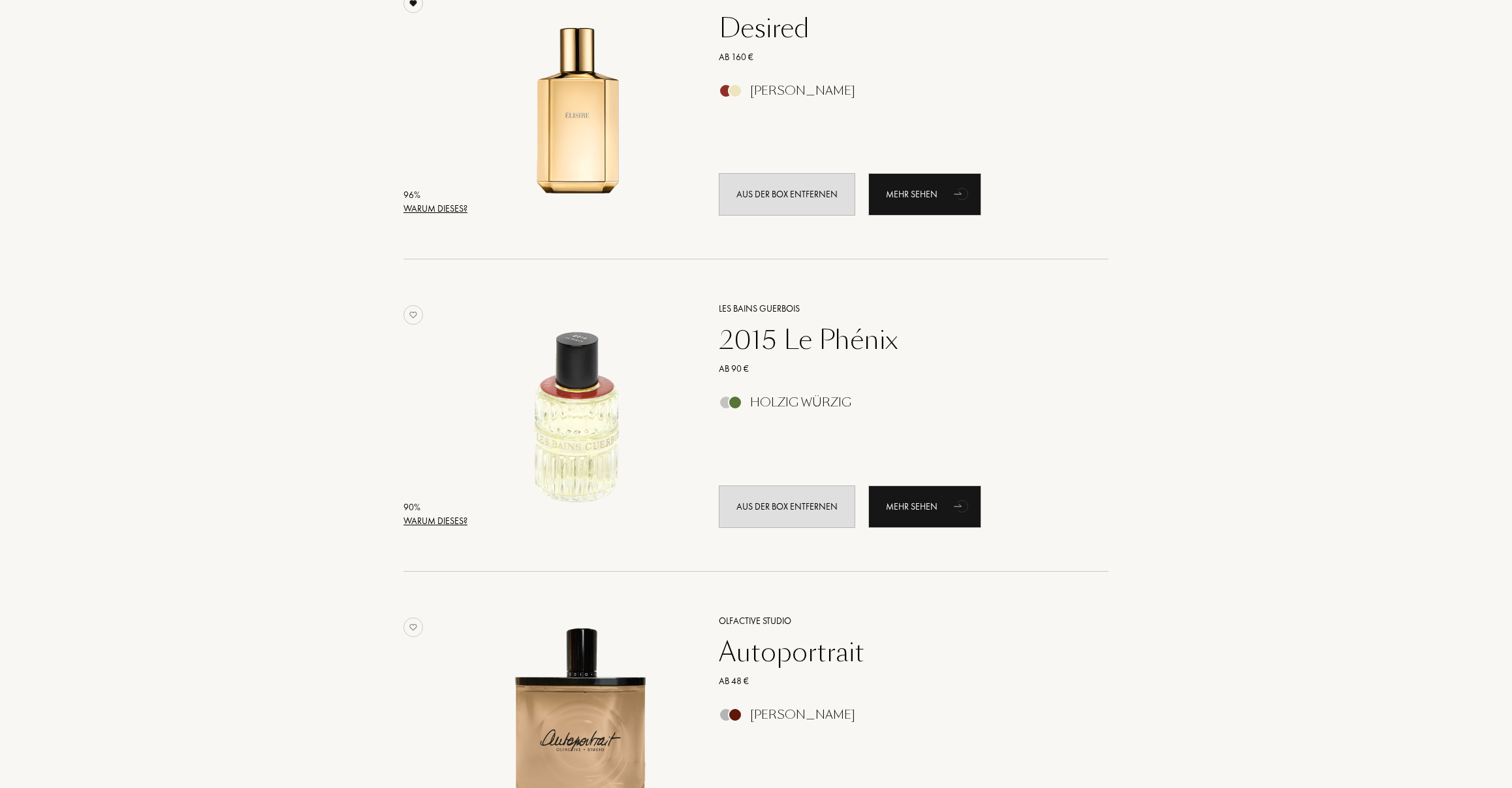
click at [411, 325] on div "90 % Warum dieses? Les Bains Guerbois 2015 Le Phénix Ab 90 € Holzig Würzig Aus …" at bounding box center [756, 429] width 705 height 286
click at [413, 316] on img at bounding box center [413, 315] width 20 height 20
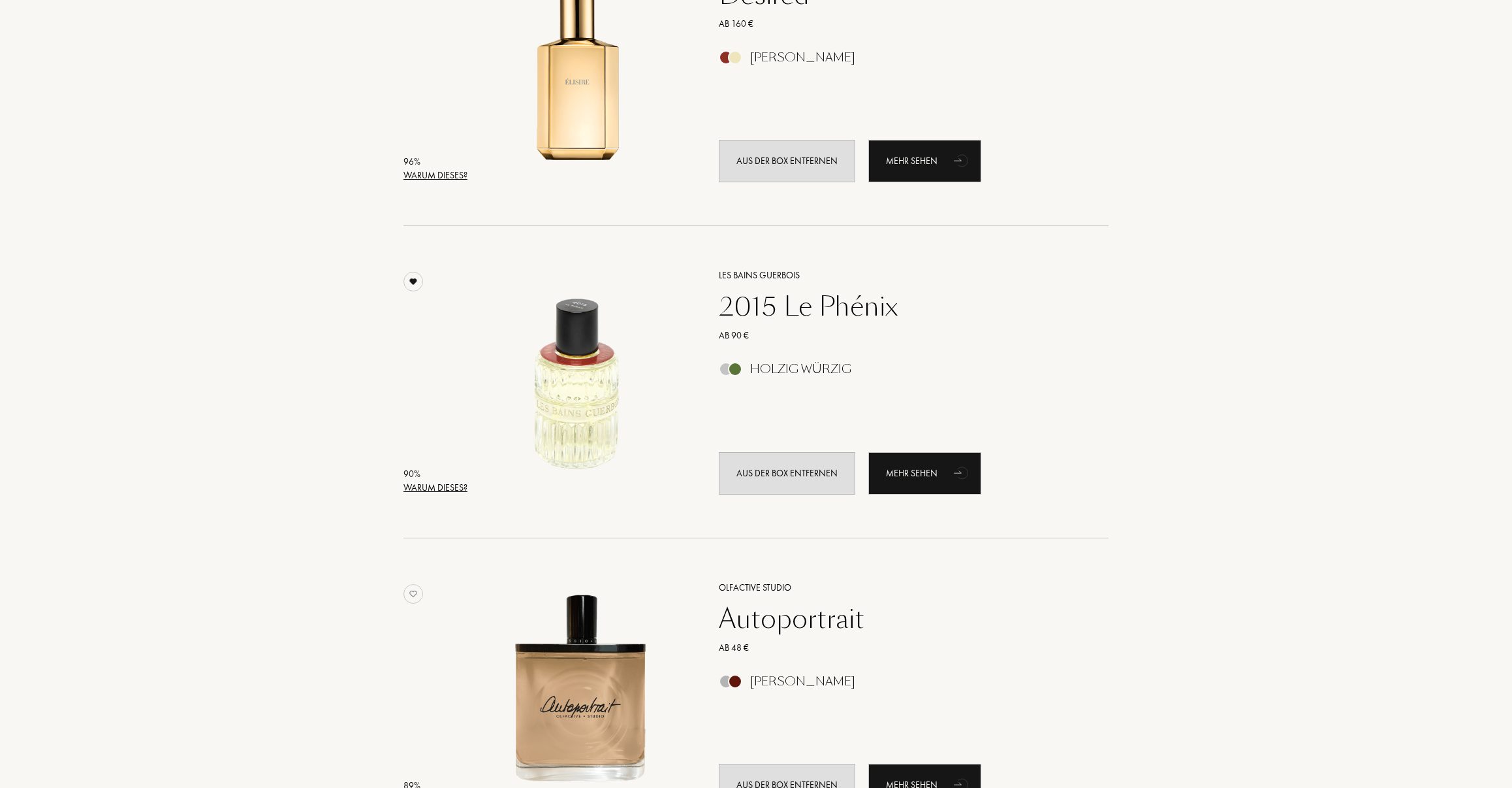
scroll to position [457, 0]
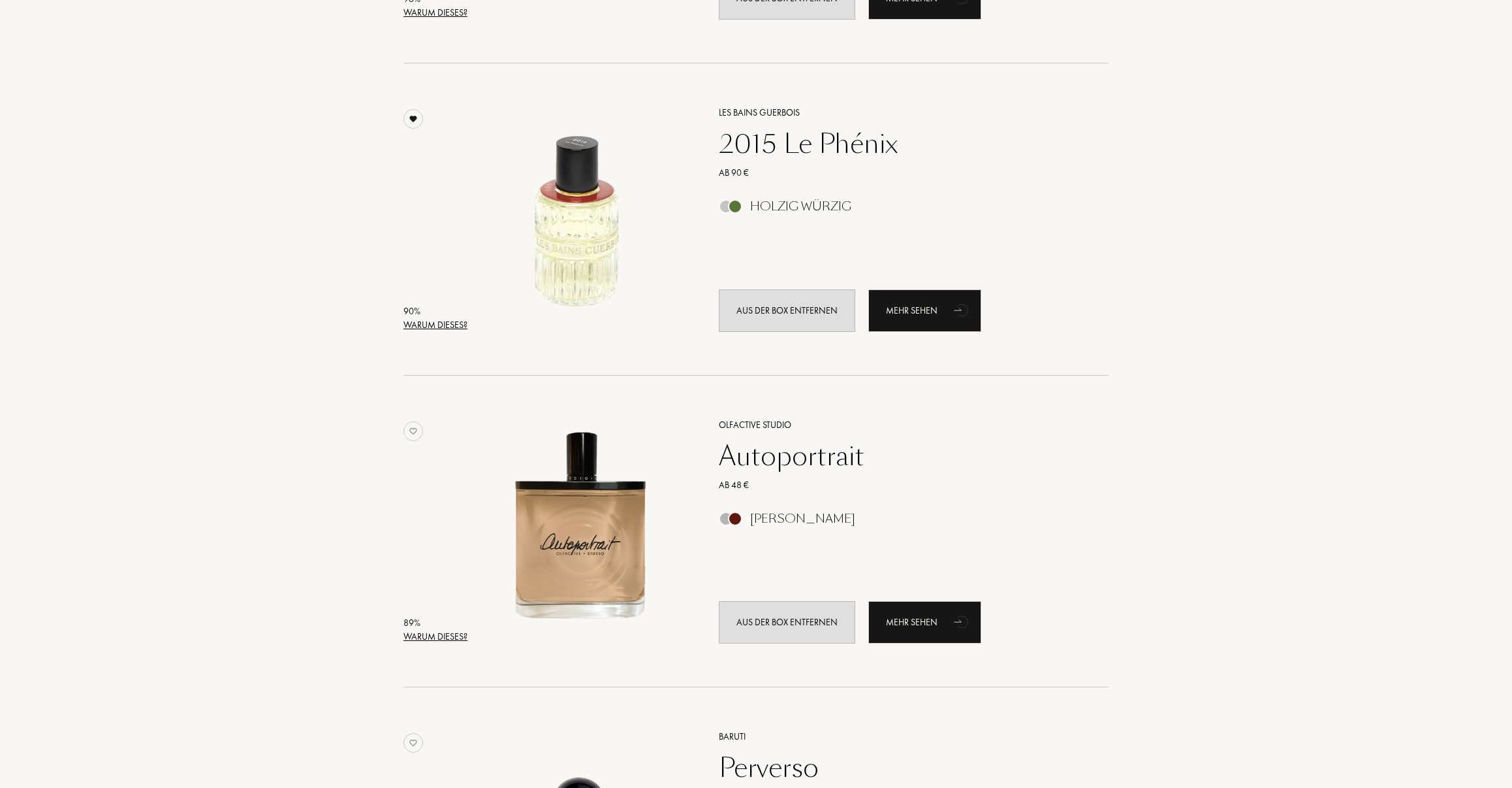
click at [420, 430] on img at bounding box center [413, 431] width 20 height 20
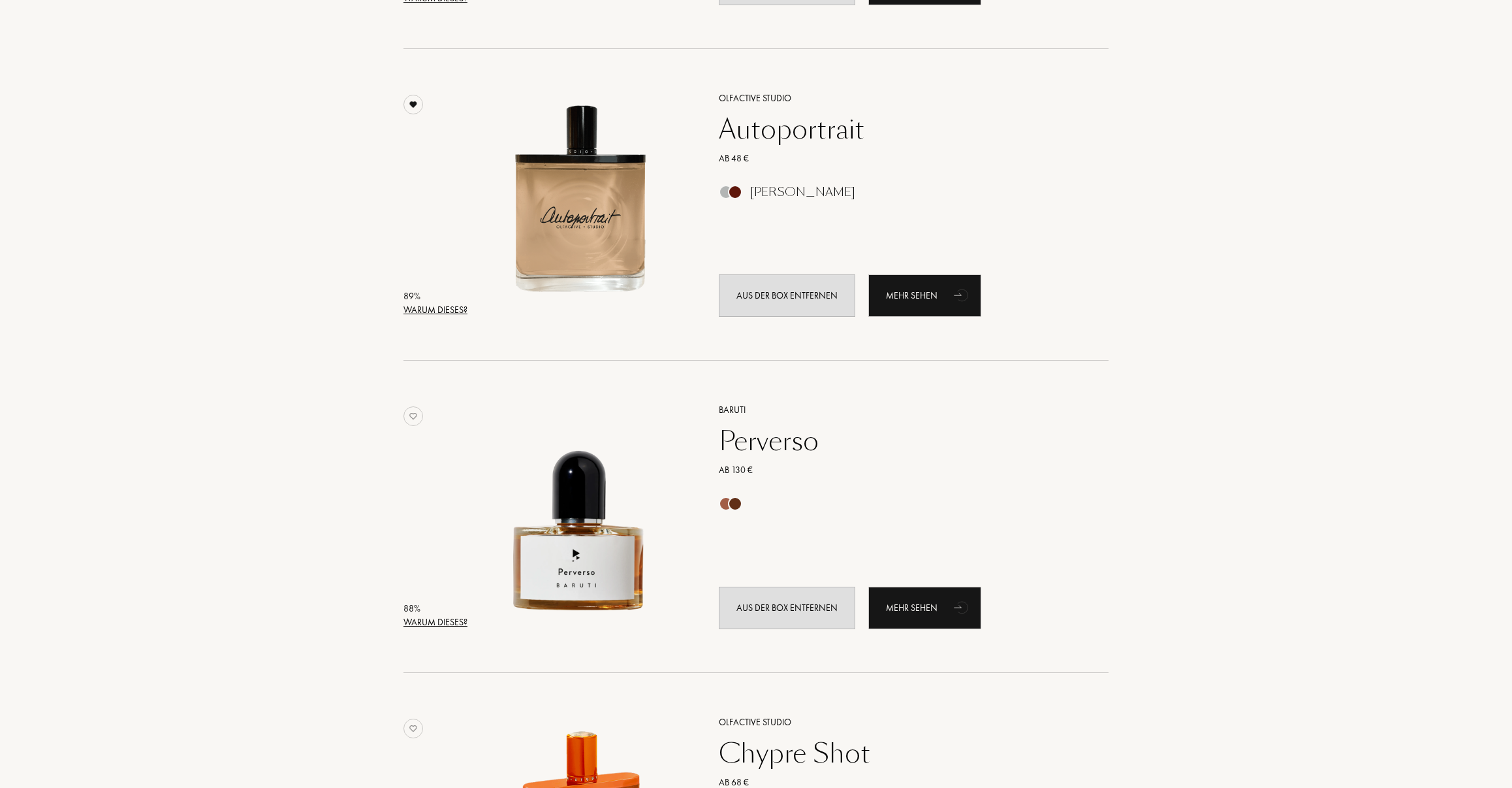
click at [415, 411] on img at bounding box center [413, 416] width 20 height 20
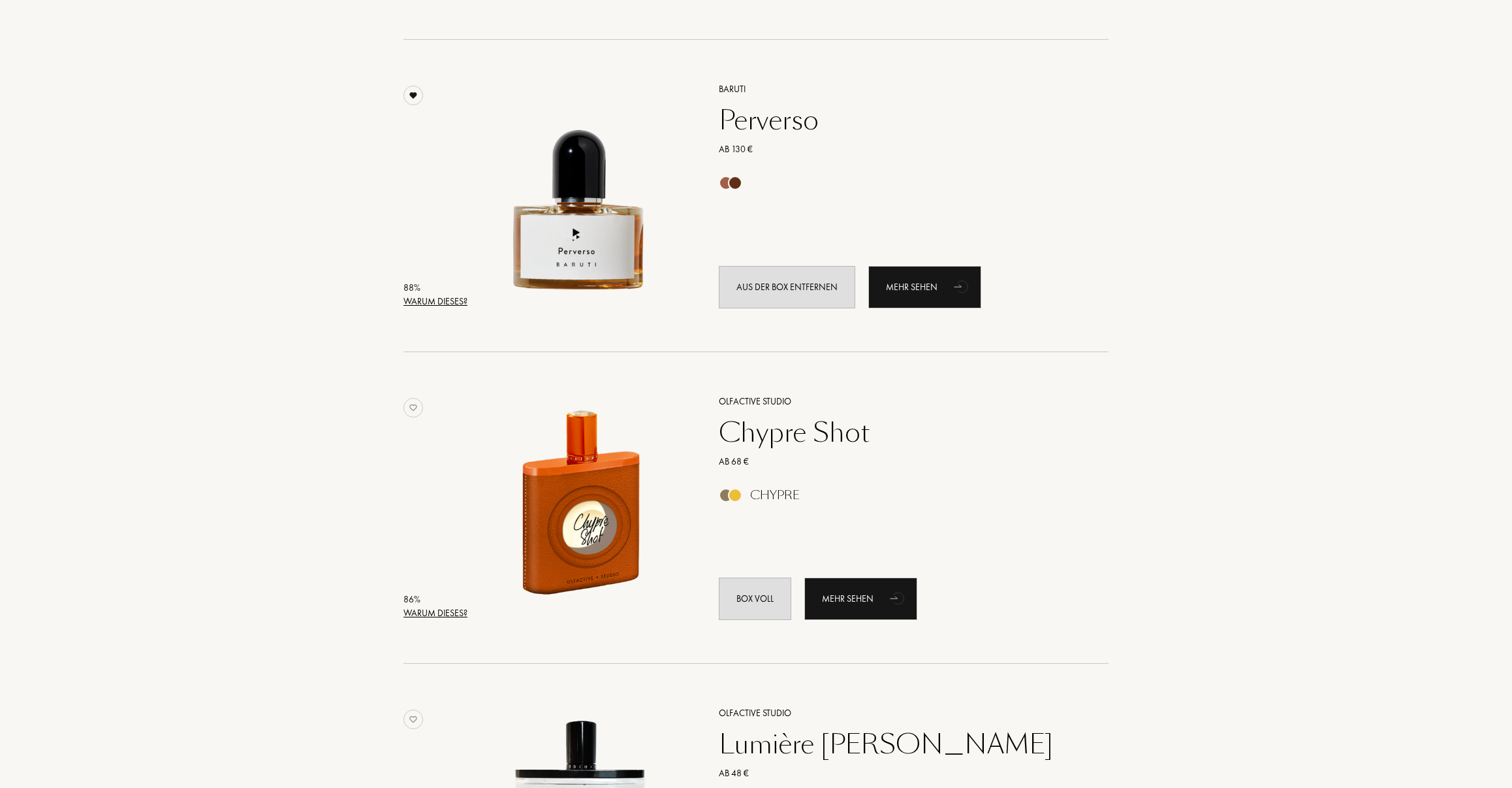
scroll to position [1110, 0]
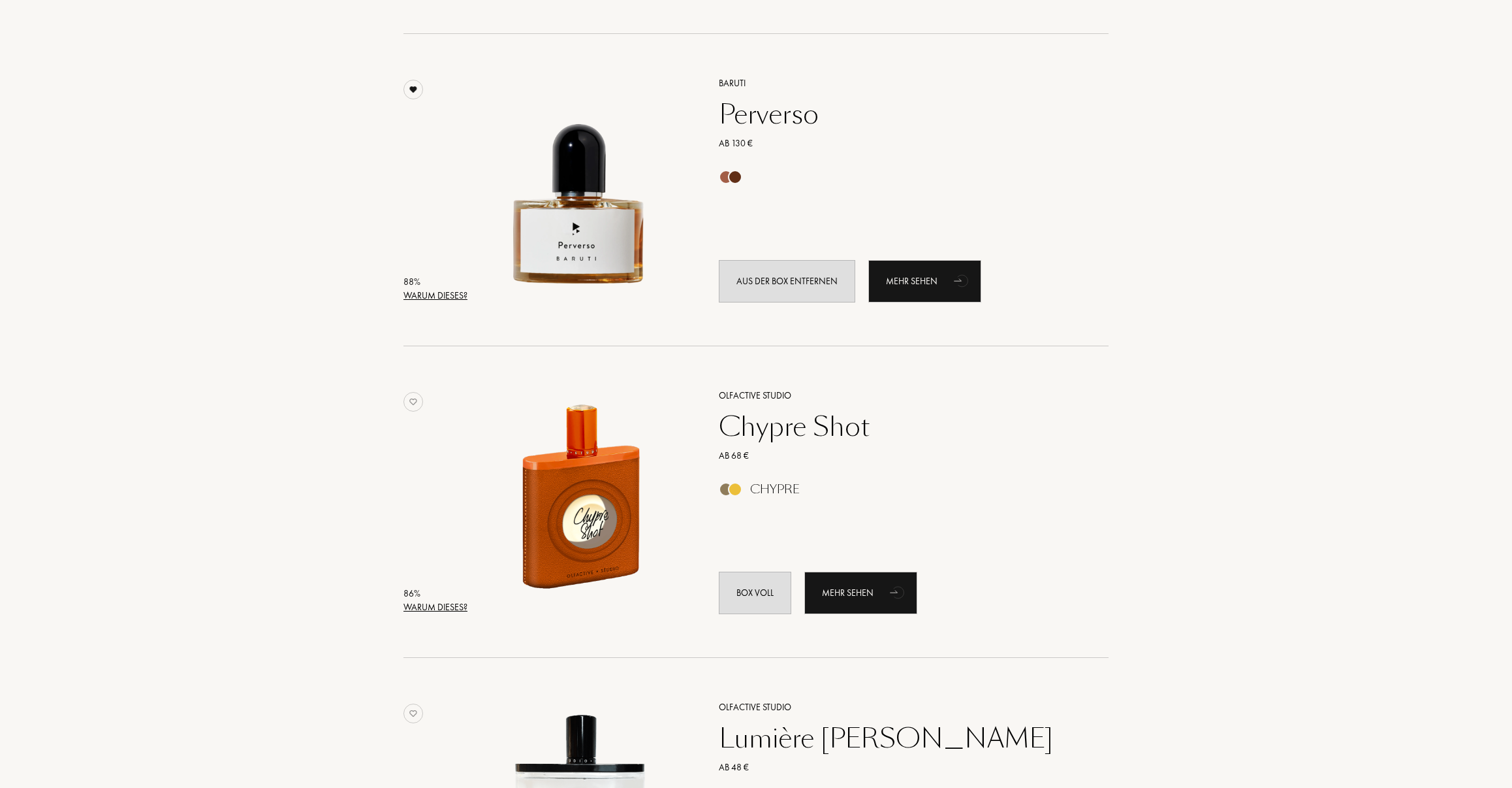
click at [415, 403] on img at bounding box center [413, 402] width 20 height 20
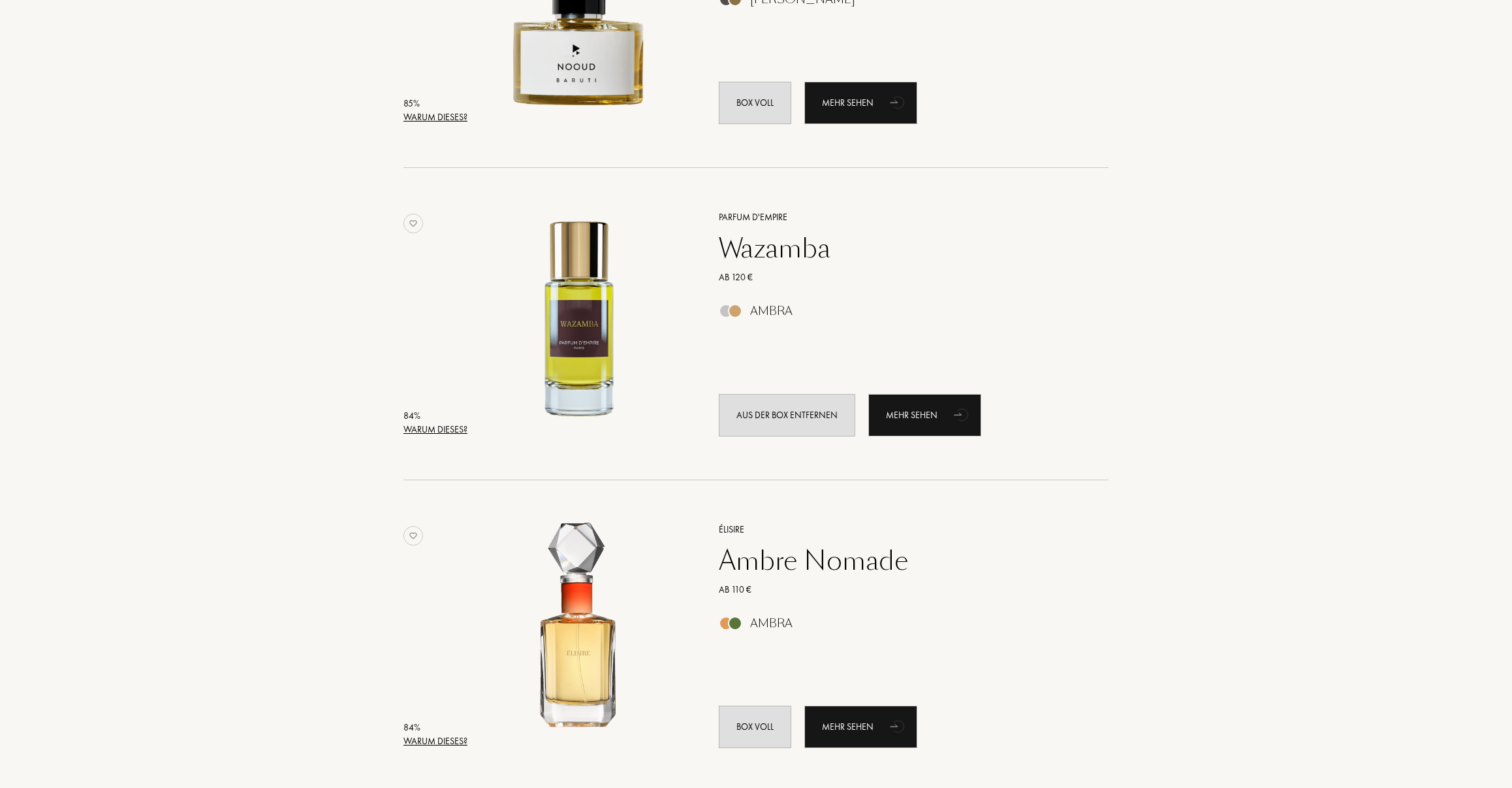
scroll to position [2286, 0]
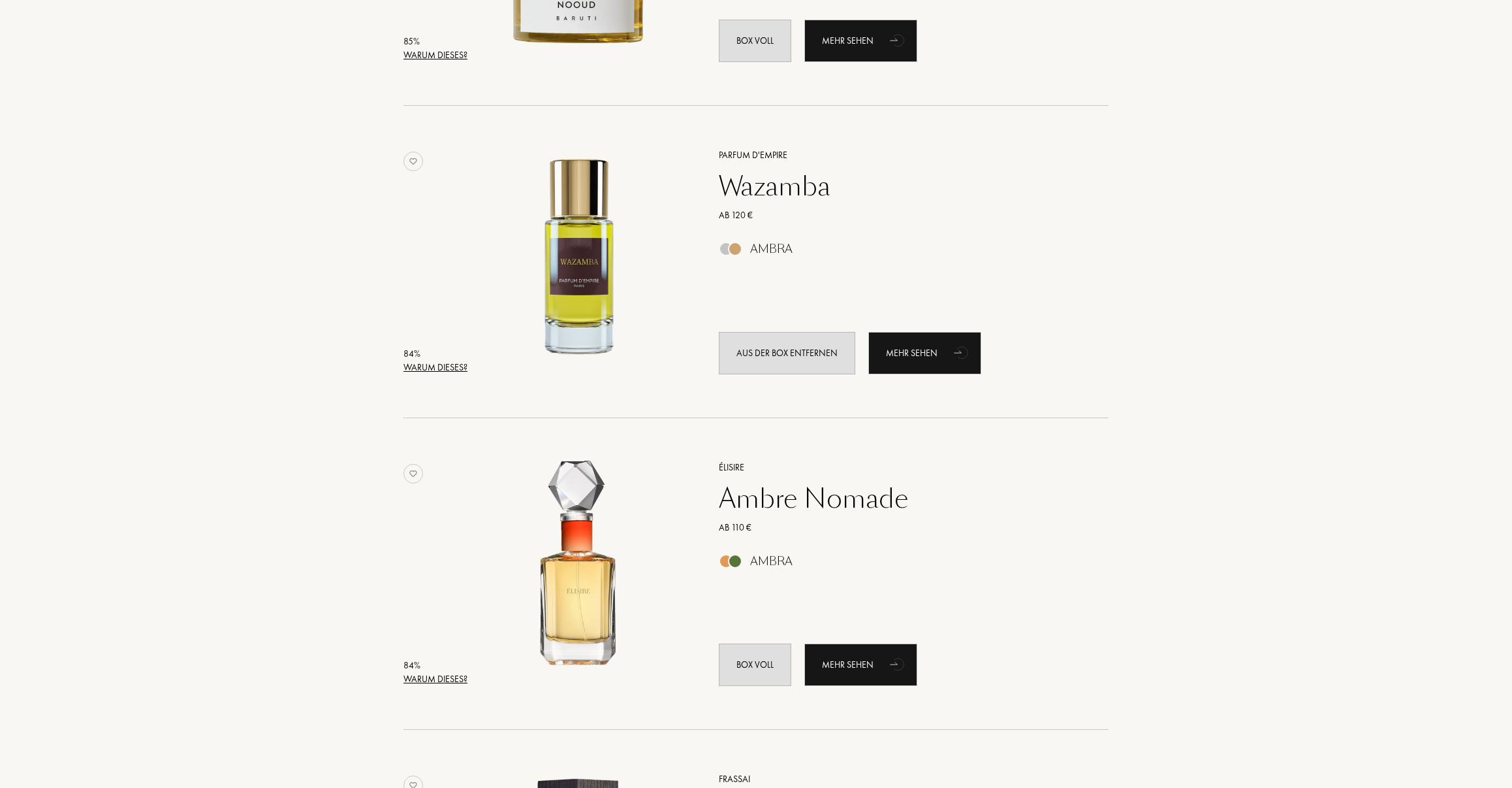
click at [422, 152] on img at bounding box center [413, 161] width 20 height 20
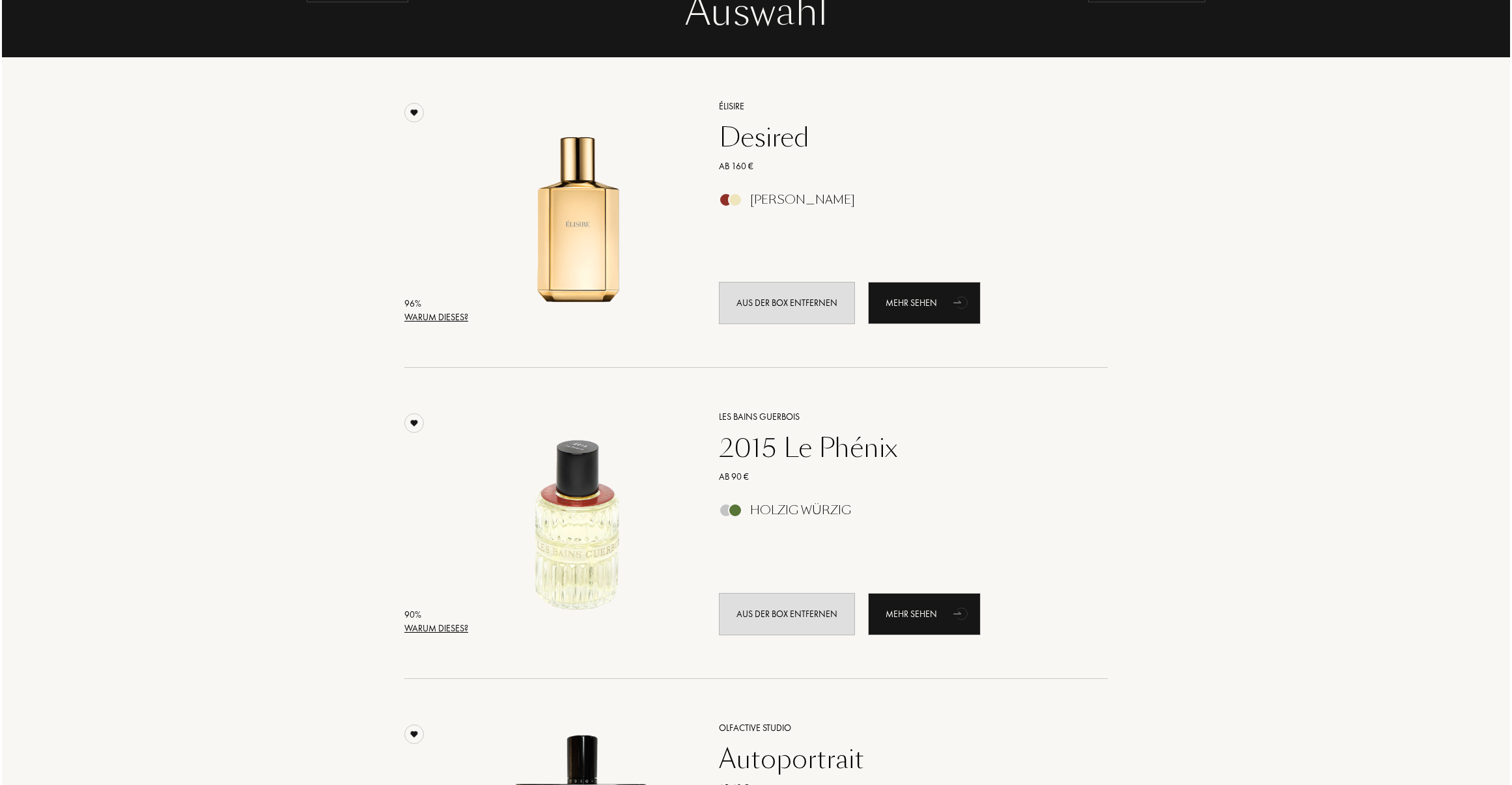
scroll to position [0, 0]
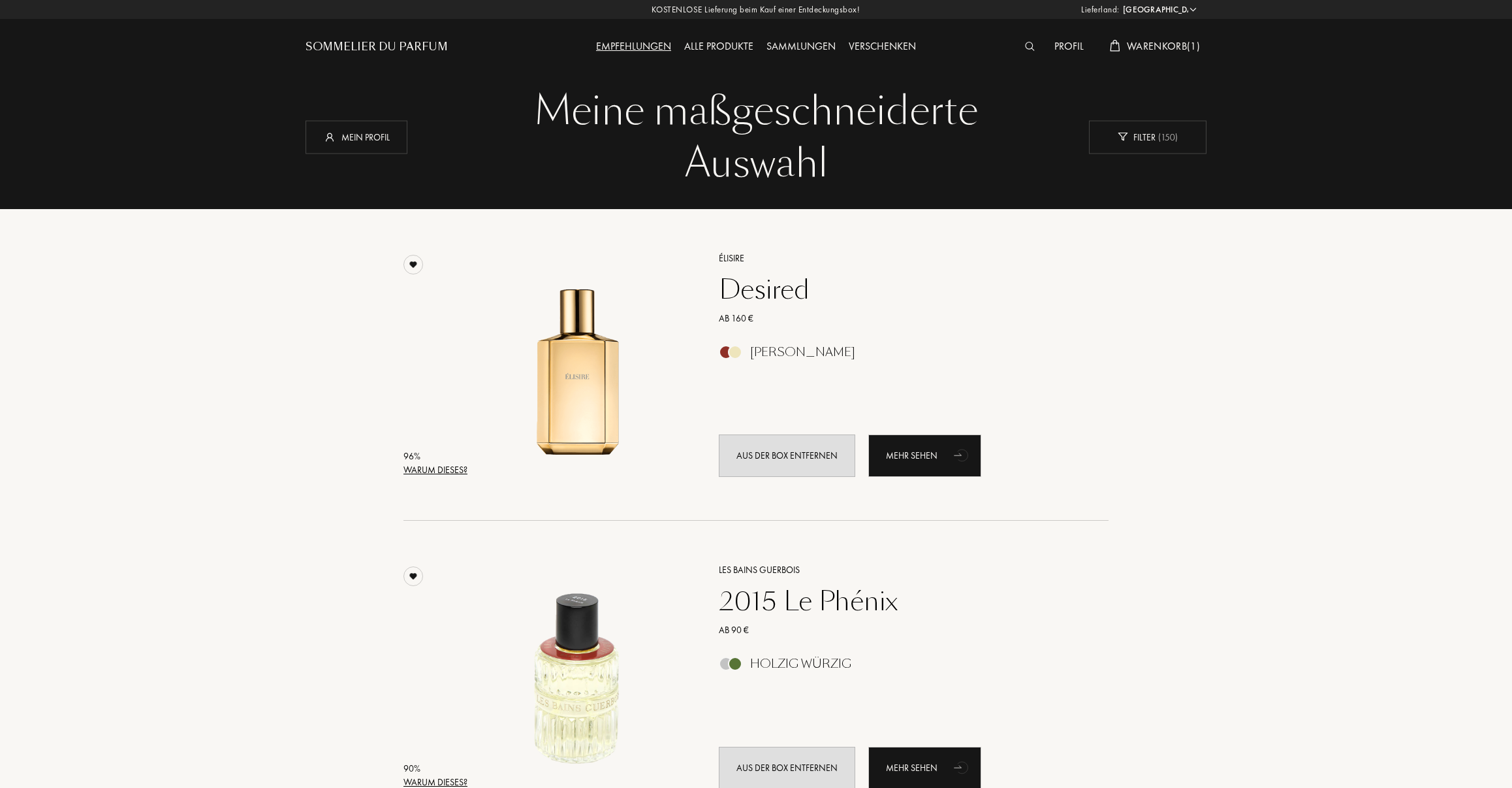
click at [1158, 48] on span "Warenkorb ( 1 )" at bounding box center [1164, 46] width 73 height 13
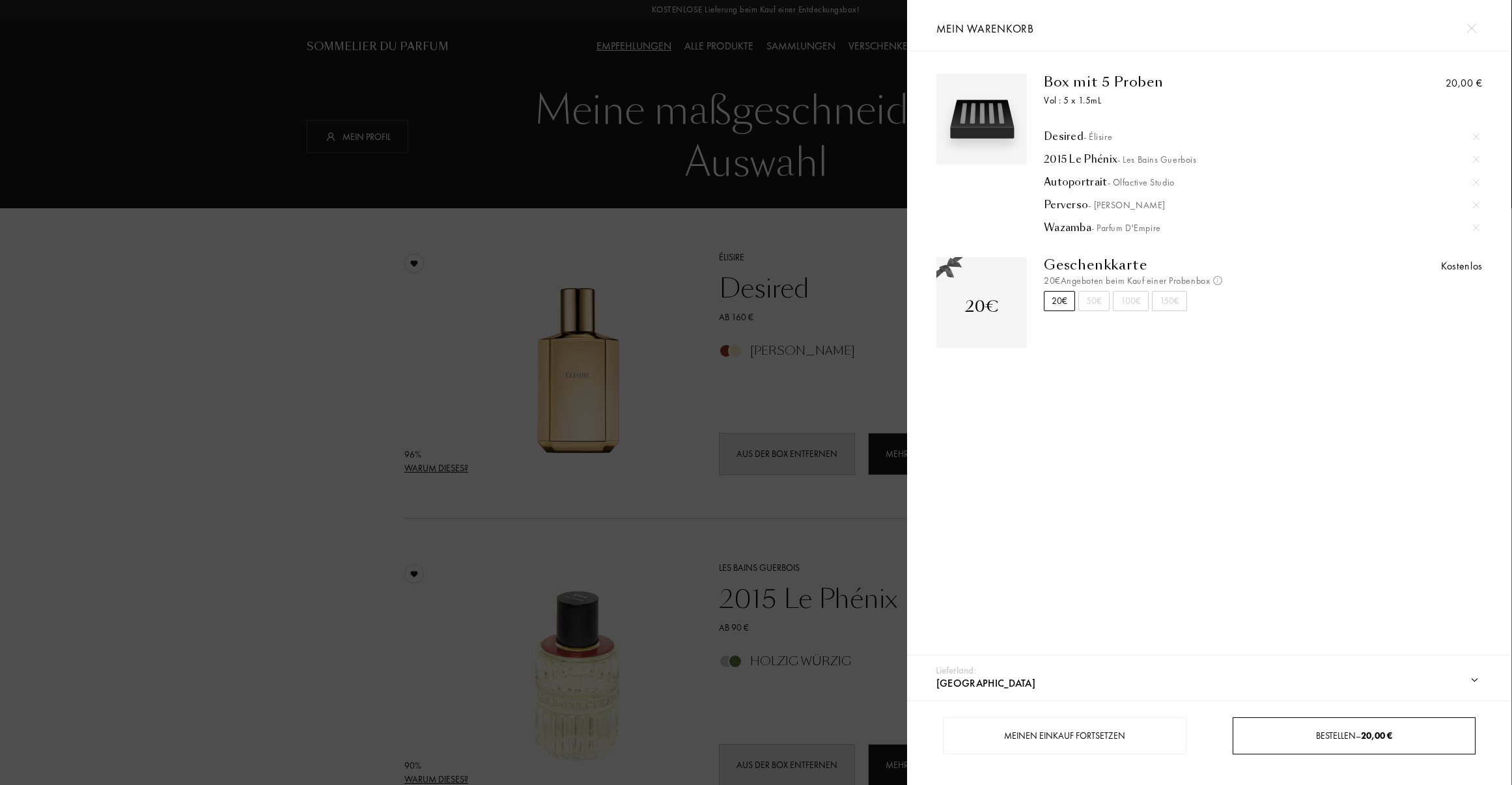
click at [1315, 727] on div "Bestellen – 20,00 €" at bounding box center [1354, 735] width 243 height 37
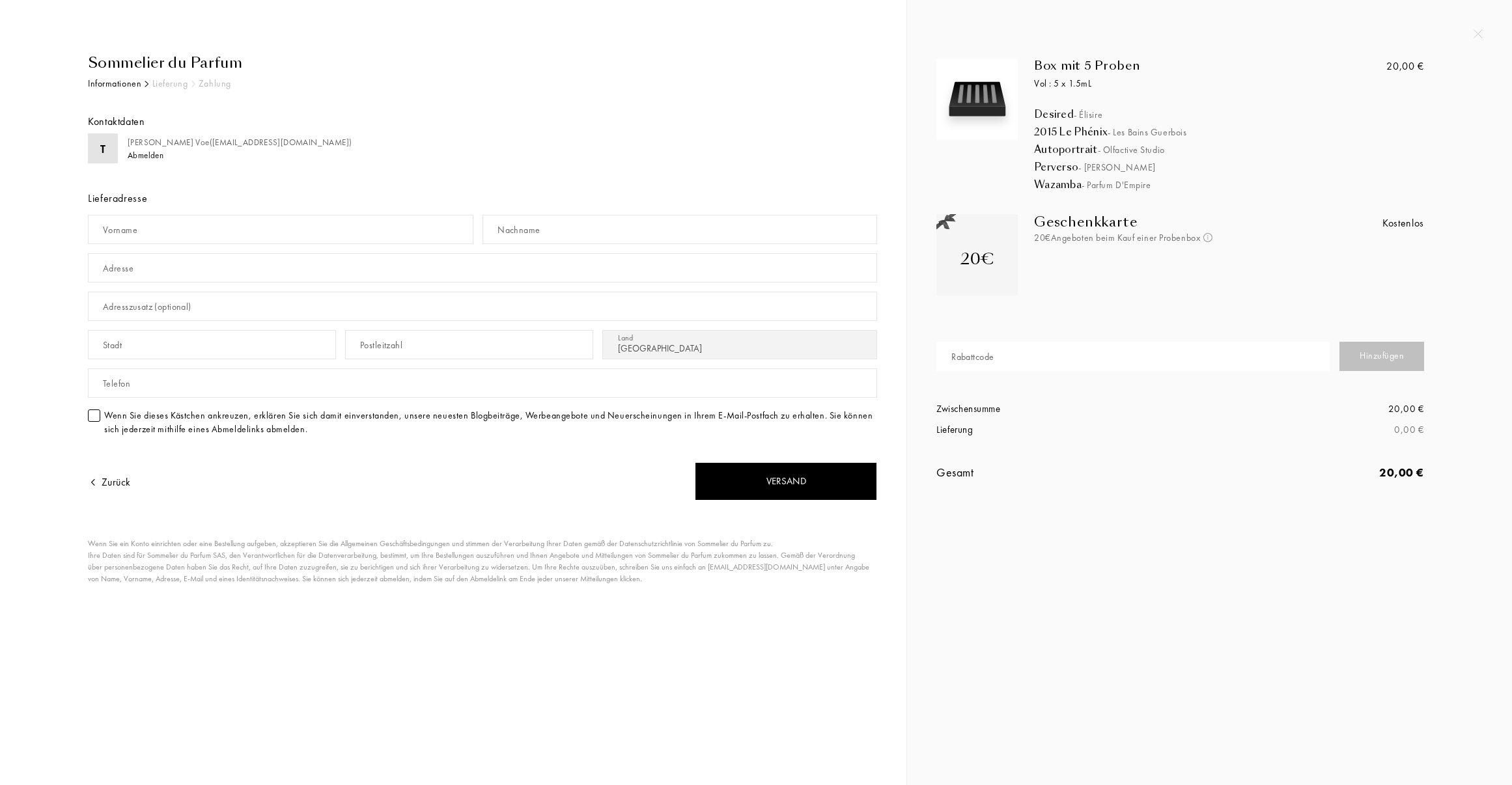
select select "DE"
click at [1480, 34] on img at bounding box center [1477, 33] width 9 height 9
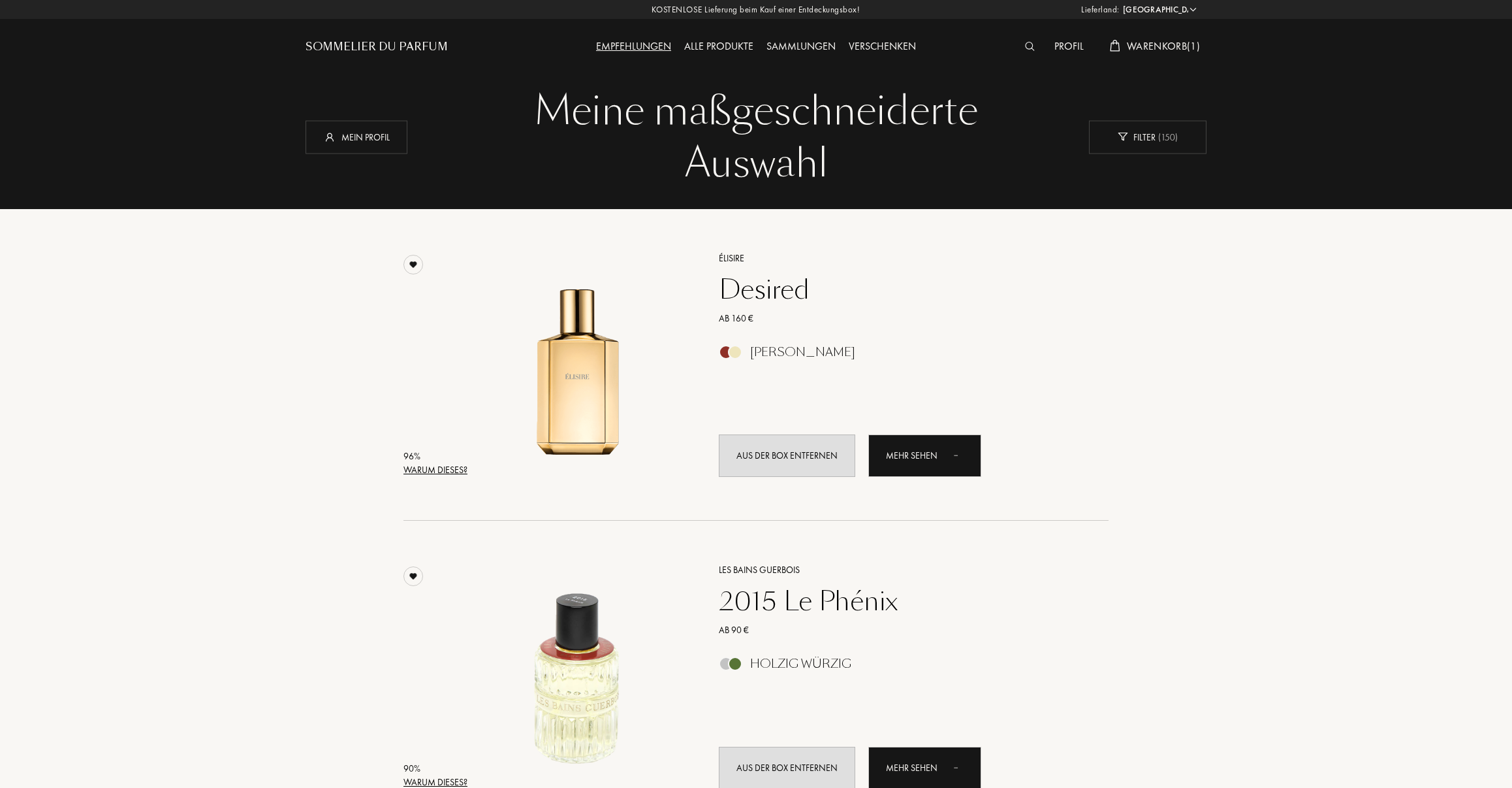
select select "DE"
click at [381, 138] on div "Mein Profil" at bounding box center [356, 136] width 101 height 33
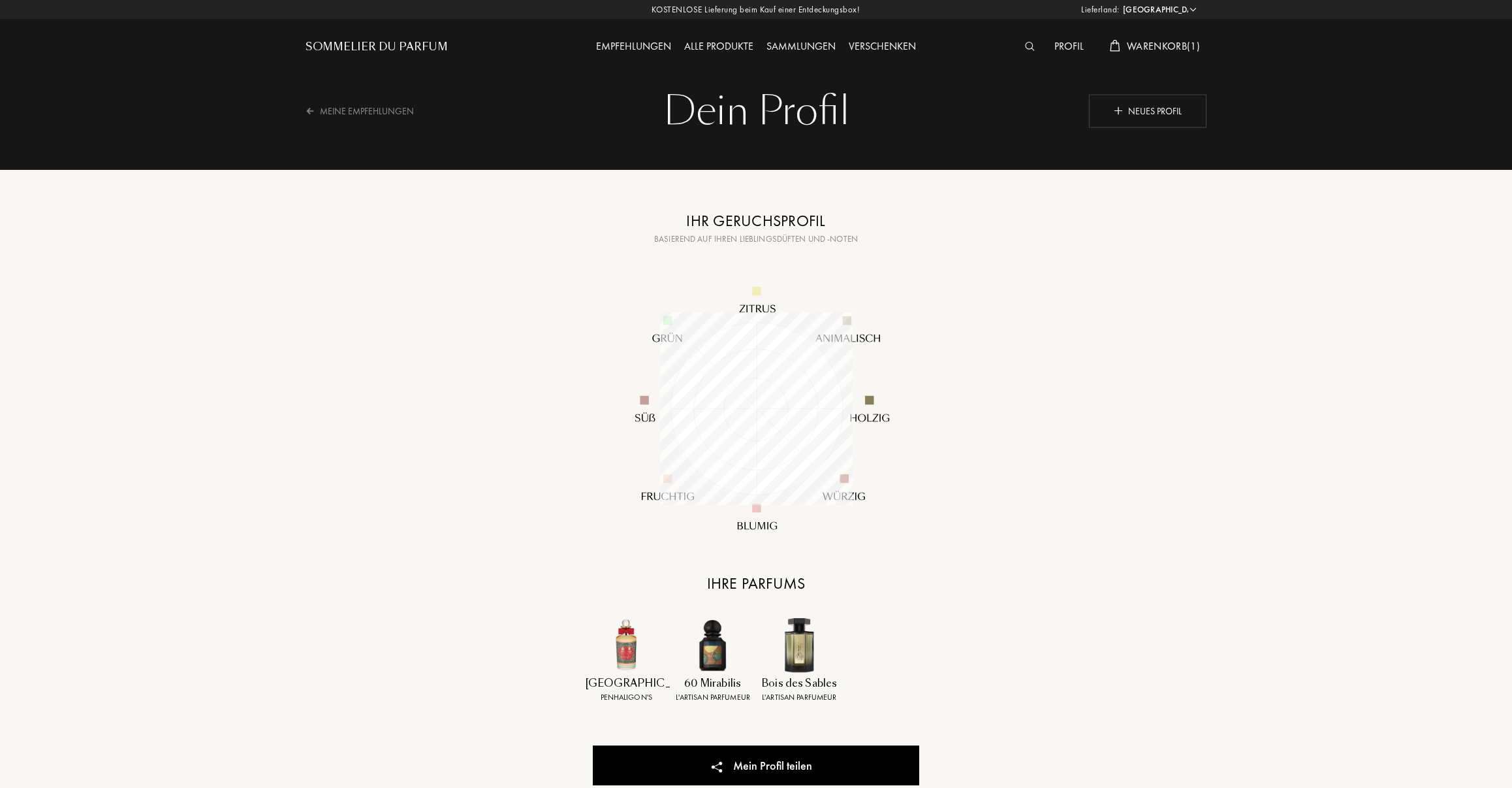
select select "DE"
click at [1149, 47] on span "Warenkorb ( 1 )" at bounding box center [1164, 46] width 73 height 13
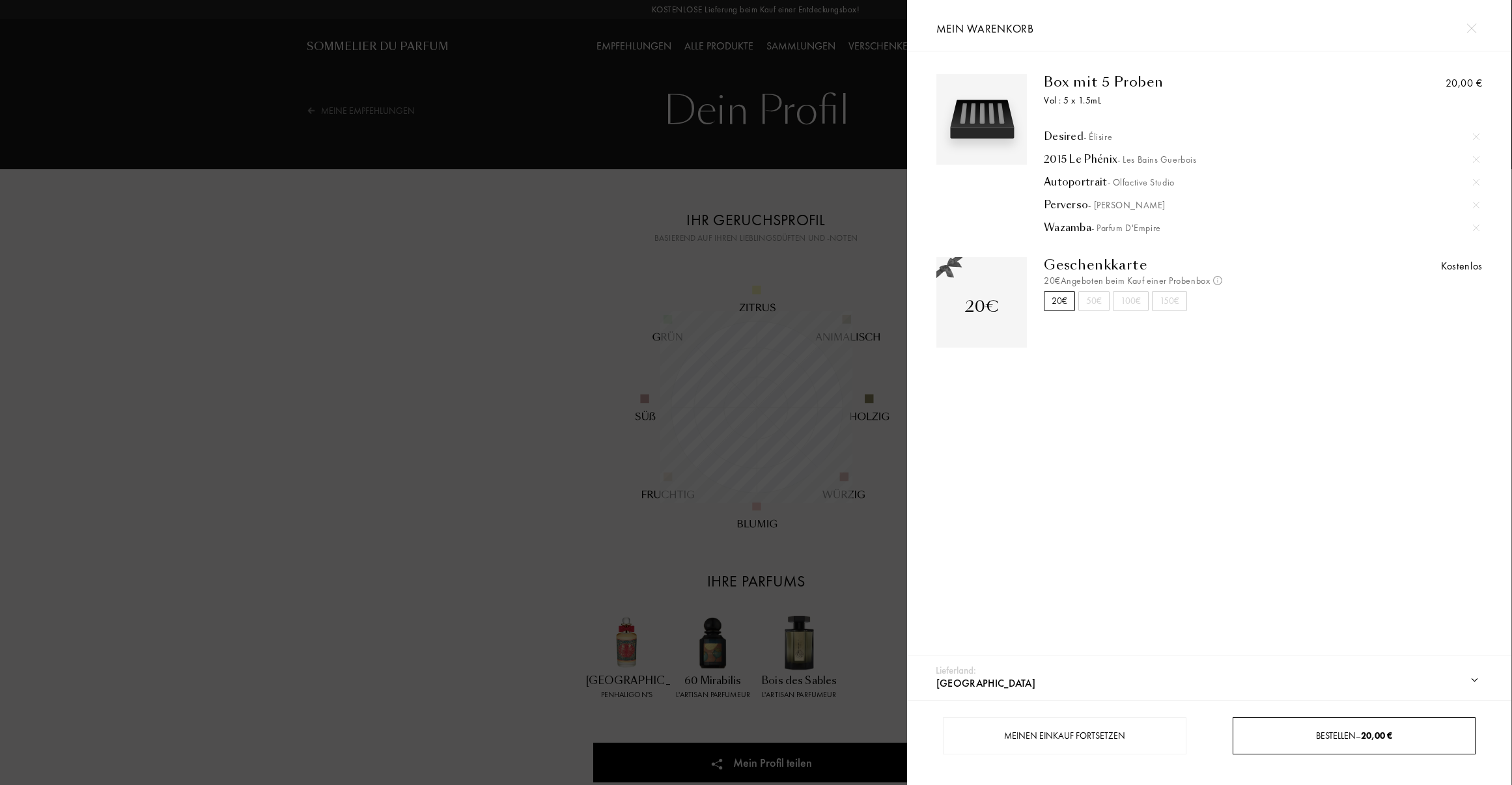
click at [1262, 735] on div "Bestellen – 20,00 €" at bounding box center [1354, 735] width 241 height 13
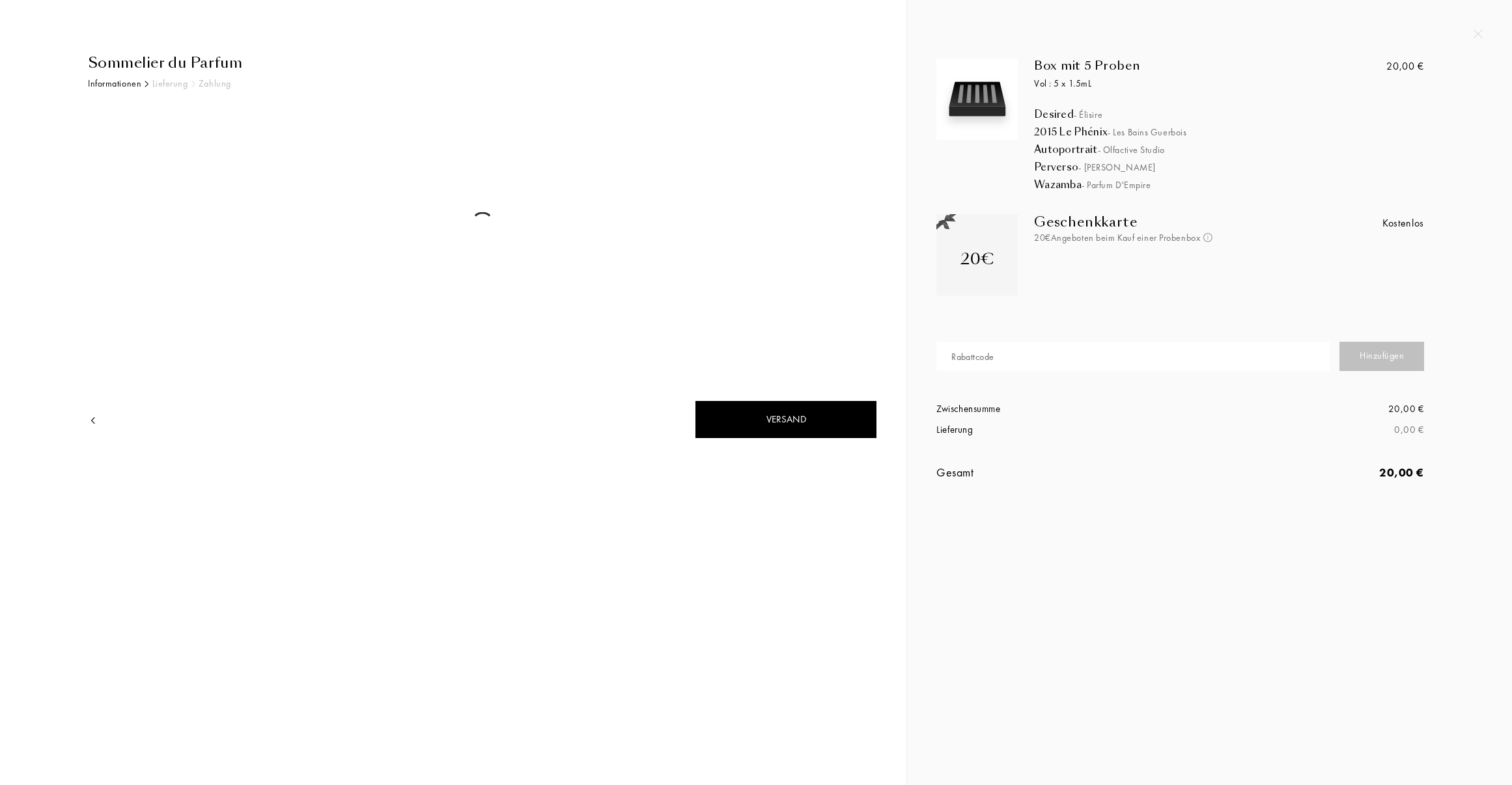
select select "DE"
